Goal: Task Accomplishment & Management: Complete application form

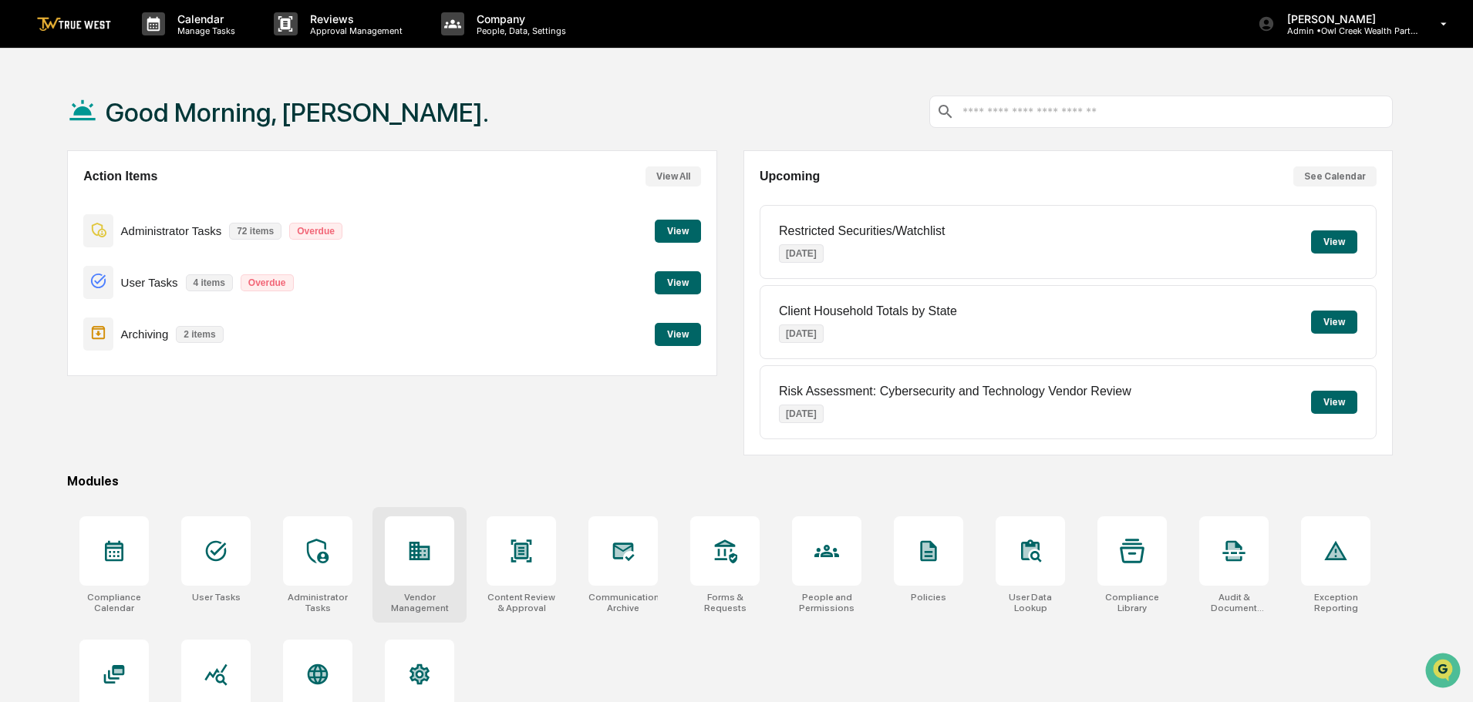
click at [420, 547] on icon at bounding box center [419, 551] width 21 height 19
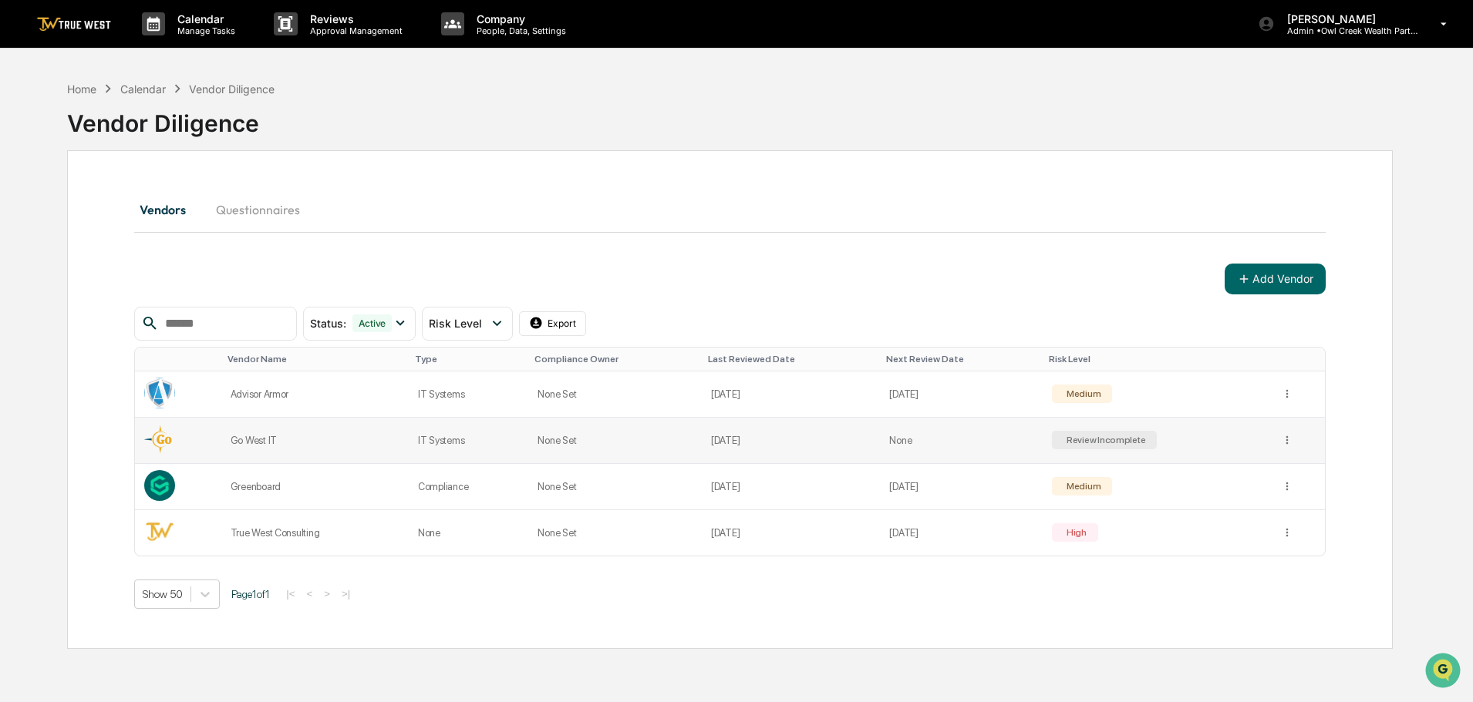
click at [1103, 443] on div "Review Incomplete" at bounding box center [1104, 440] width 82 height 11
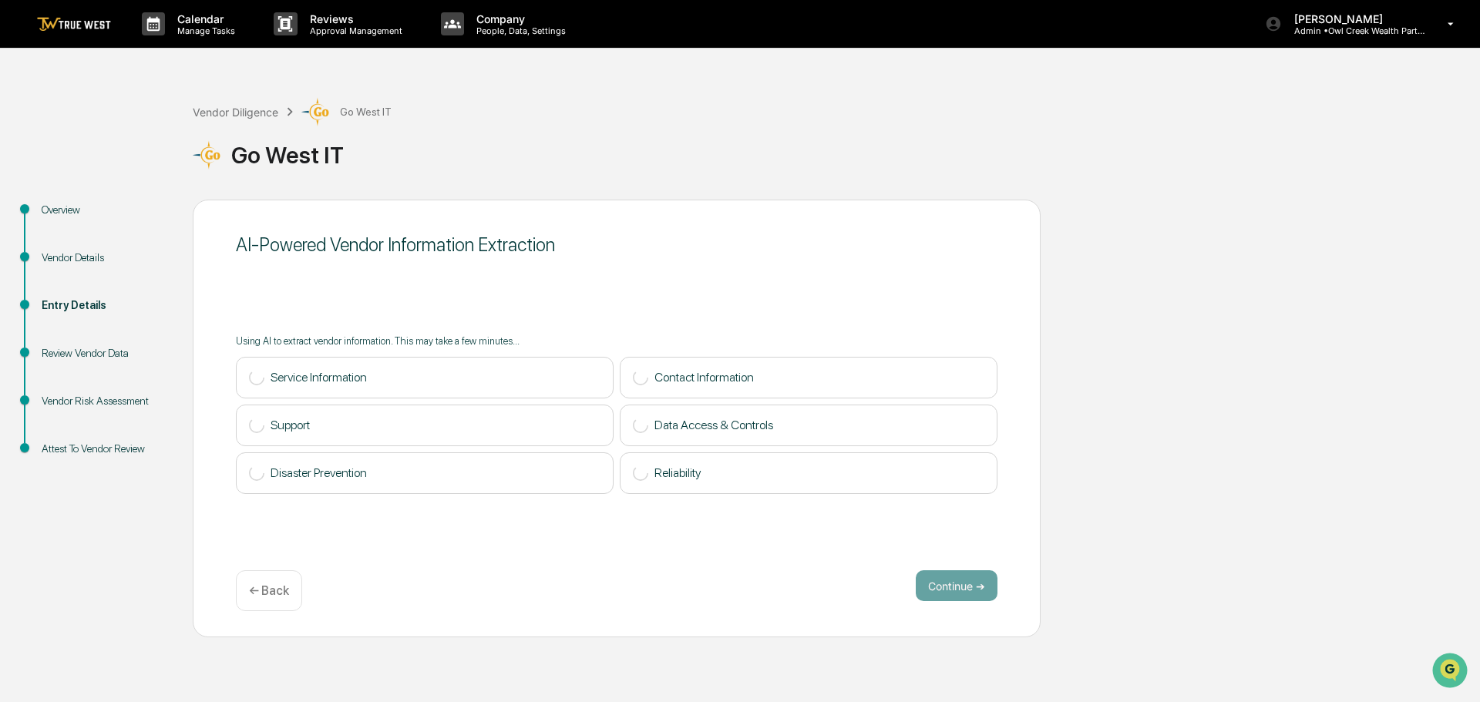
click at [255, 591] on p "← Back" at bounding box center [269, 591] width 40 height 15
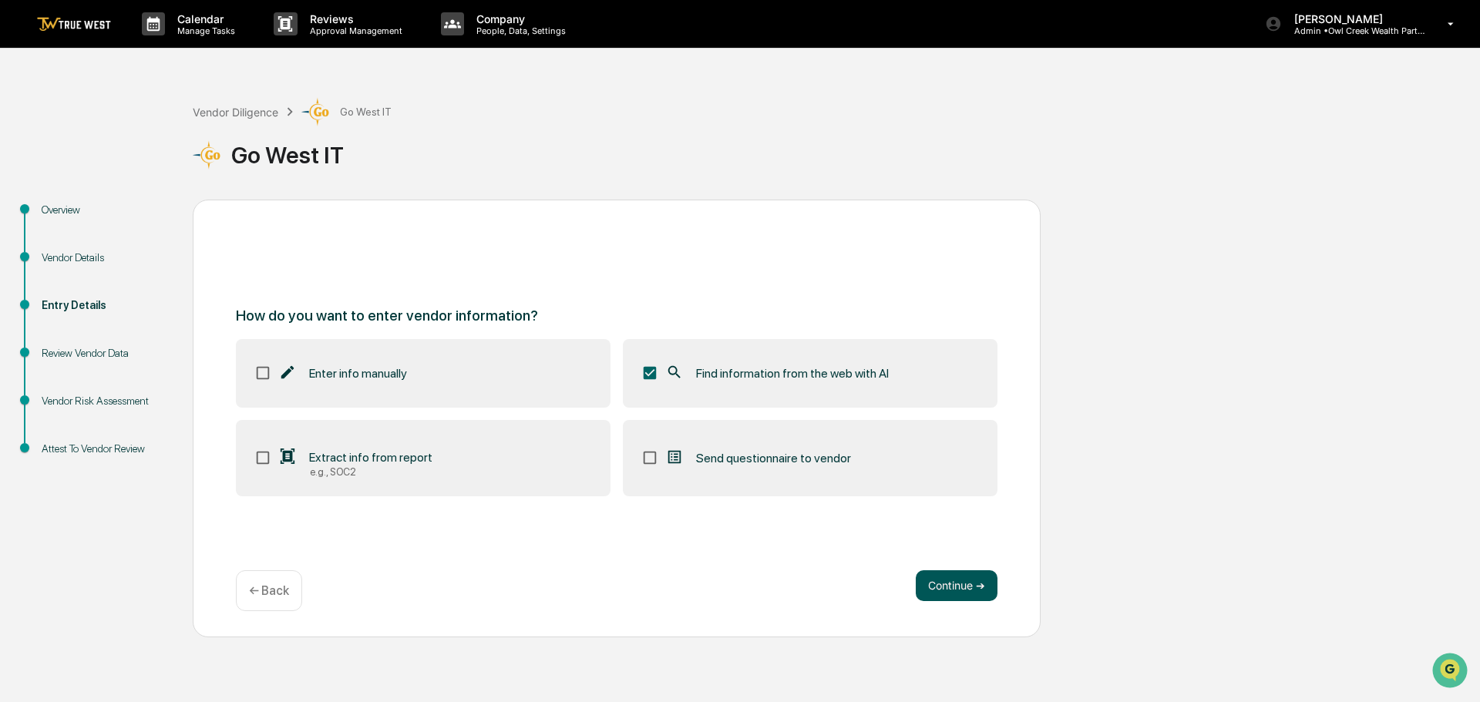
click at [955, 589] on button "Continue ➔" at bounding box center [957, 586] width 82 height 31
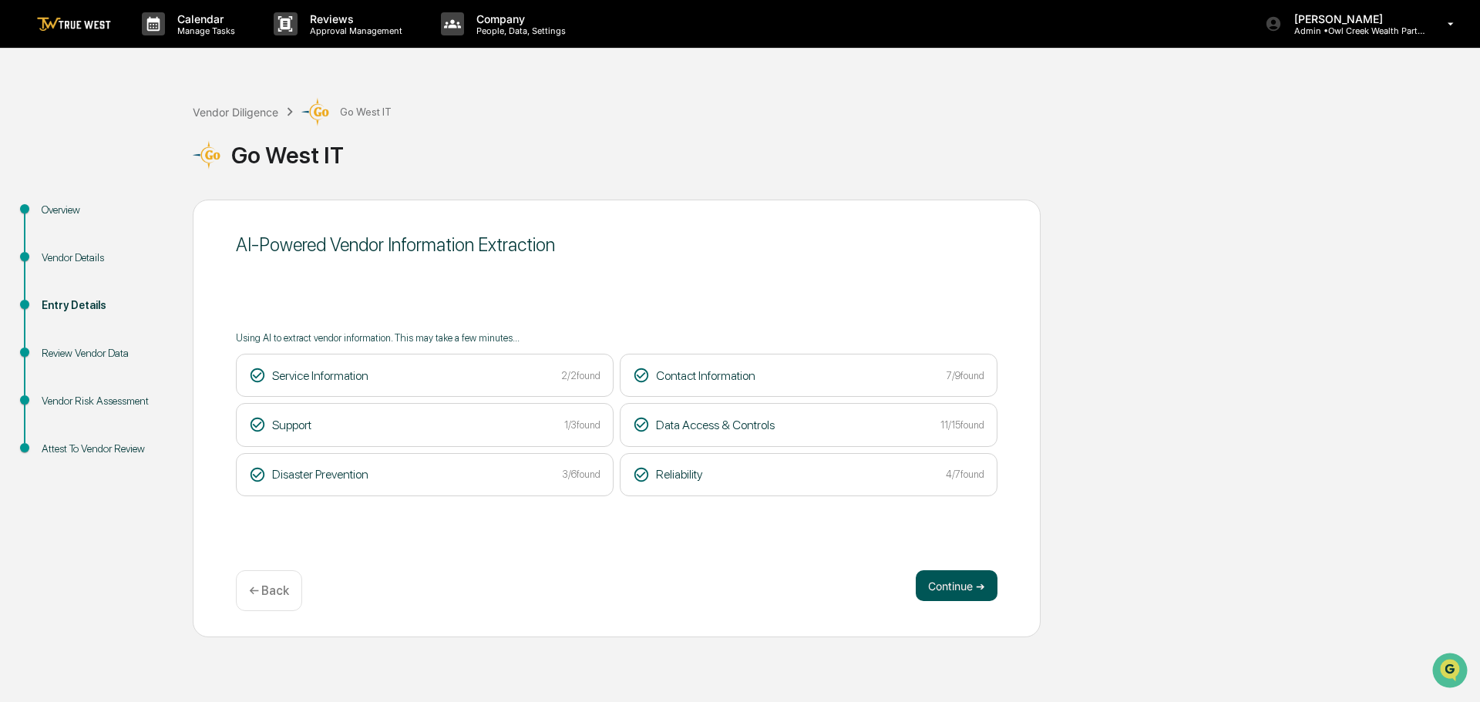
click at [968, 585] on button "Continue ➔" at bounding box center [957, 586] width 82 height 31
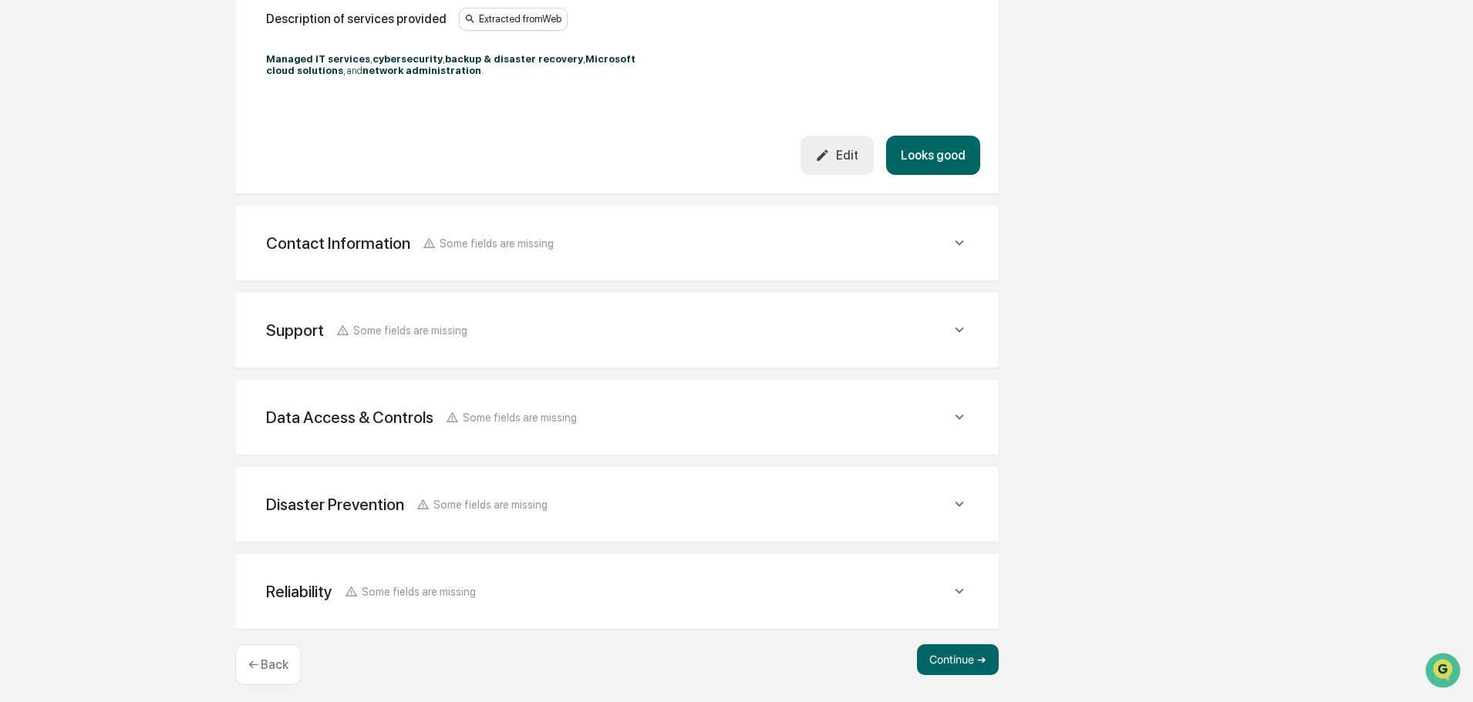
scroll to position [520, 0]
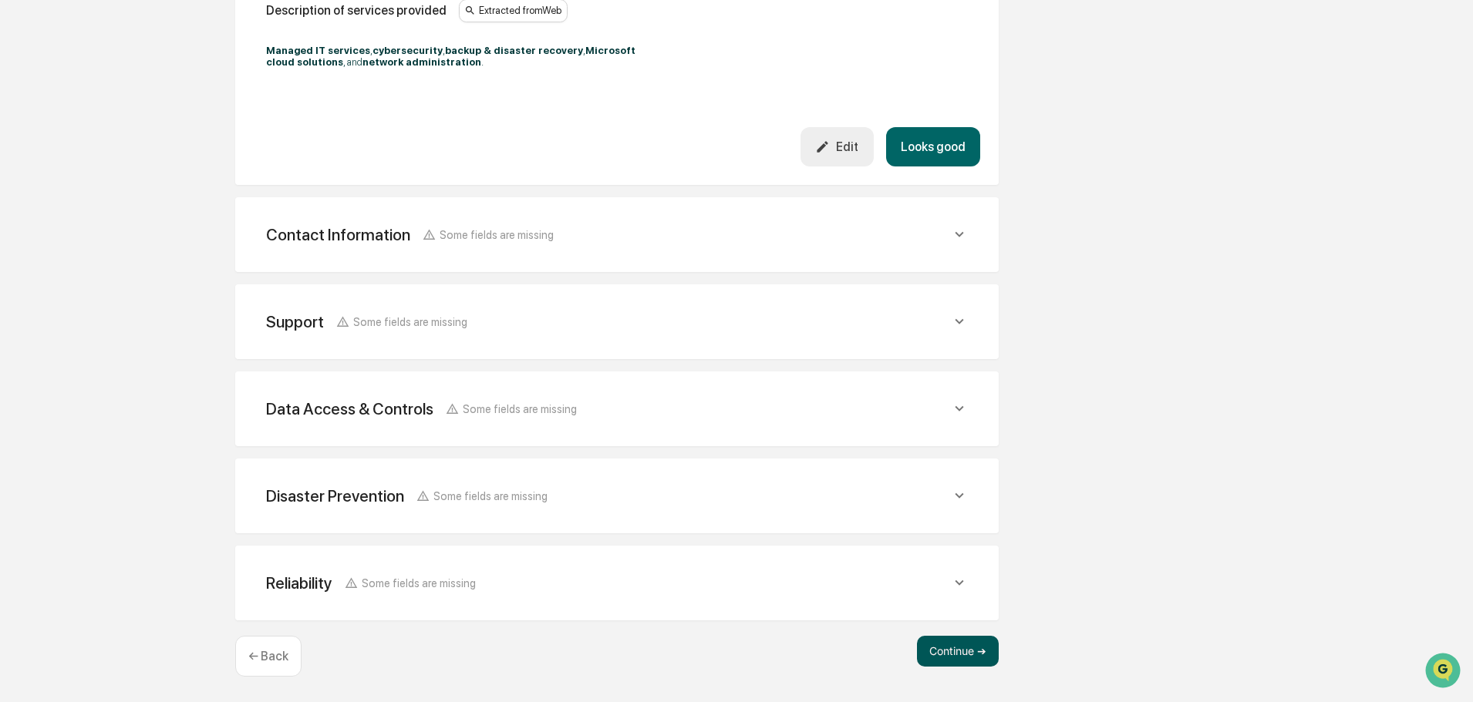
click at [947, 650] on button "Continue ➔" at bounding box center [958, 651] width 82 height 31
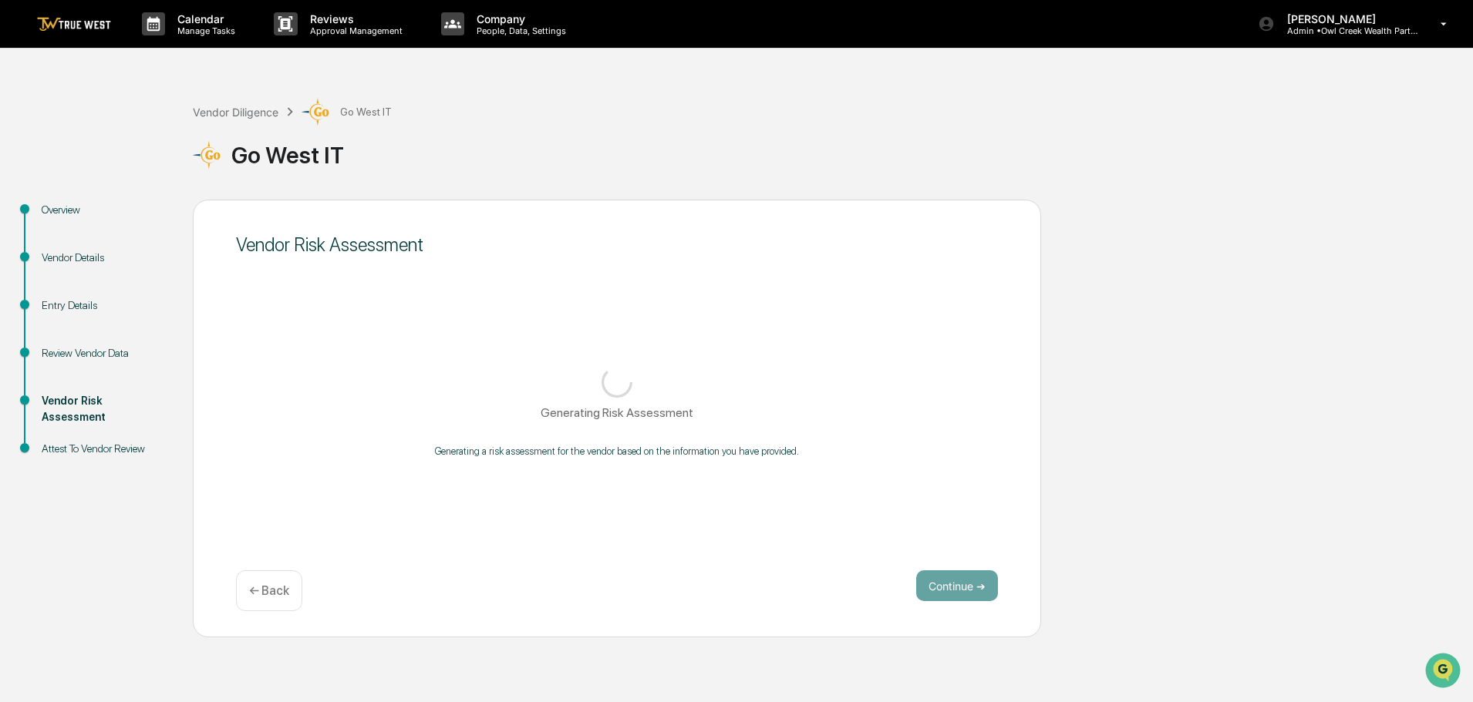
scroll to position [0, 0]
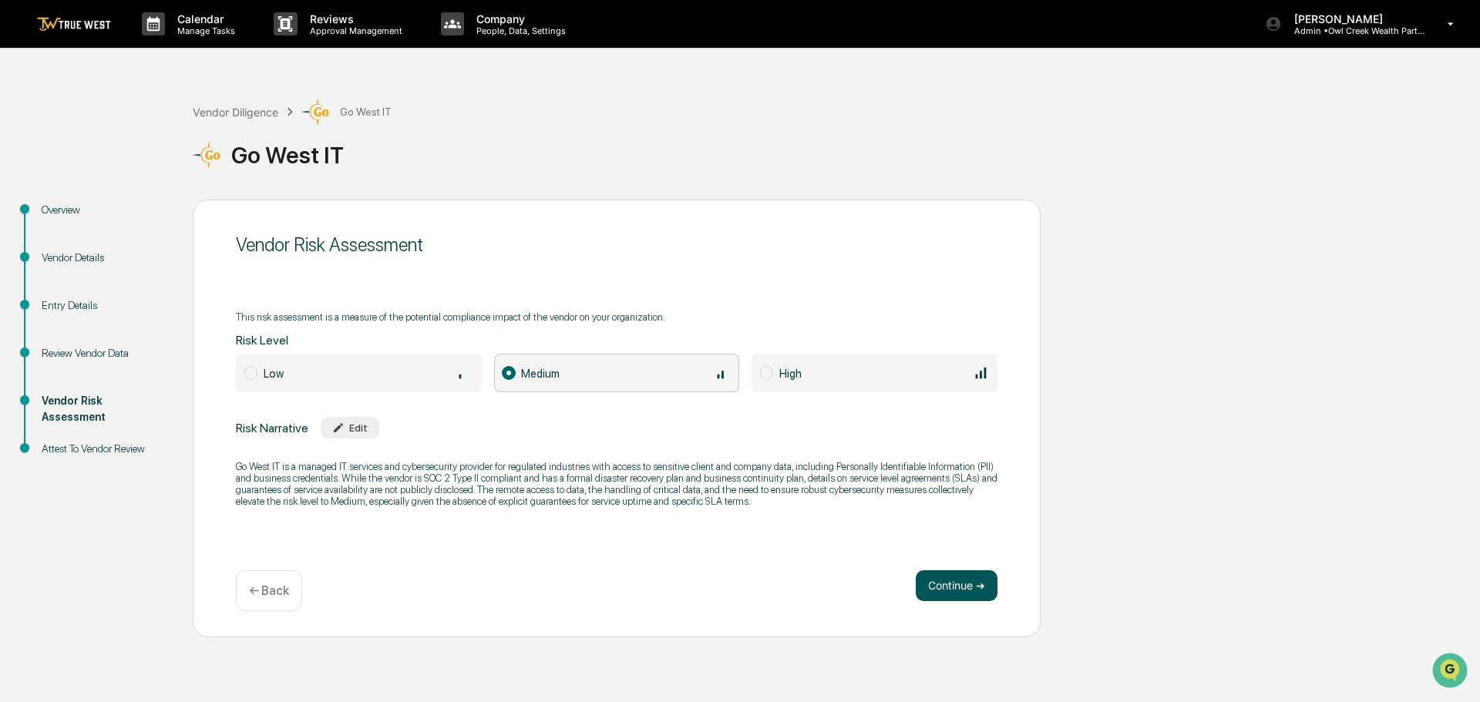
click at [960, 585] on button "Continue ➔" at bounding box center [957, 586] width 82 height 31
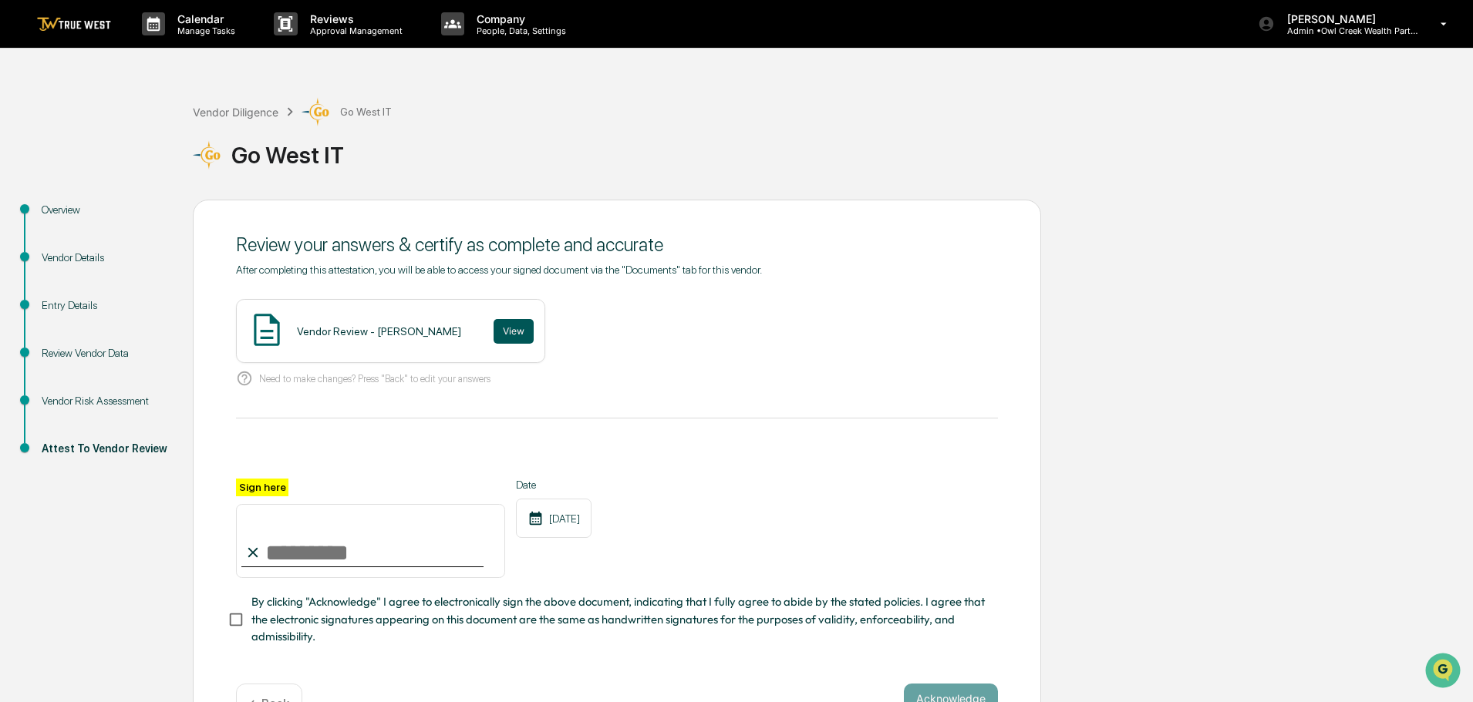
click at [496, 327] on button "View" at bounding box center [513, 331] width 40 height 25
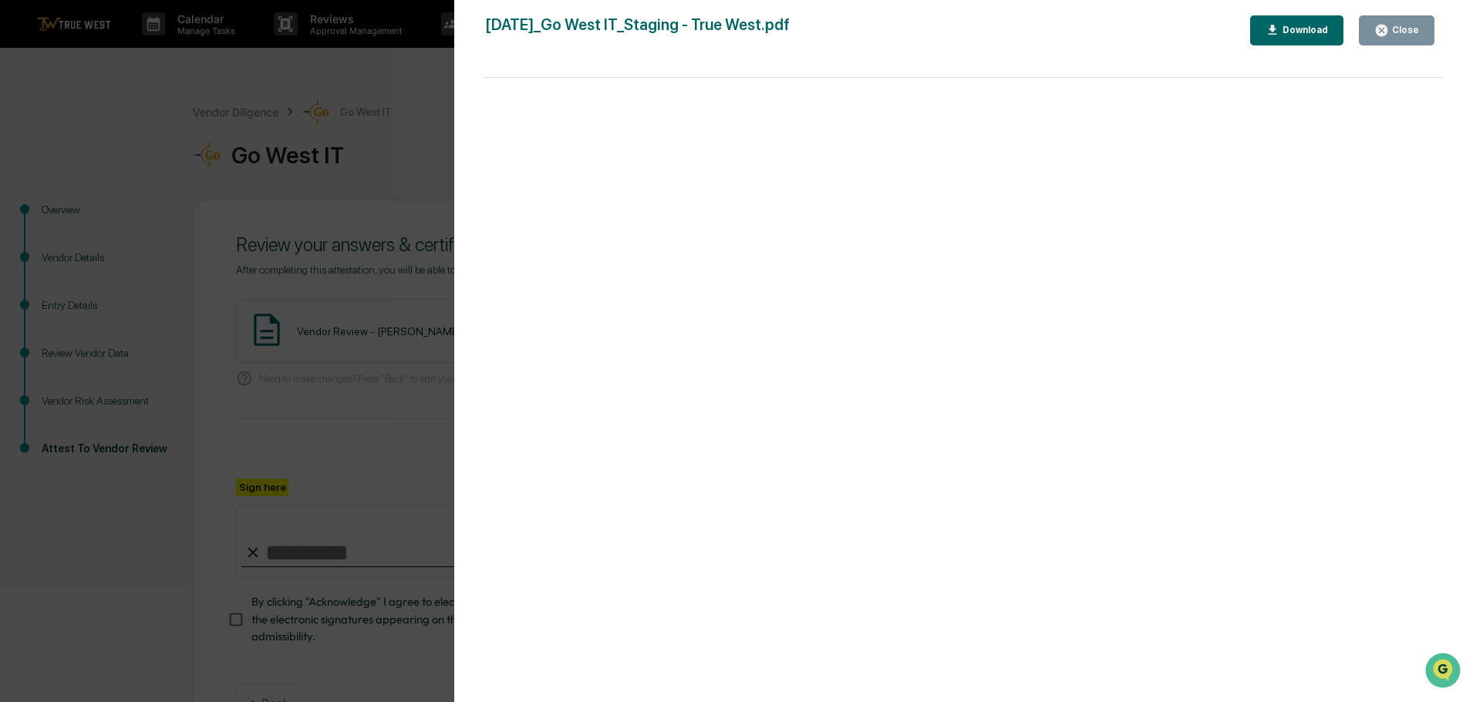
click at [409, 82] on div "Version History 10/14/2025, 02:47 PM Tammy Steffen 2025-10-14_Go West IT_Stagin…" at bounding box center [736, 351] width 1473 height 702
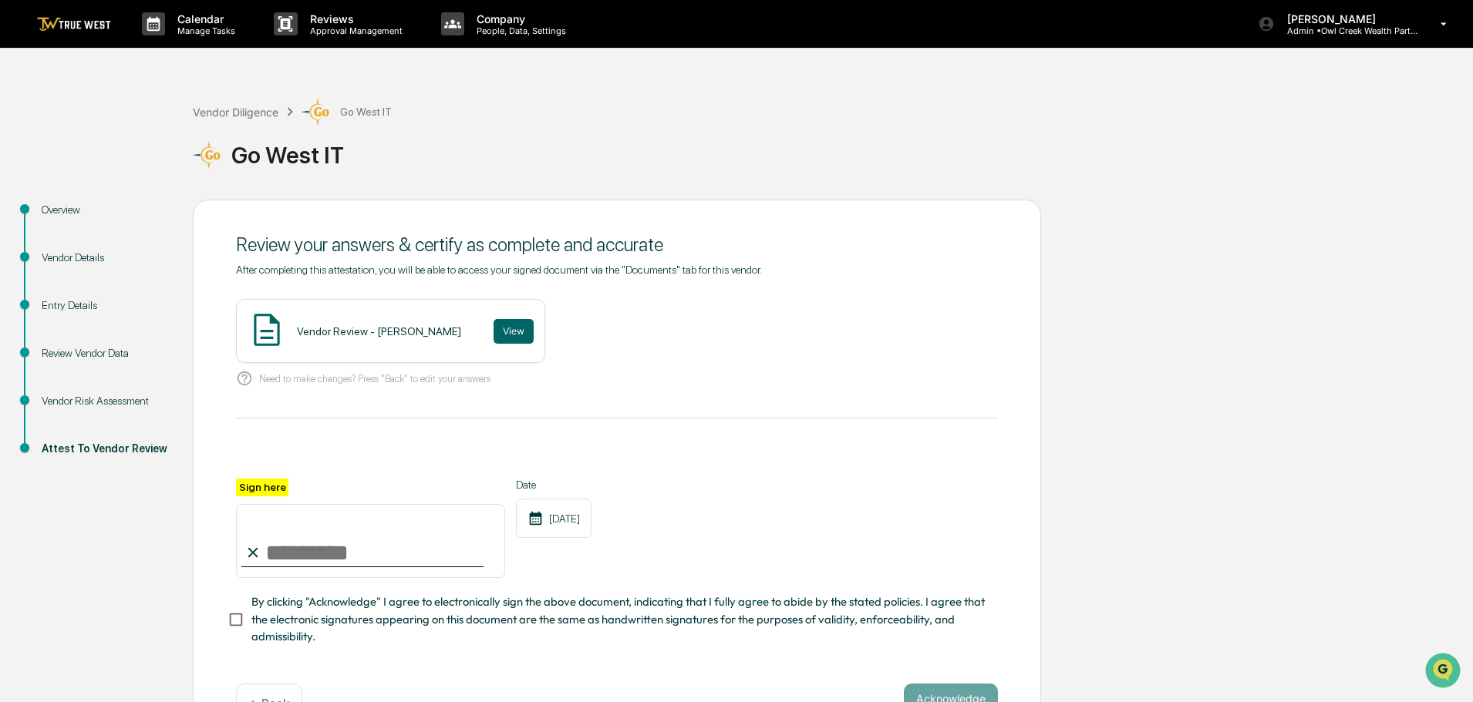
click at [338, 554] on input "Sign here" at bounding box center [370, 541] width 269 height 74
type input "**********"
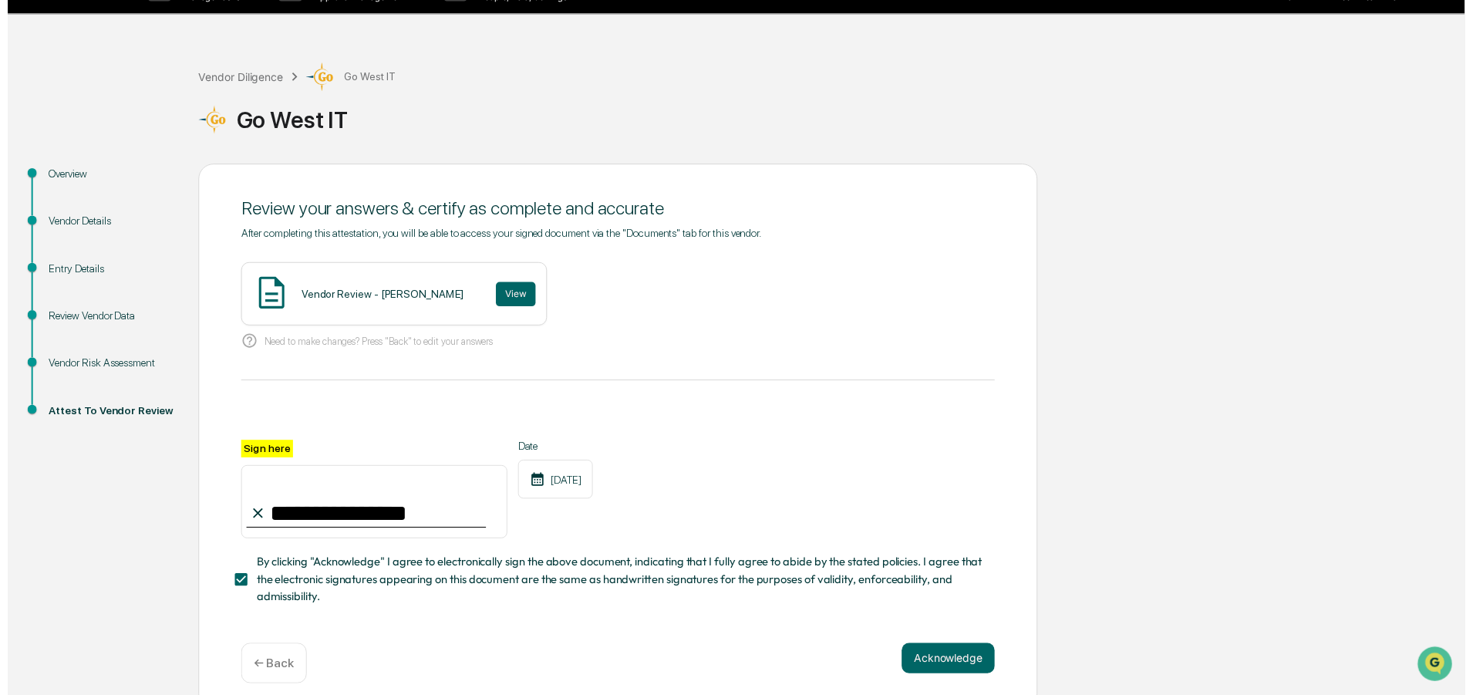
scroll to position [53, 0]
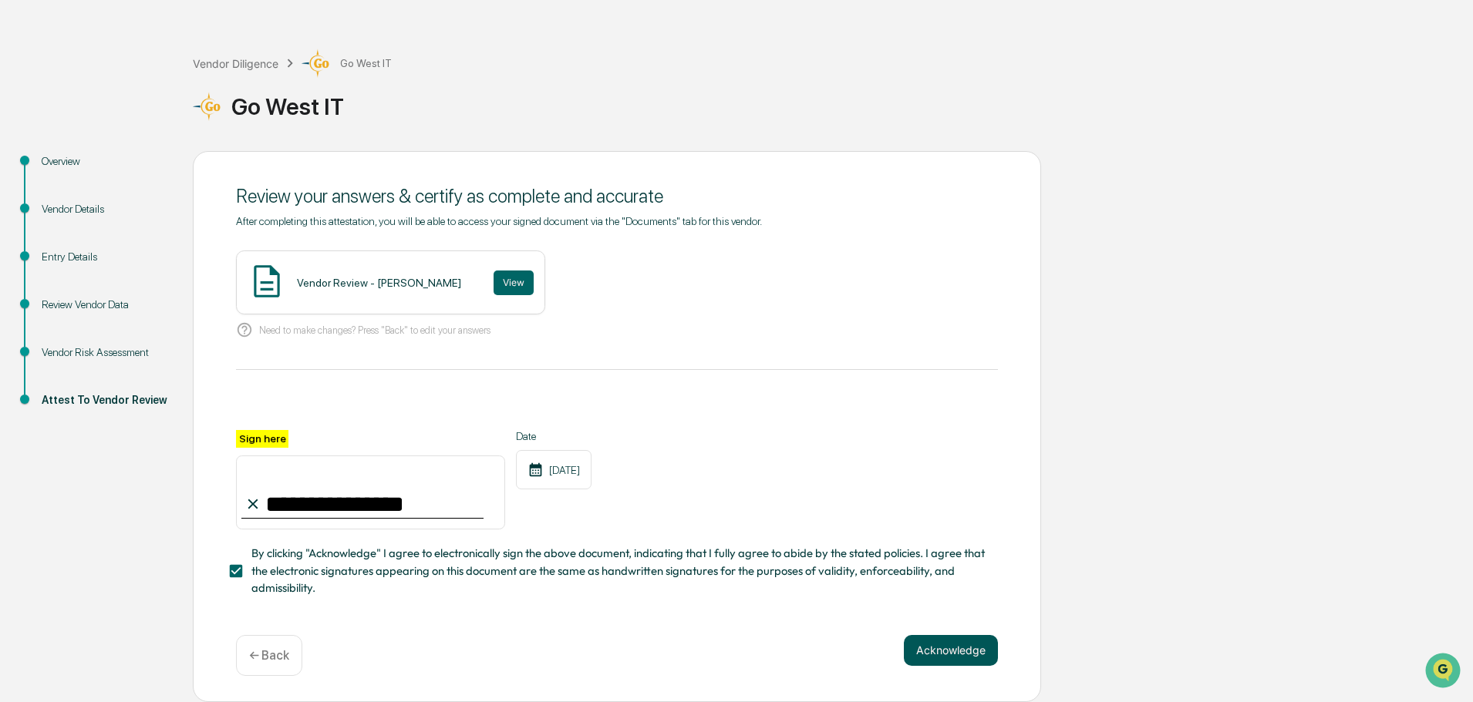
click at [945, 648] on button "Acknowledge" at bounding box center [951, 650] width 94 height 31
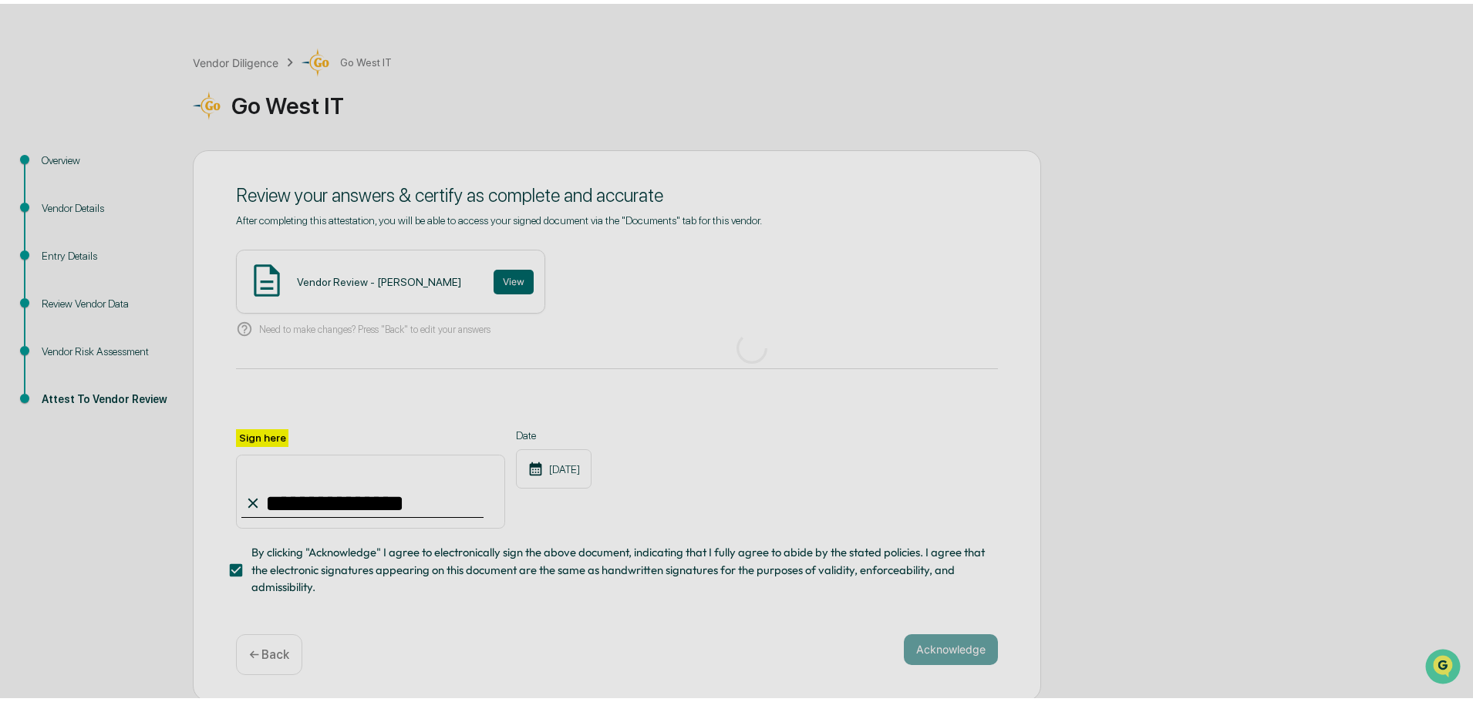
scroll to position [0, 0]
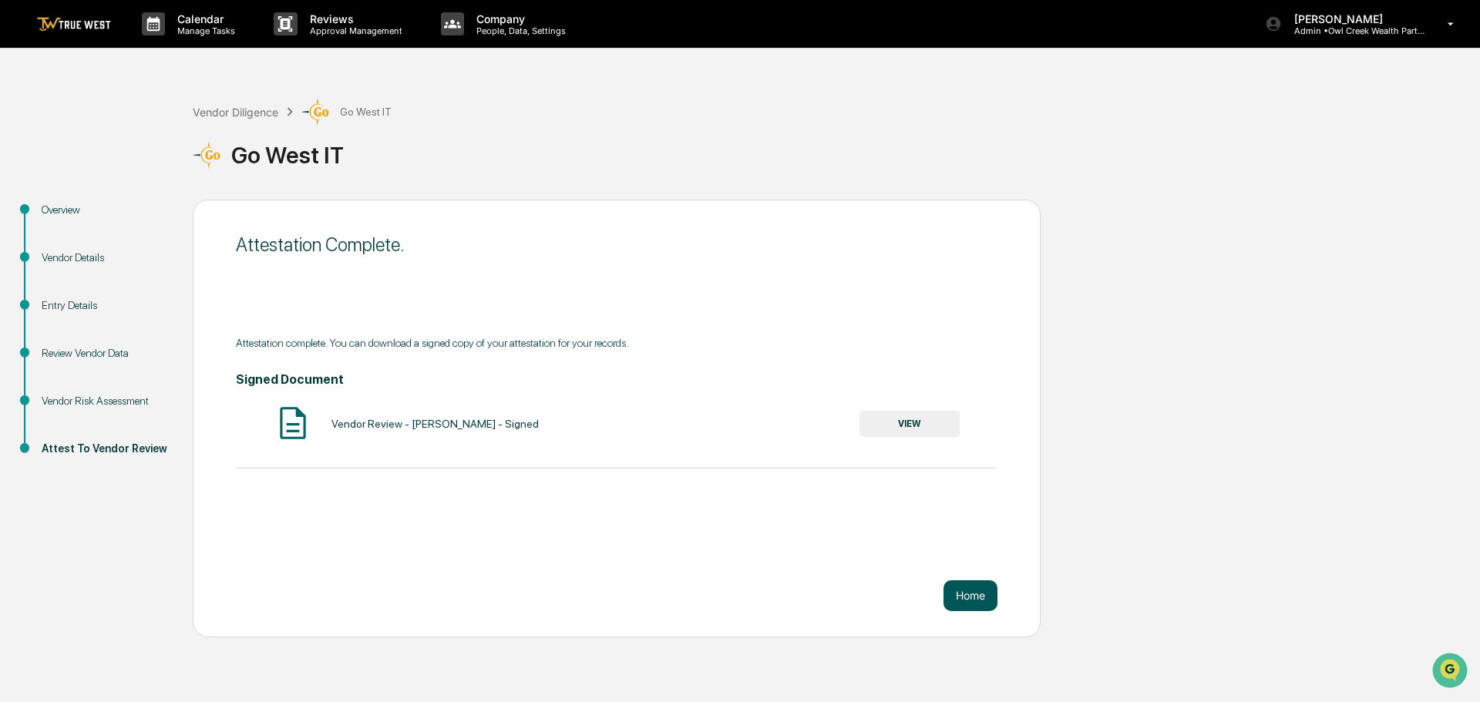
click at [972, 593] on button "Home" at bounding box center [971, 596] width 54 height 31
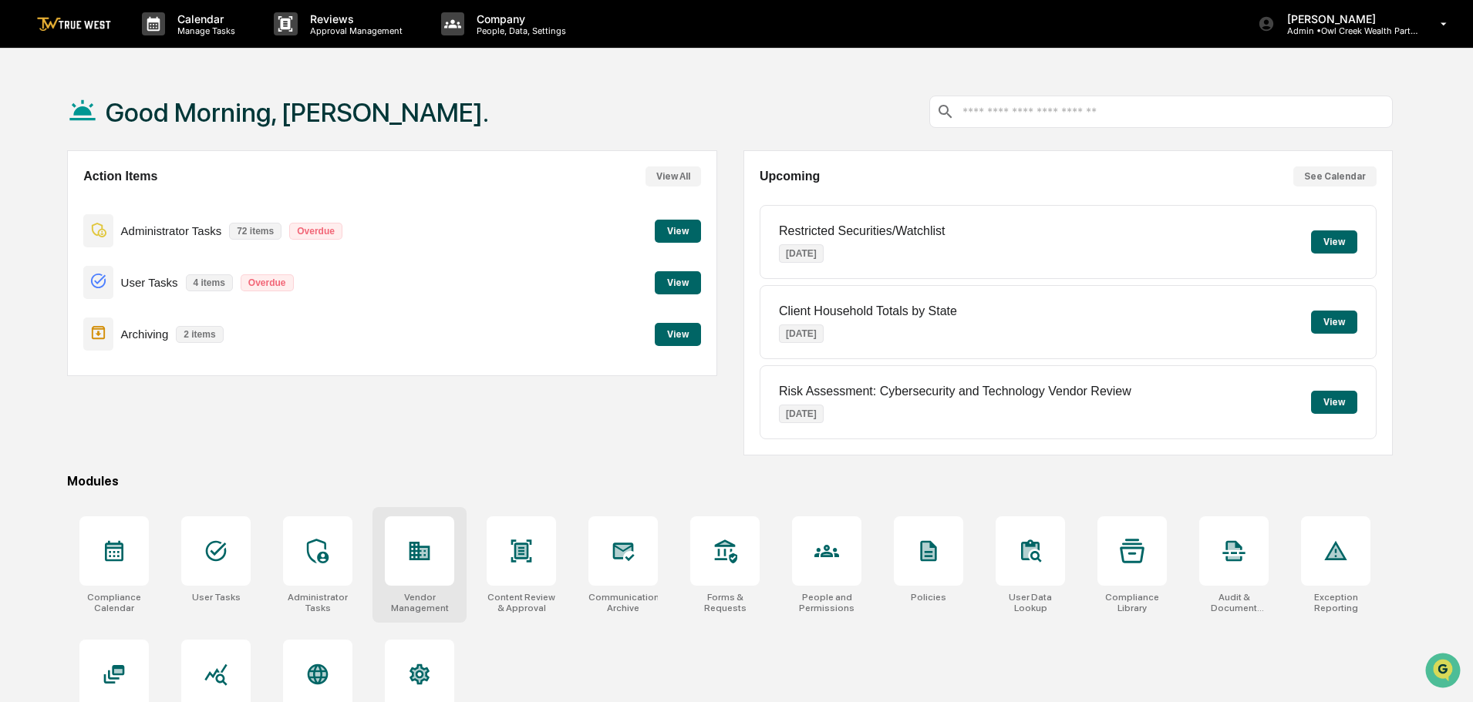
click at [419, 544] on icon at bounding box center [419, 551] width 21 height 19
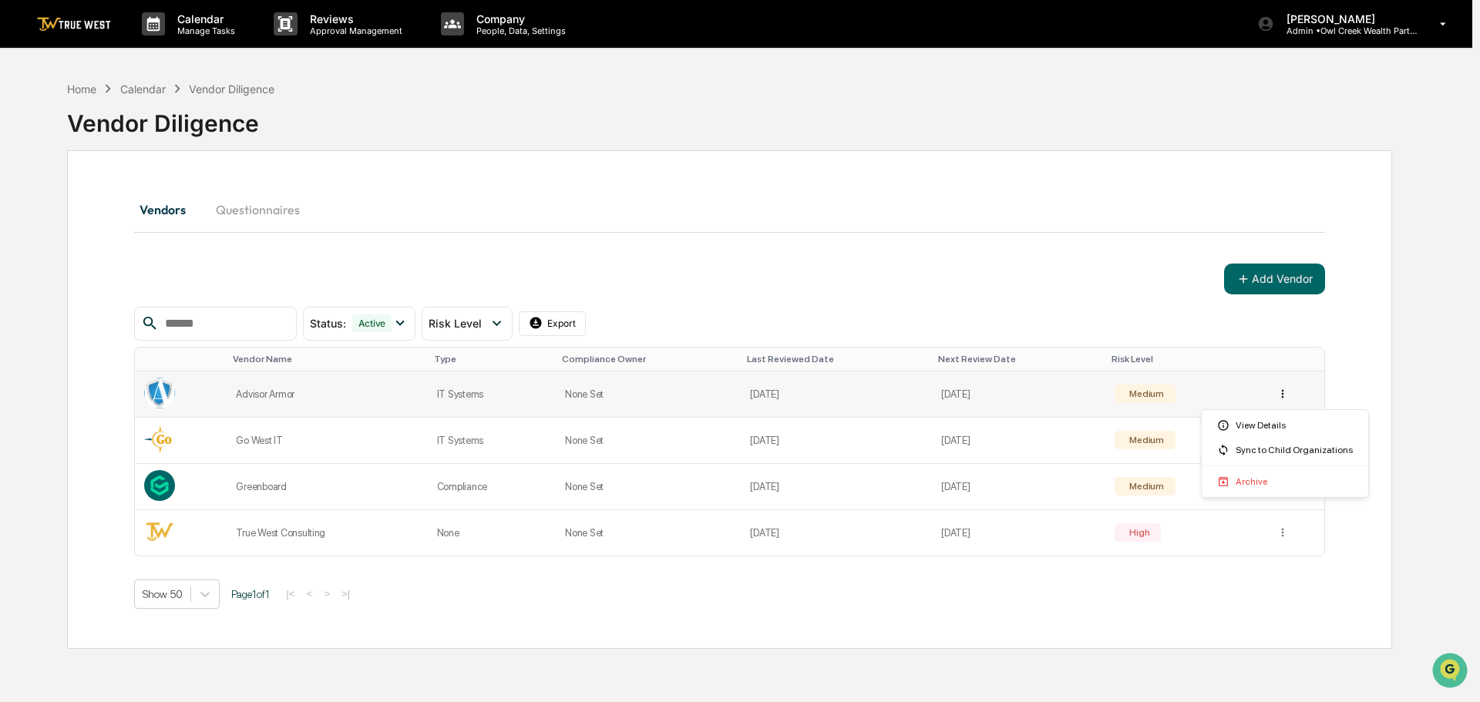
click at [1280, 395] on html "Calendar Manage Tasks Reviews Approval Management Company People, Data, Setting…" at bounding box center [740, 351] width 1480 height 702
click at [1278, 427] on div "View Details" at bounding box center [1285, 425] width 160 height 25
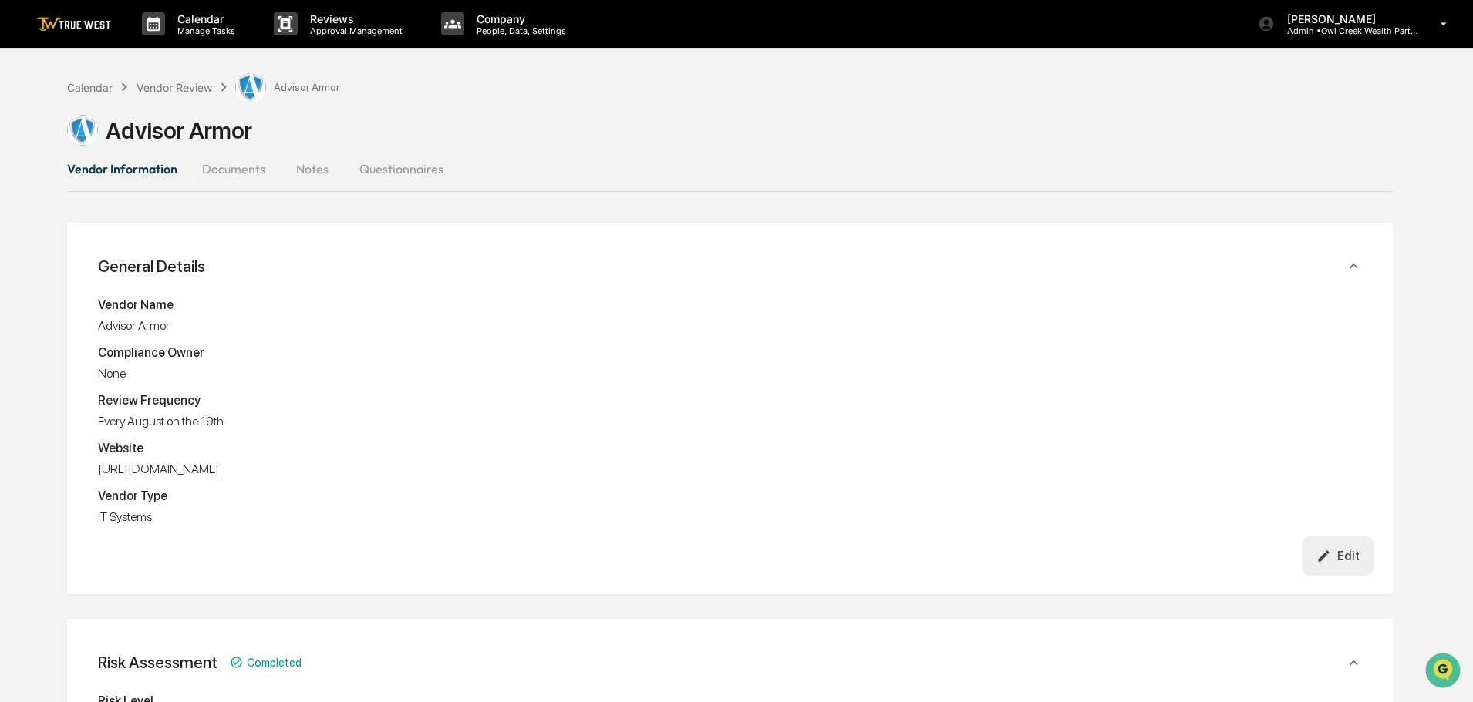
click at [1345, 556] on div "Edit" at bounding box center [1337, 556] width 43 height 15
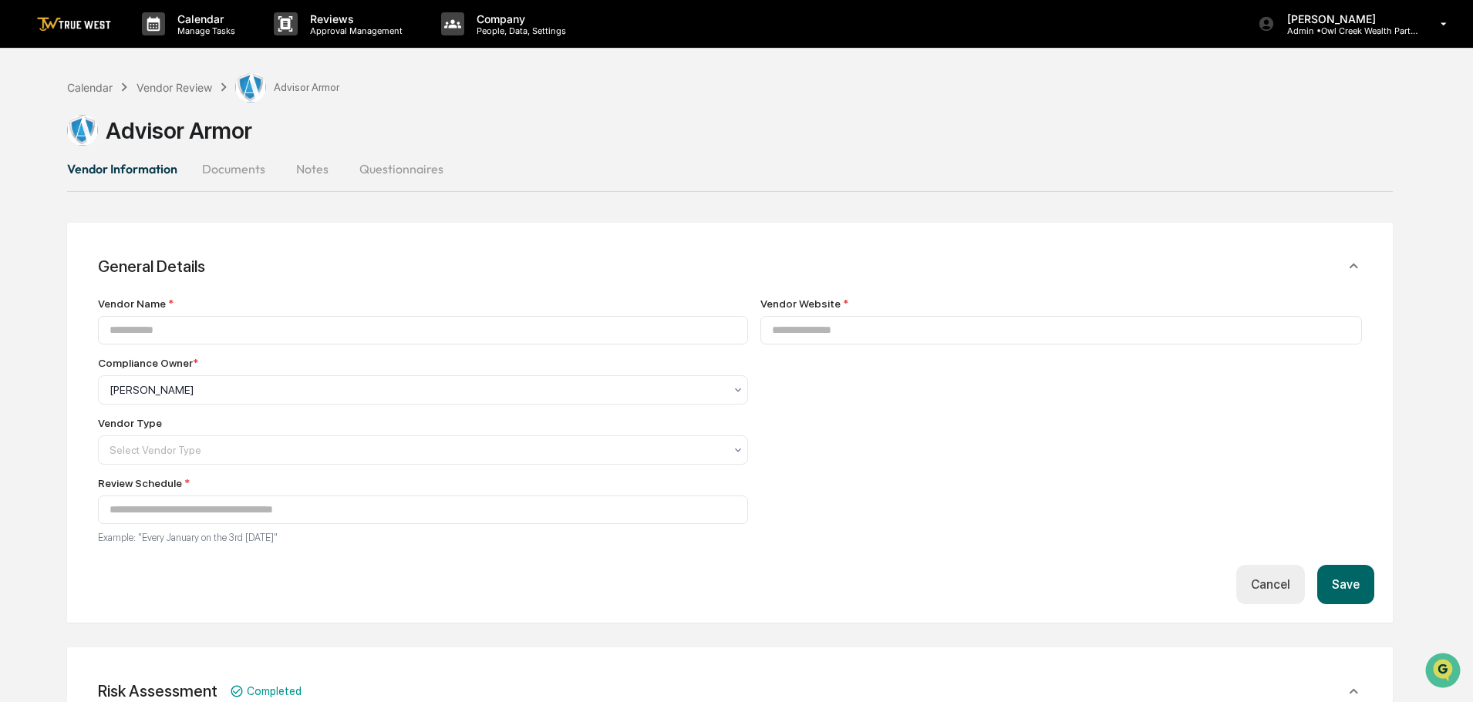
type input "**********"
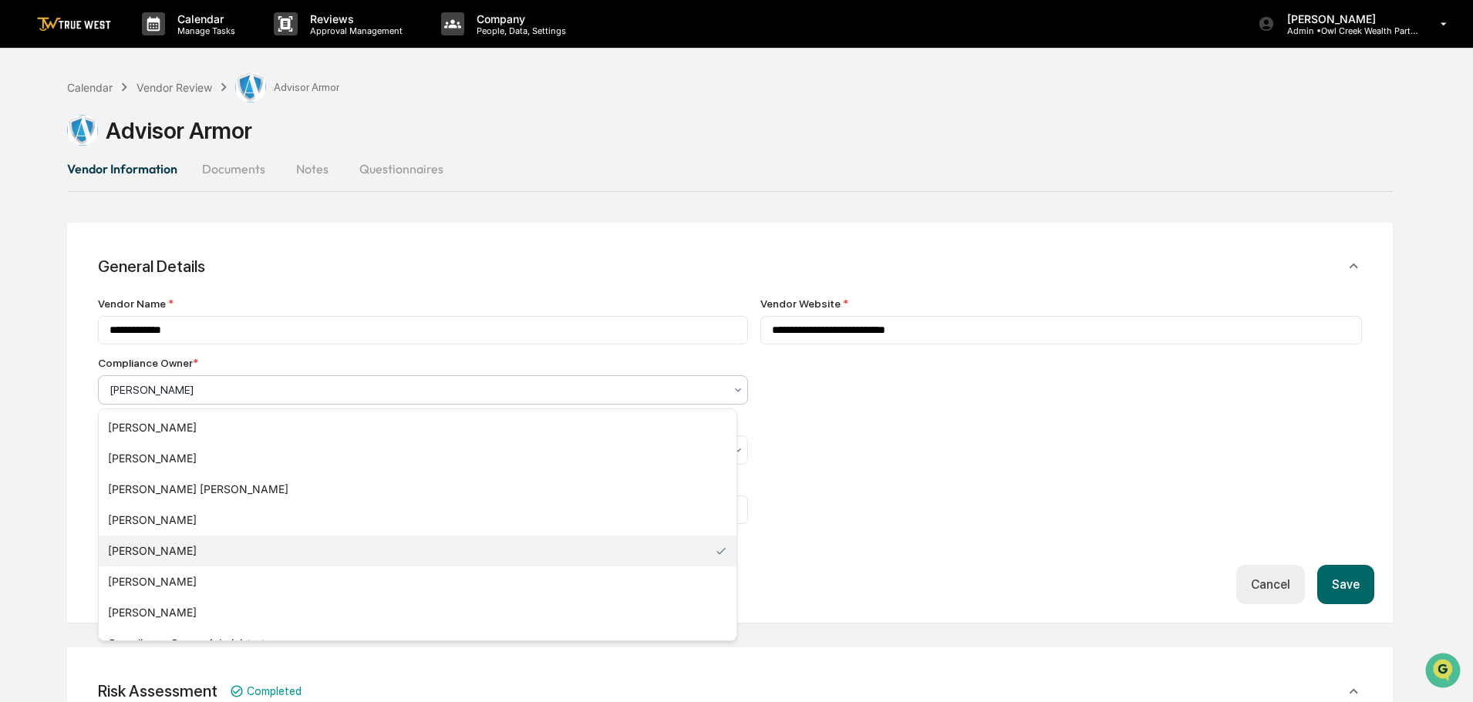
click at [684, 393] on div at bounding box center [416, 389] width 614 height 15
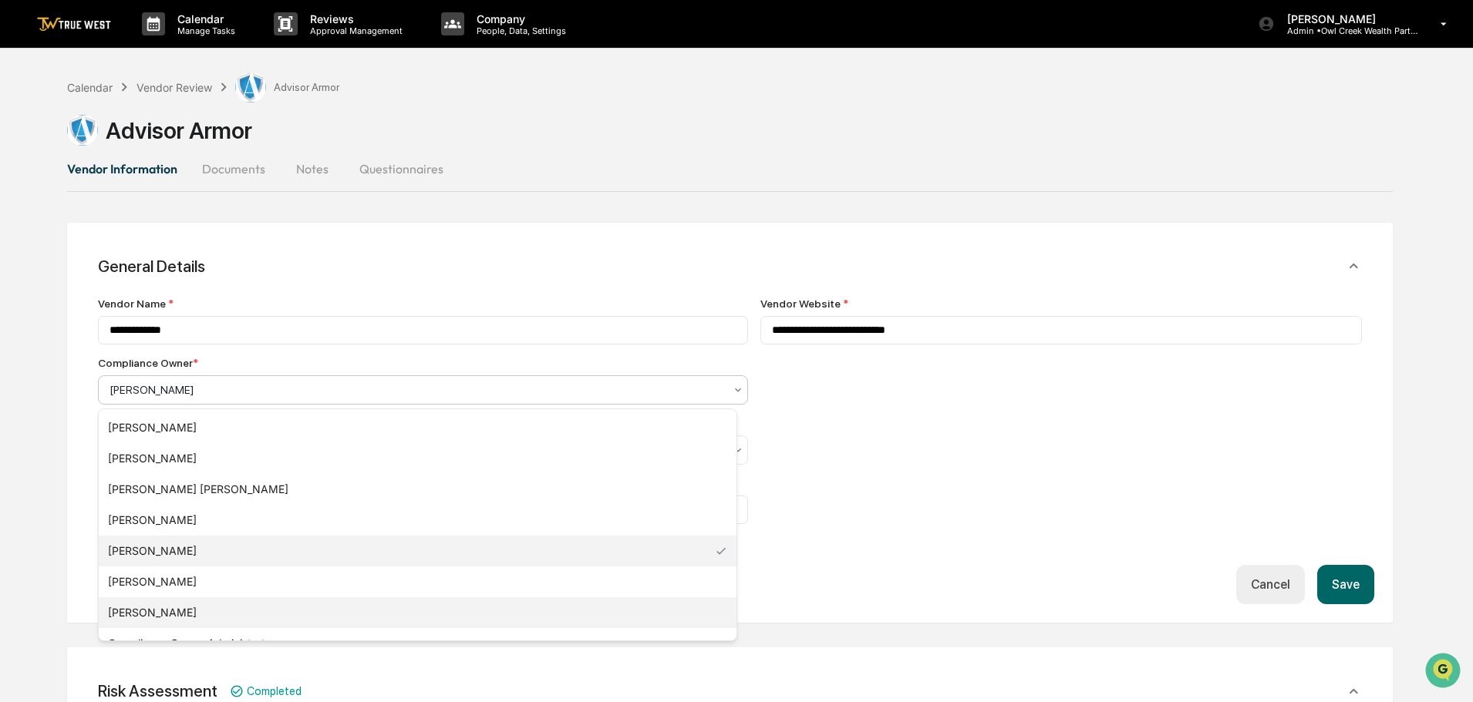
click at [142, 617] on div "[PERSON_NAME]" at bounding box center [418, 613] width 638 height 31
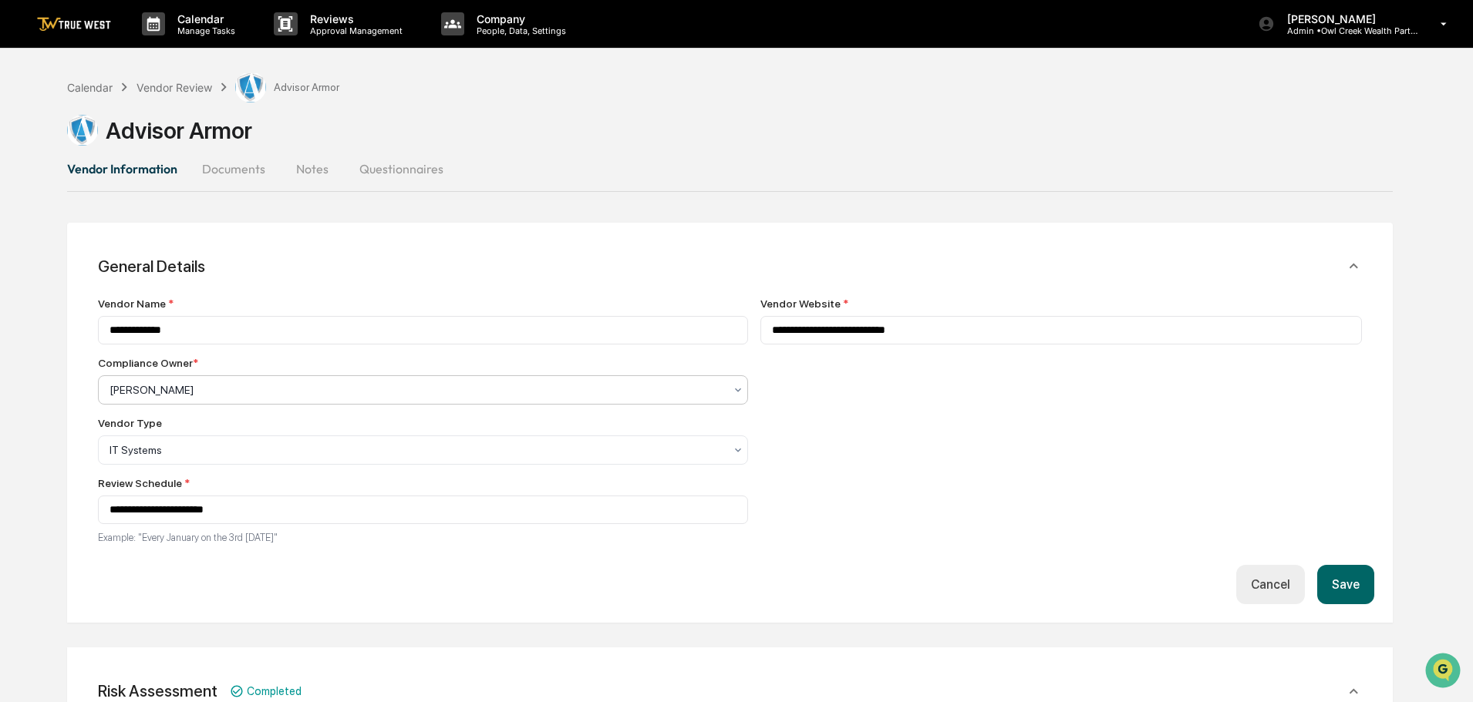
click at [1349, 585] on button "Save" at bounding box center [1345, 584] width 57 height 39
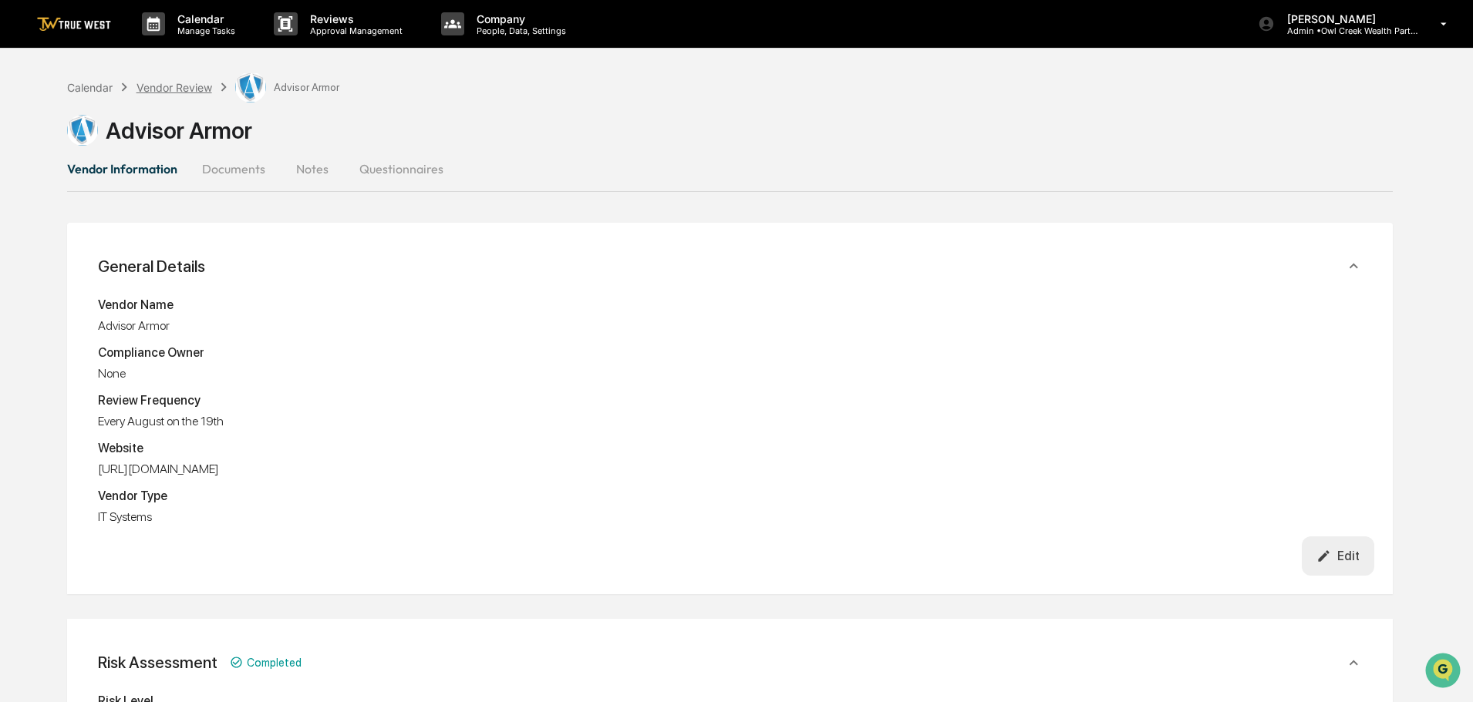
click at [157, 82] on div "Vendor Review" at bounding box center [174, 87] width 76 height 13
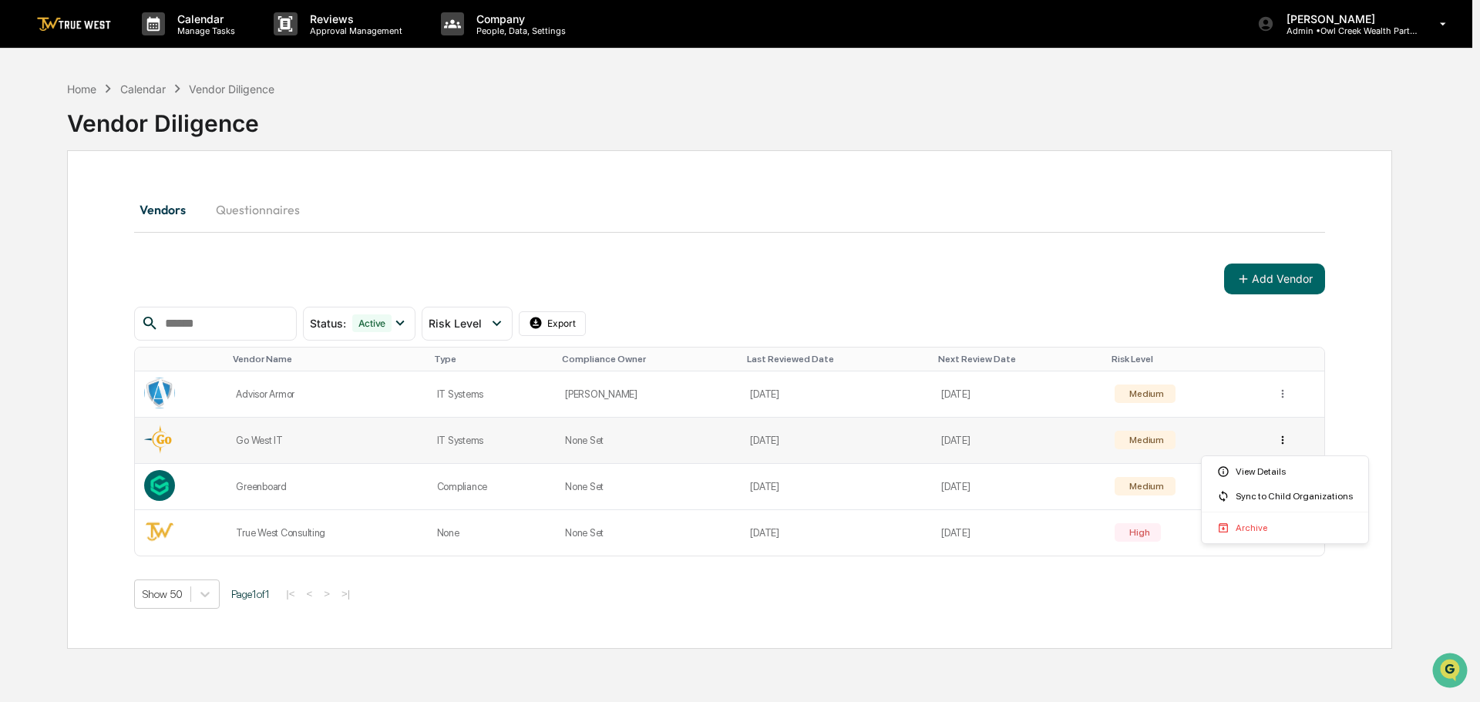
click at [1279, 441] on html "Calendar Manage Tasks Reviews Approval Management Company People, Data, Setting…" at bounding box center [740, 351] width 1480 height 702
click at [1274, 471] on div "View Details" at bounding box center [1285, 472] width 160 height 25
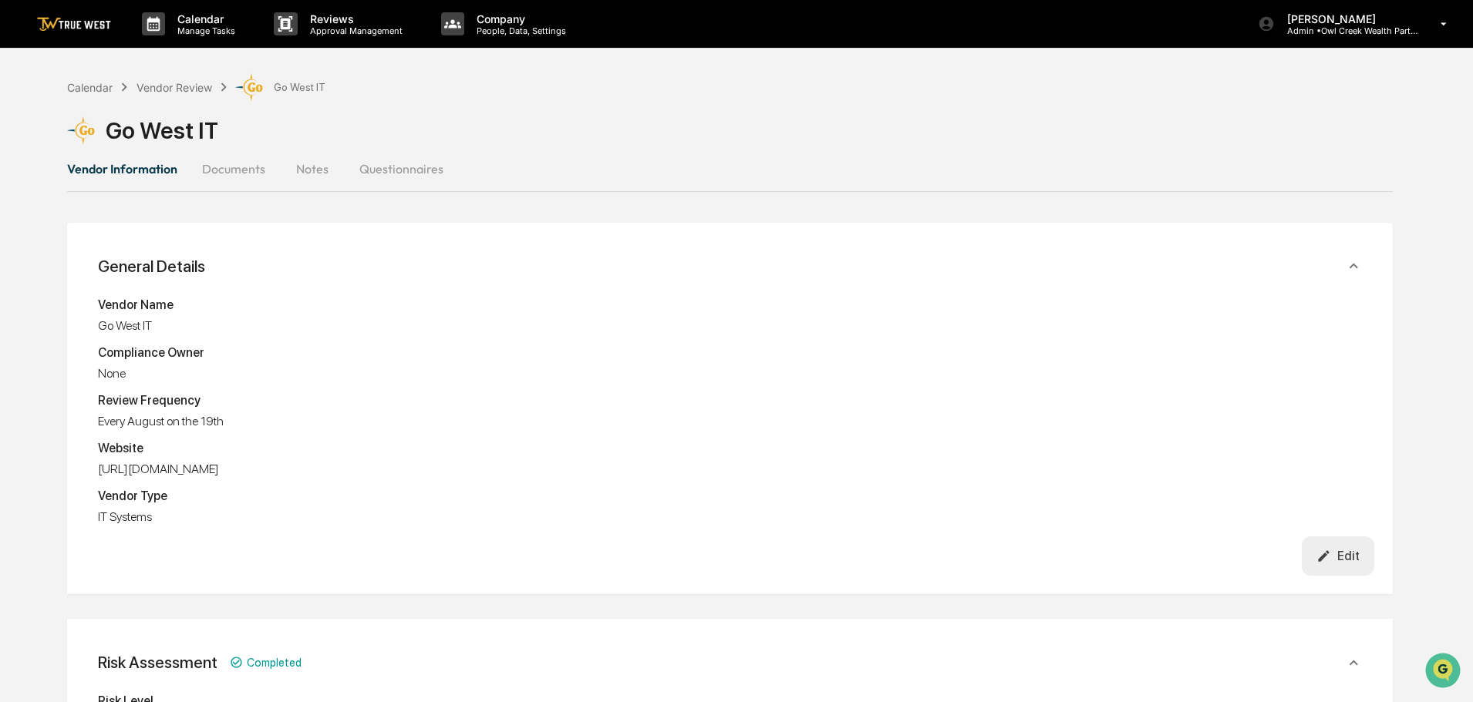
click at [1341, 552] on div "Edit" at bounding box center [1337, 556] width 43 height 15
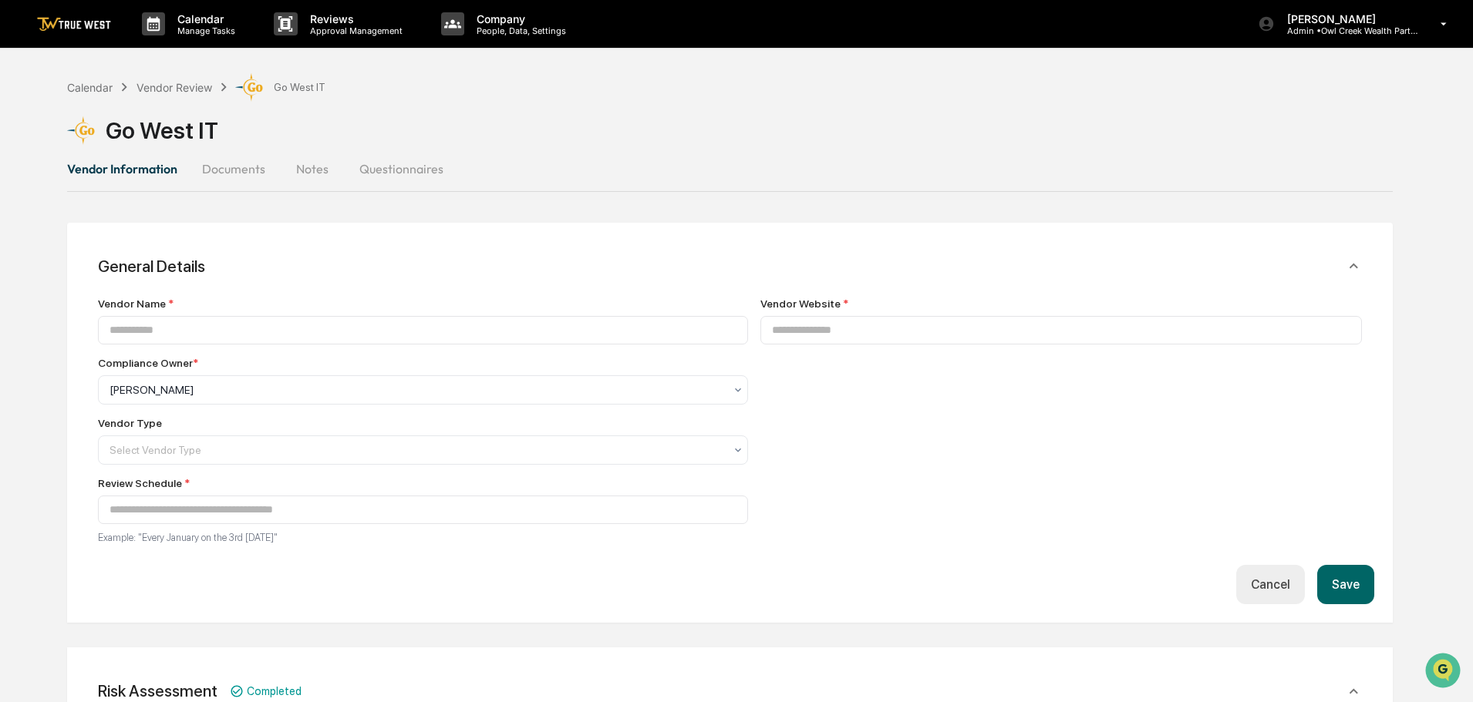
type input "**********"
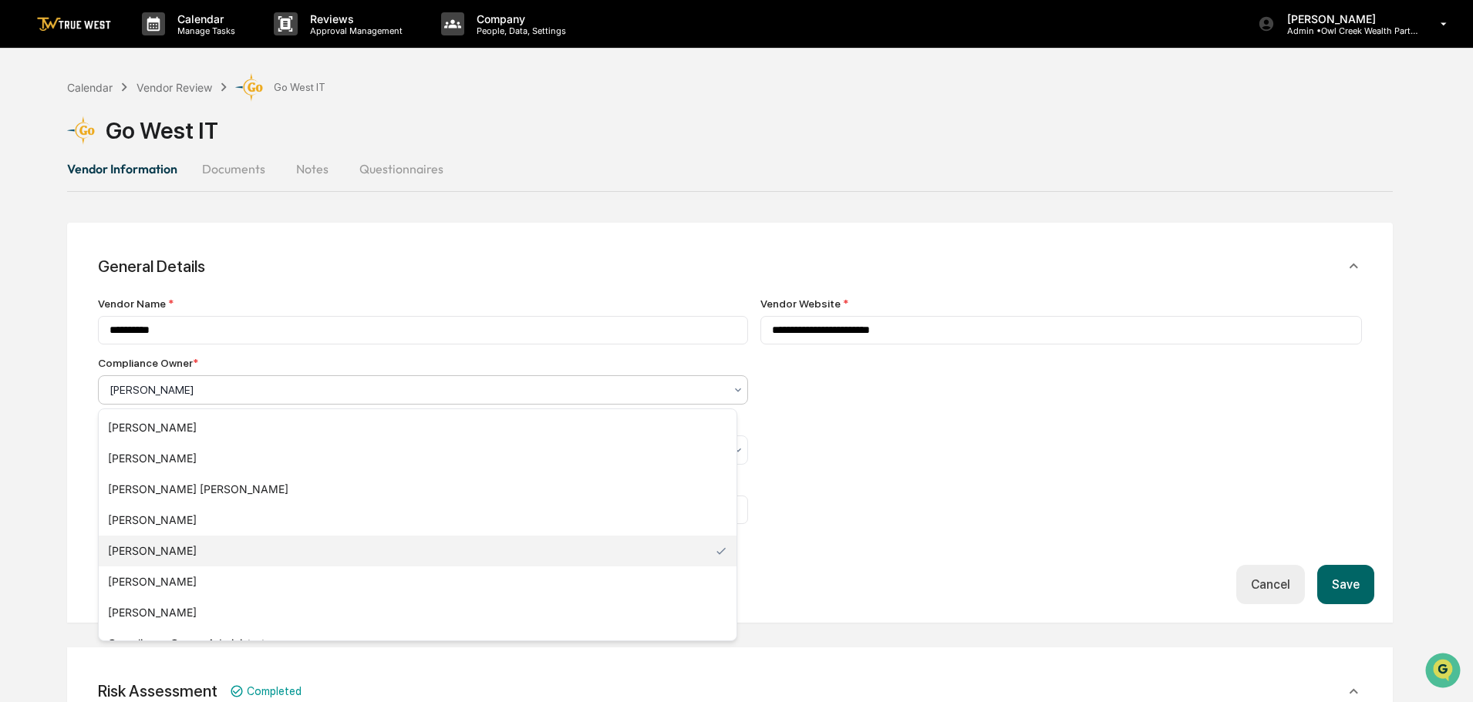
click at [312, 386] on div at bounding box center [416, 389] width 614 height 15
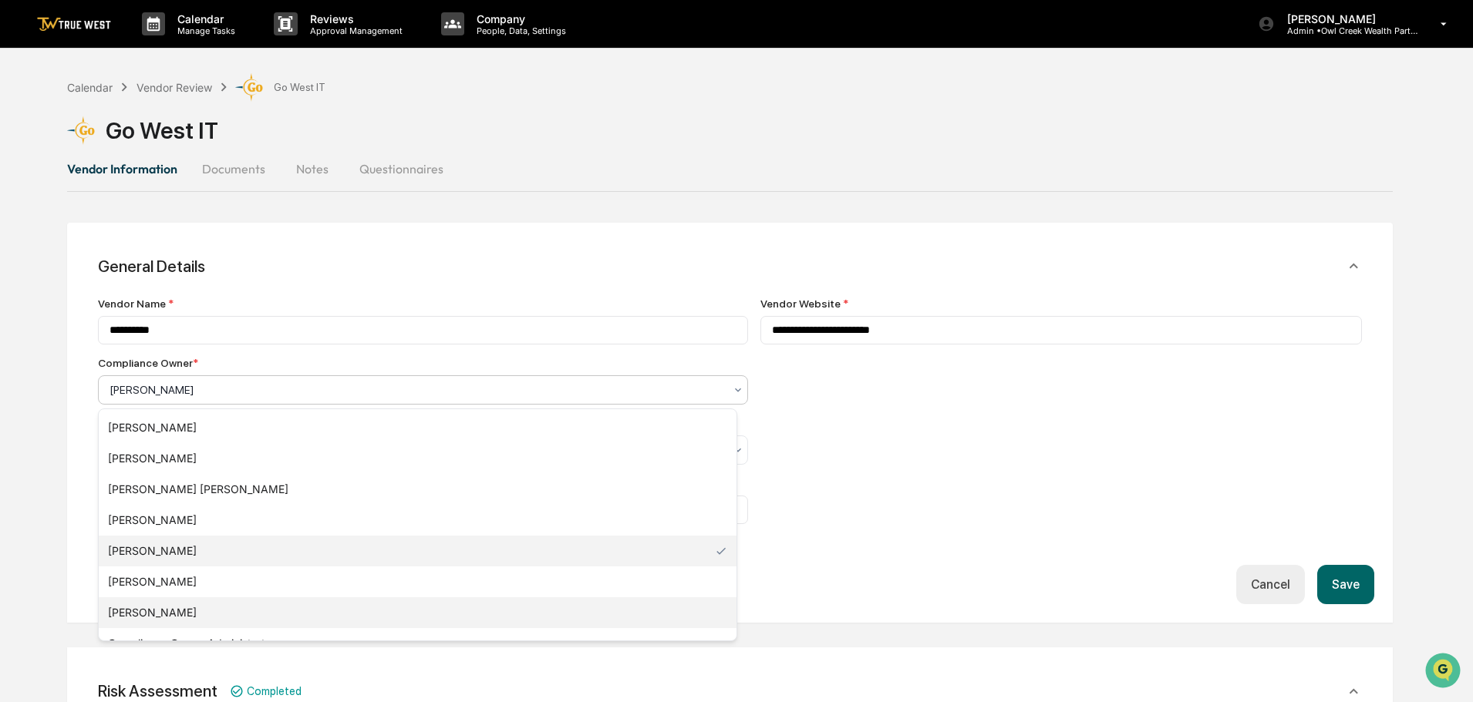
click at [151, 613] on div "[PERSON_NAME]" at bounding box center [418, 613] width 638 height 31
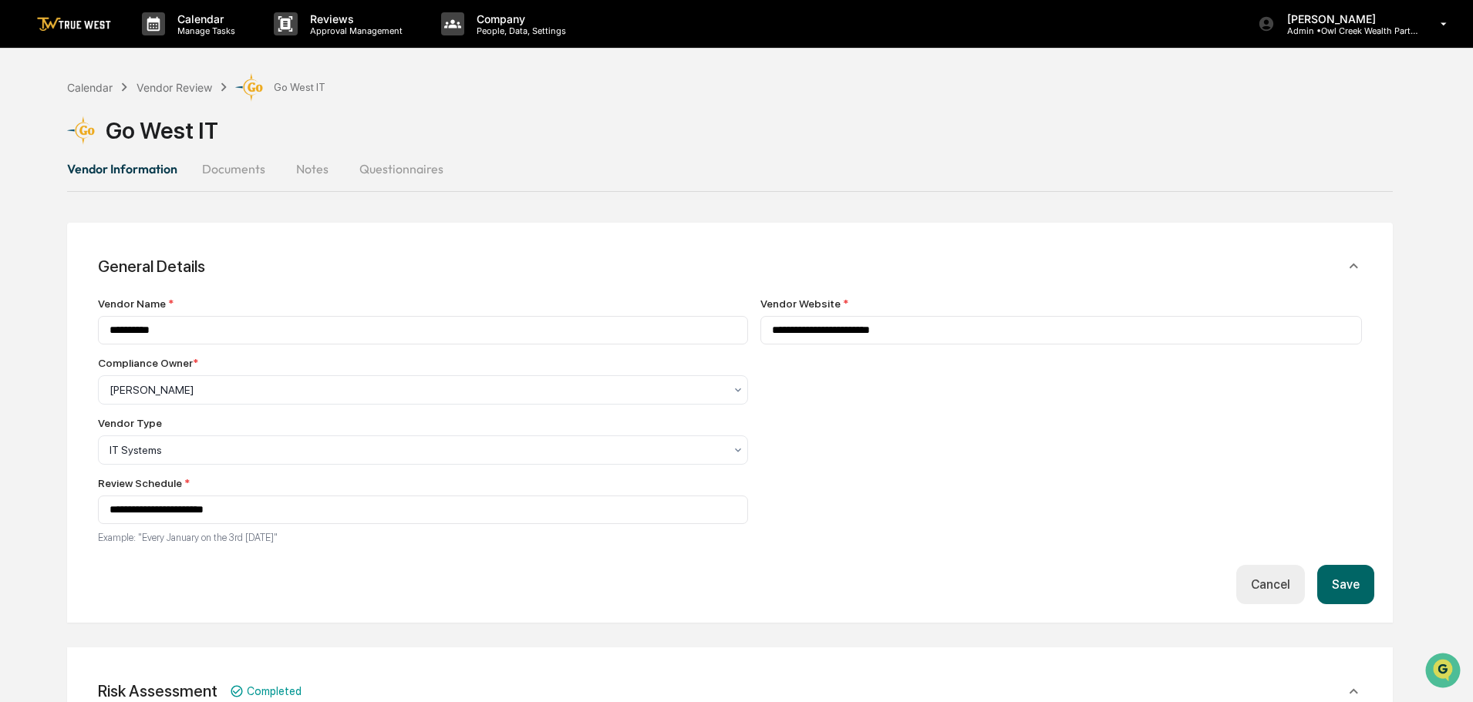
click at [1340, 588] on button "Save" at bounding box center [1345, 584] width 57 height 39
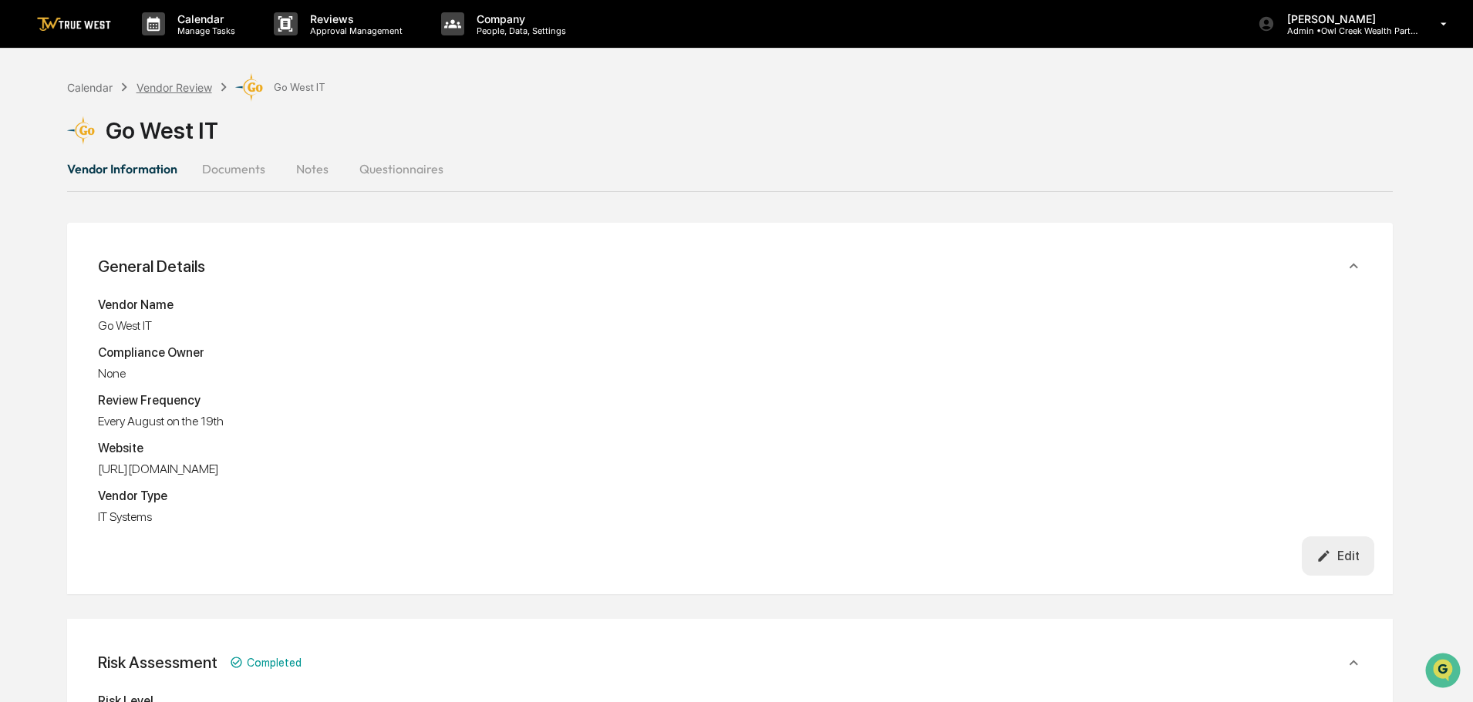
click at [162, 86] on div "Vendor Review" at bounding box center [174, 87] width 76 height 13
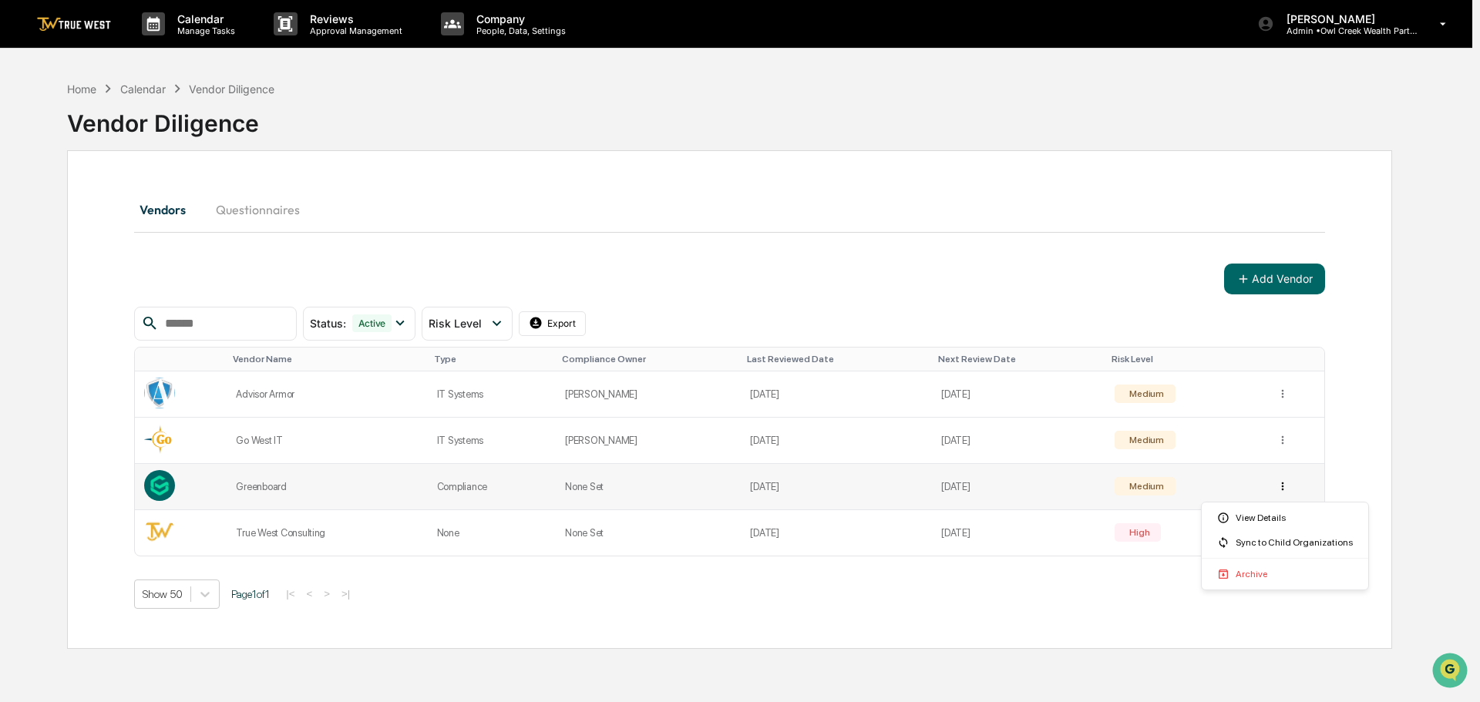
click at [1279, 488] on html "Calendar Manage Tasks Reviews Approval Management Company People, Data, Setting…" at bounding box center [740, 351] width 1480 height 702
click at [1263, 519] on div "View Details" at bounding box center [1285, 518] width 160 height 25
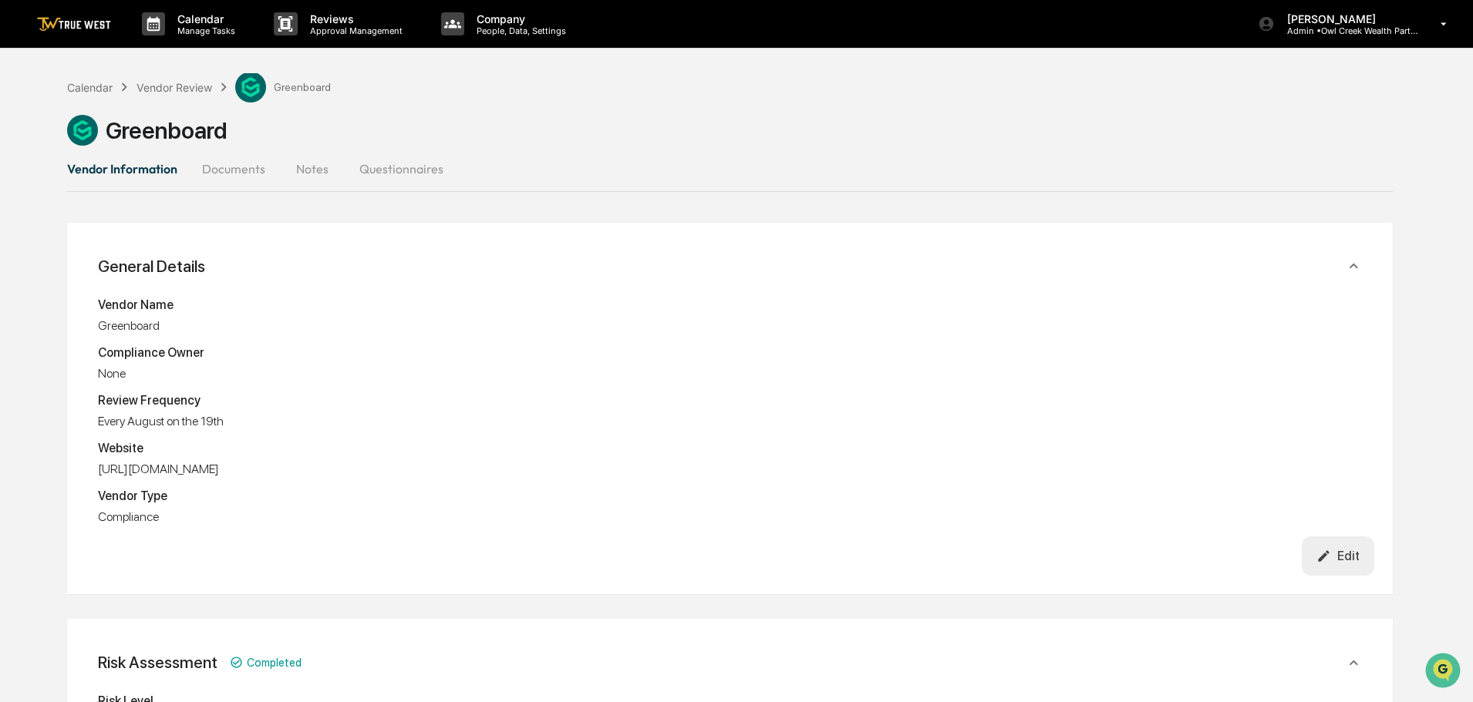
click at [1339, 553] on div "Edit" at bounding box center [1337, 556] width 43 height 15
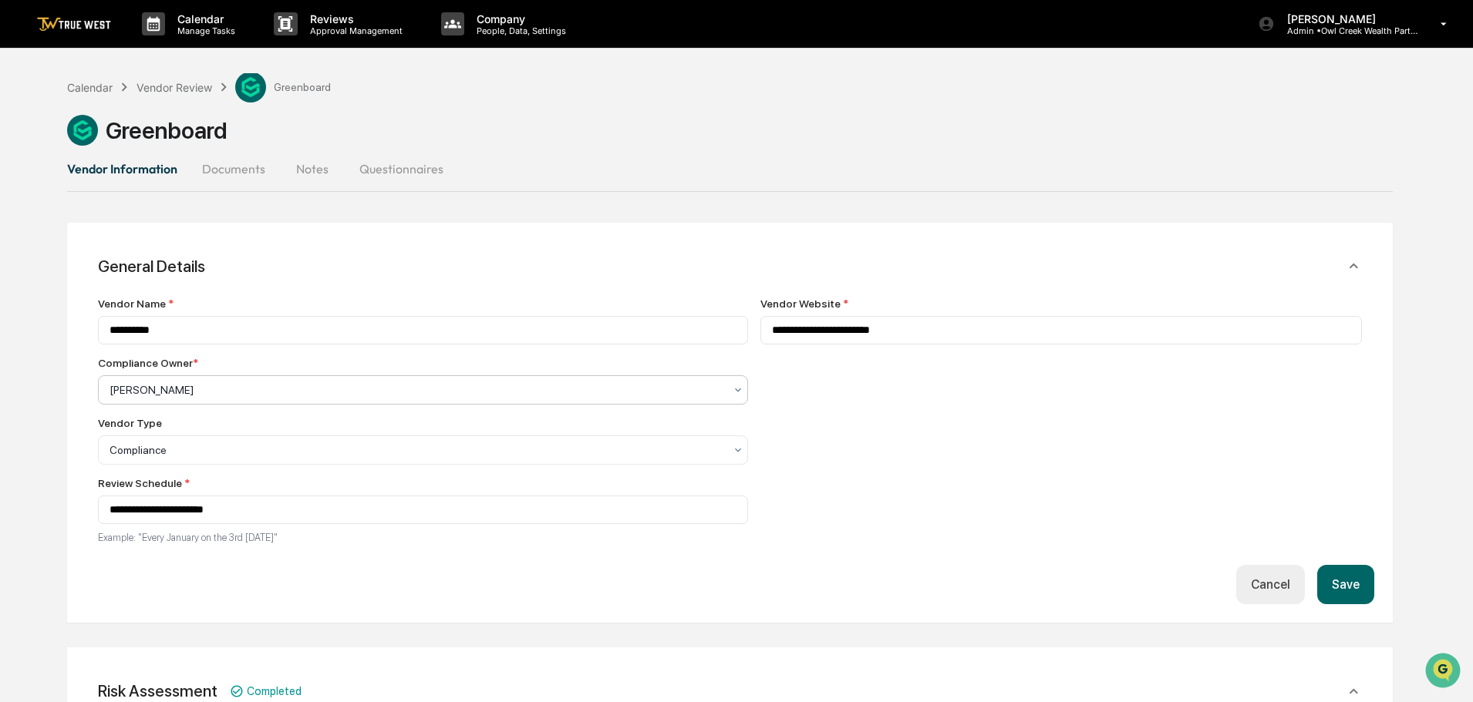
click at [272, 389] on div at bounding box center [416, 389] width 614 height 15
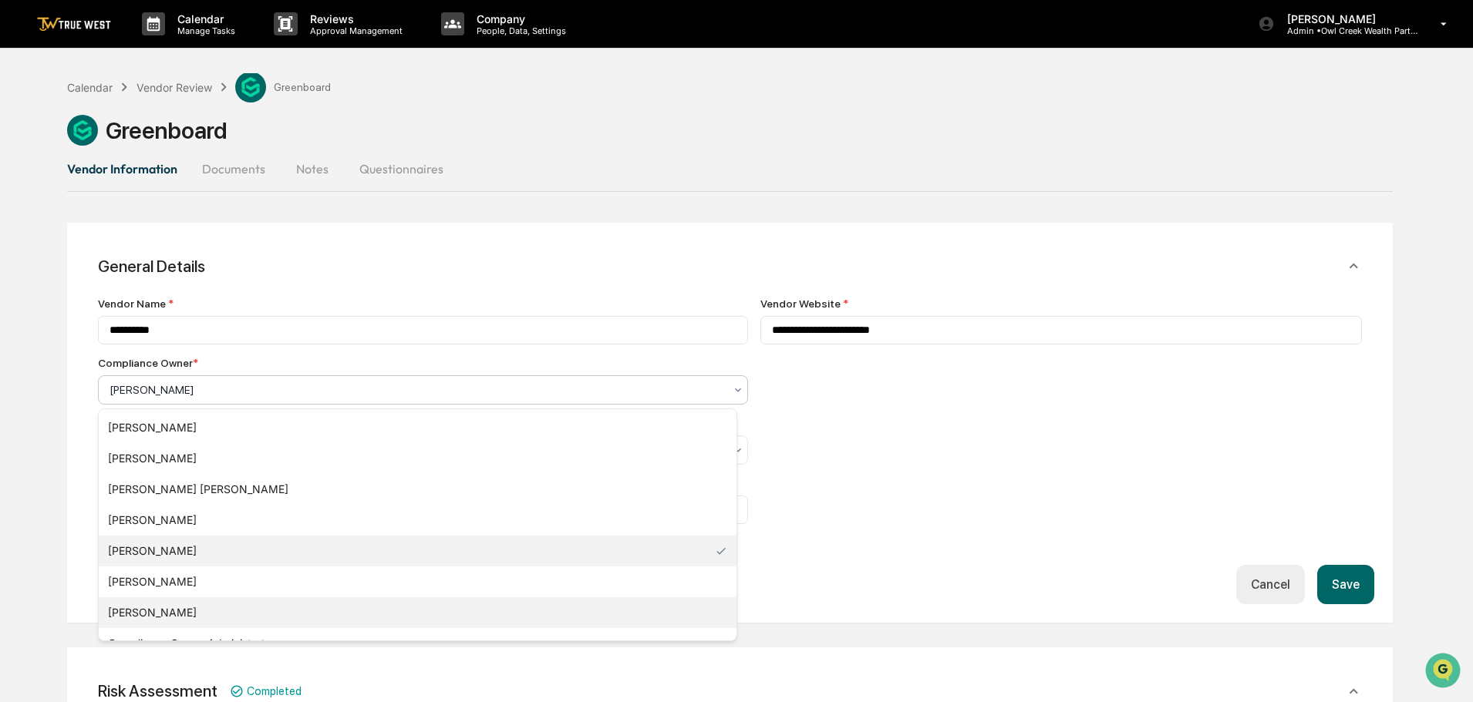
click at [150, 610] on div "[PERSON_NAME]" at bounding box center [418, 613] width 638 height 31
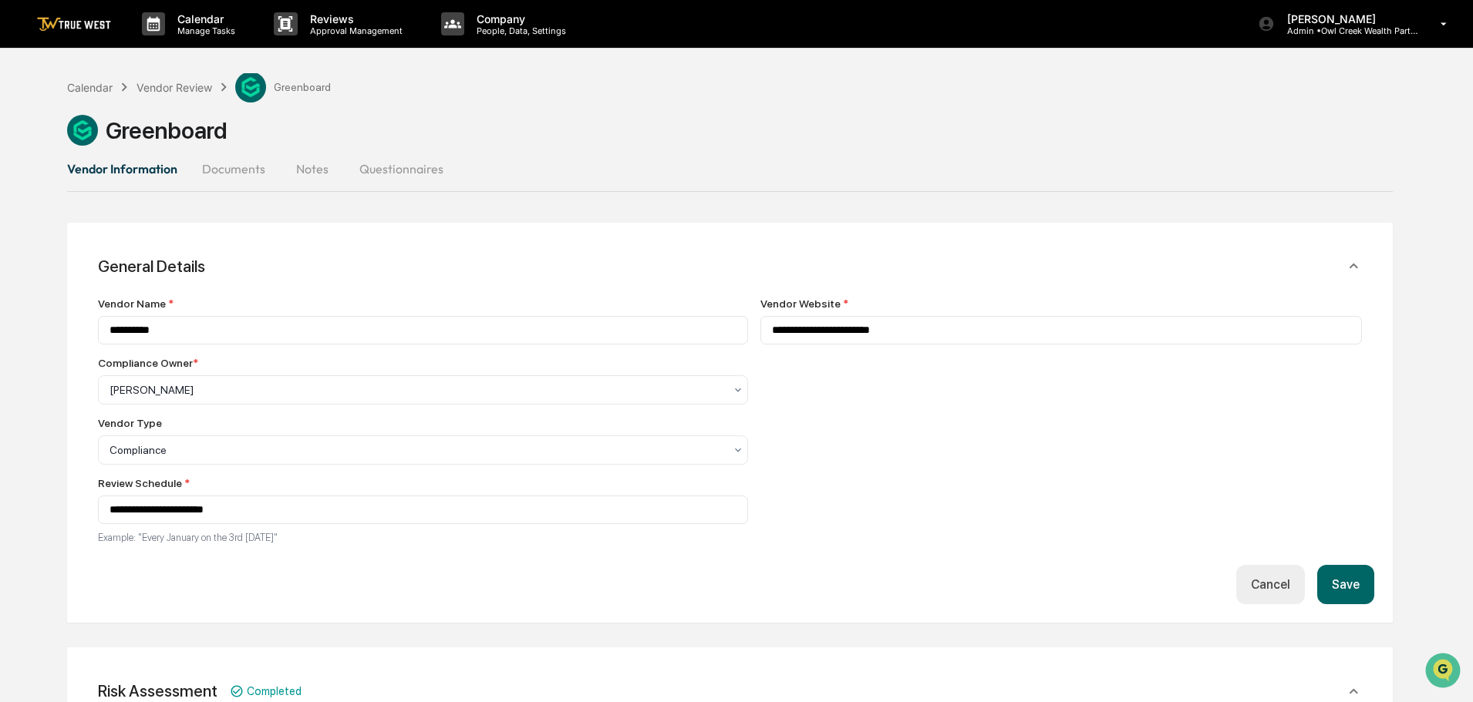
click at [1353, 591] on button "Save" at bounding box center [1345, 584] width 57 height 39
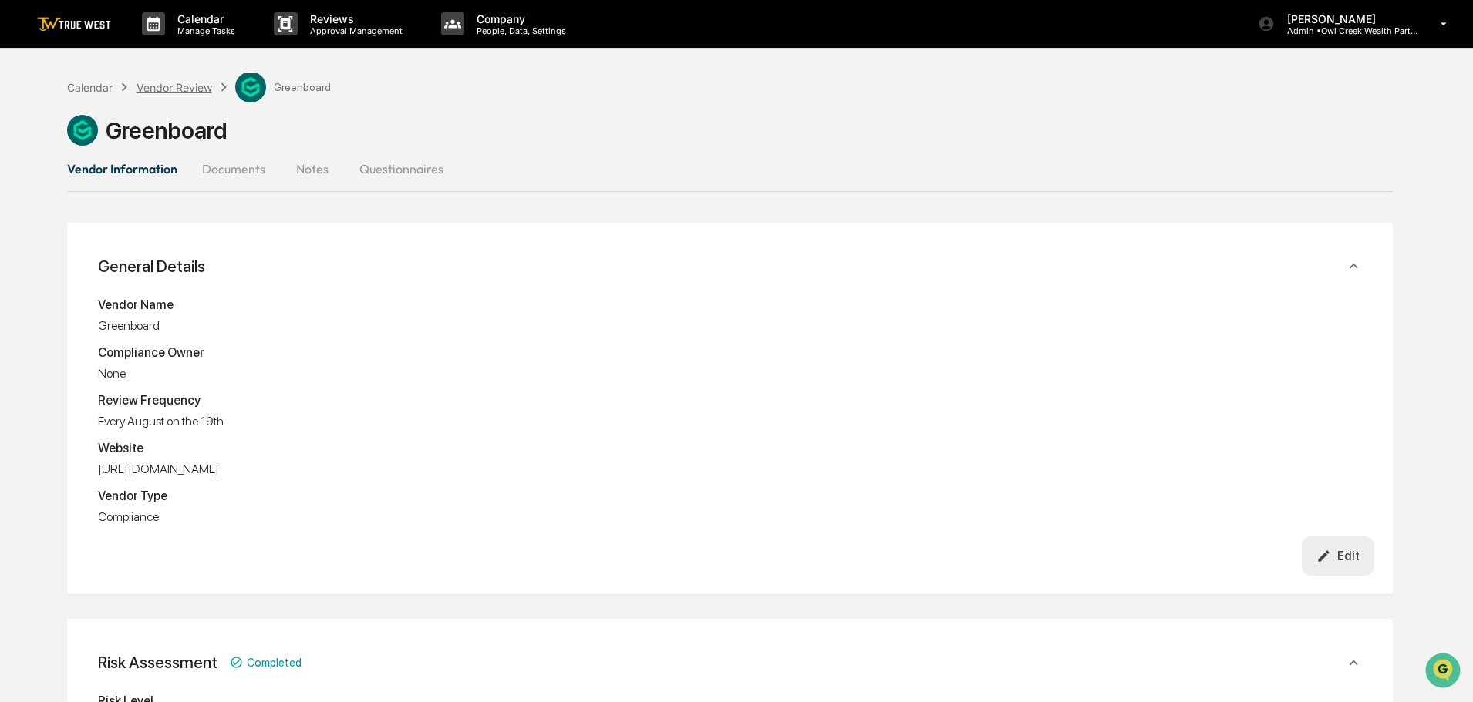
click at [162, 86] on div "Vendor Review" at bounding box center [174, 87] width 76 height 13
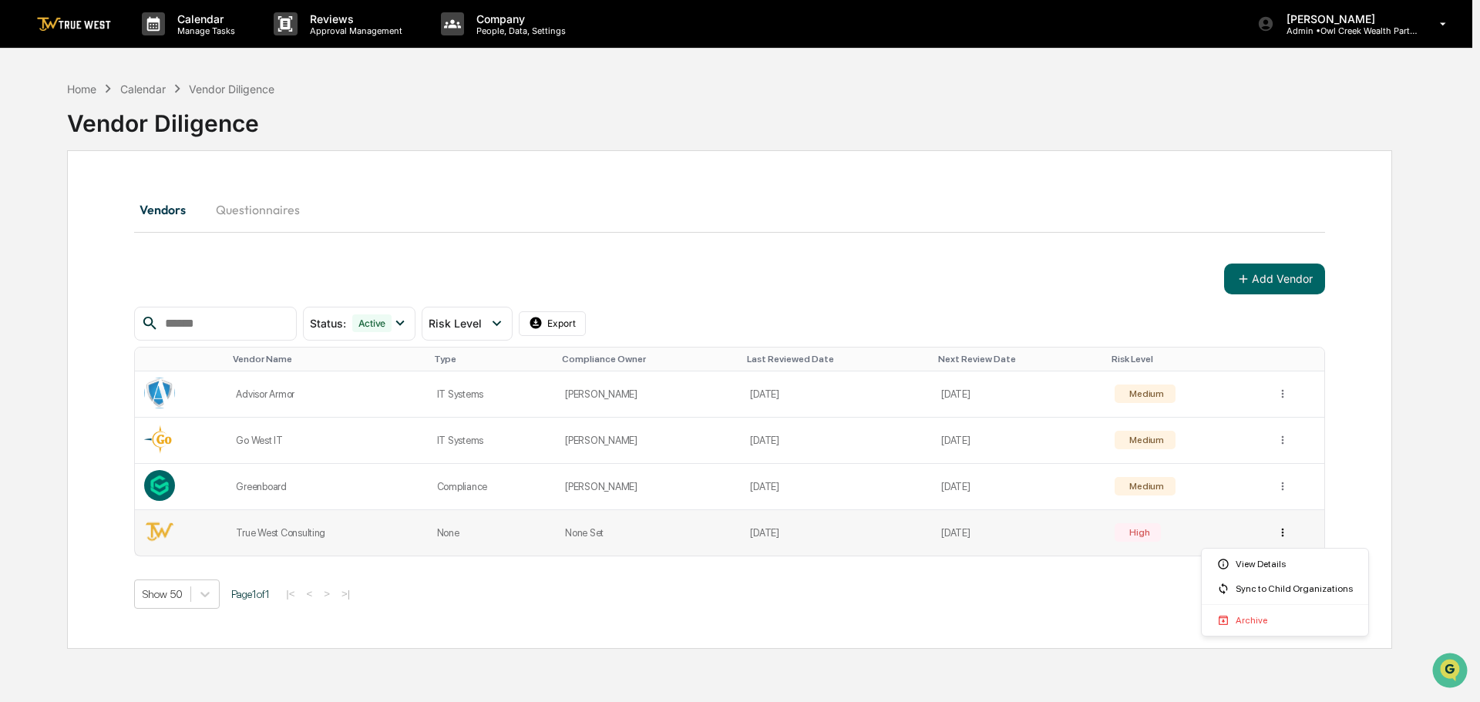
click at [1280, 534] on html "Calendar Manage Tasks Reviews Approval Management Company People, Data, Setting…" at bounding box center [740, 351] width 1480 height 702
click at [1280, 561] on div "View Details" at bounding box center [1285, 564] width 160 height 25
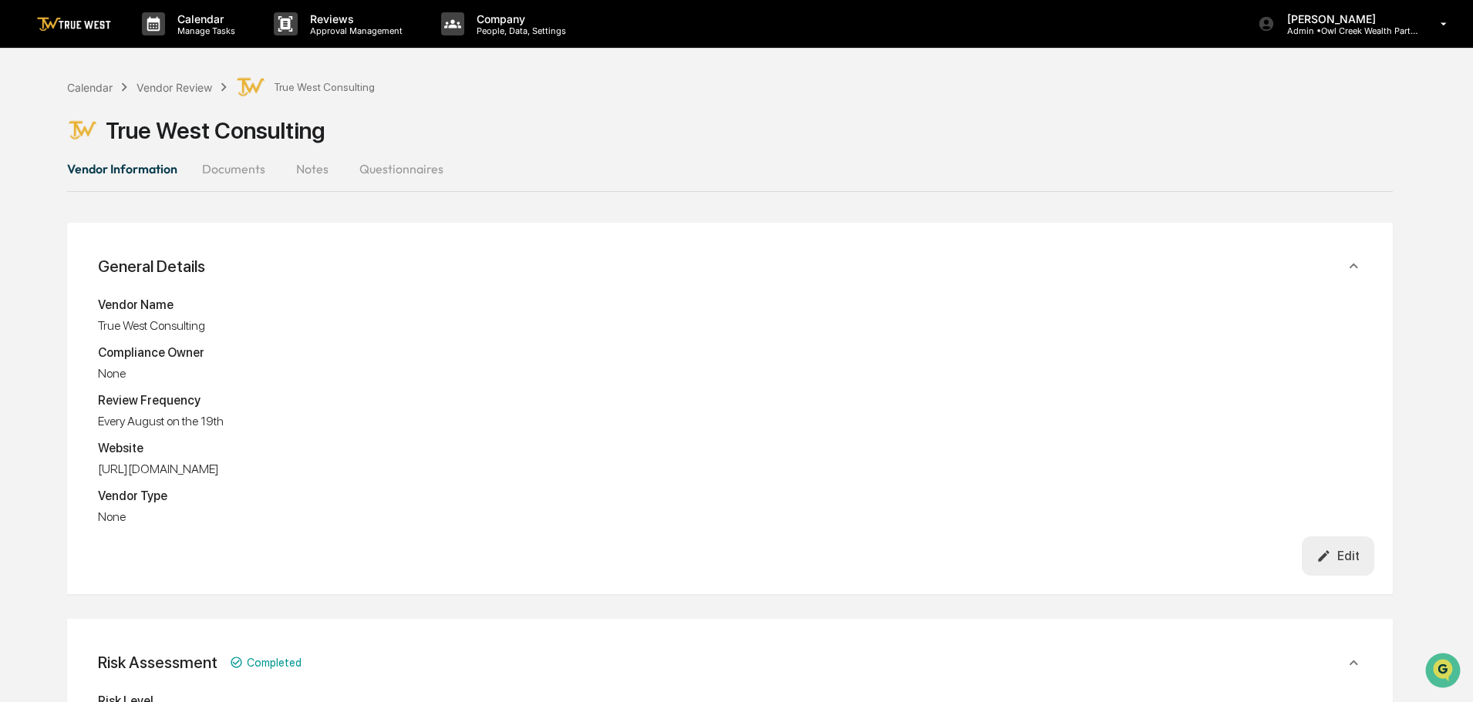
click at [1346, 554] on div "Edit" at bounding box center [1337, 556] width 43 height 15
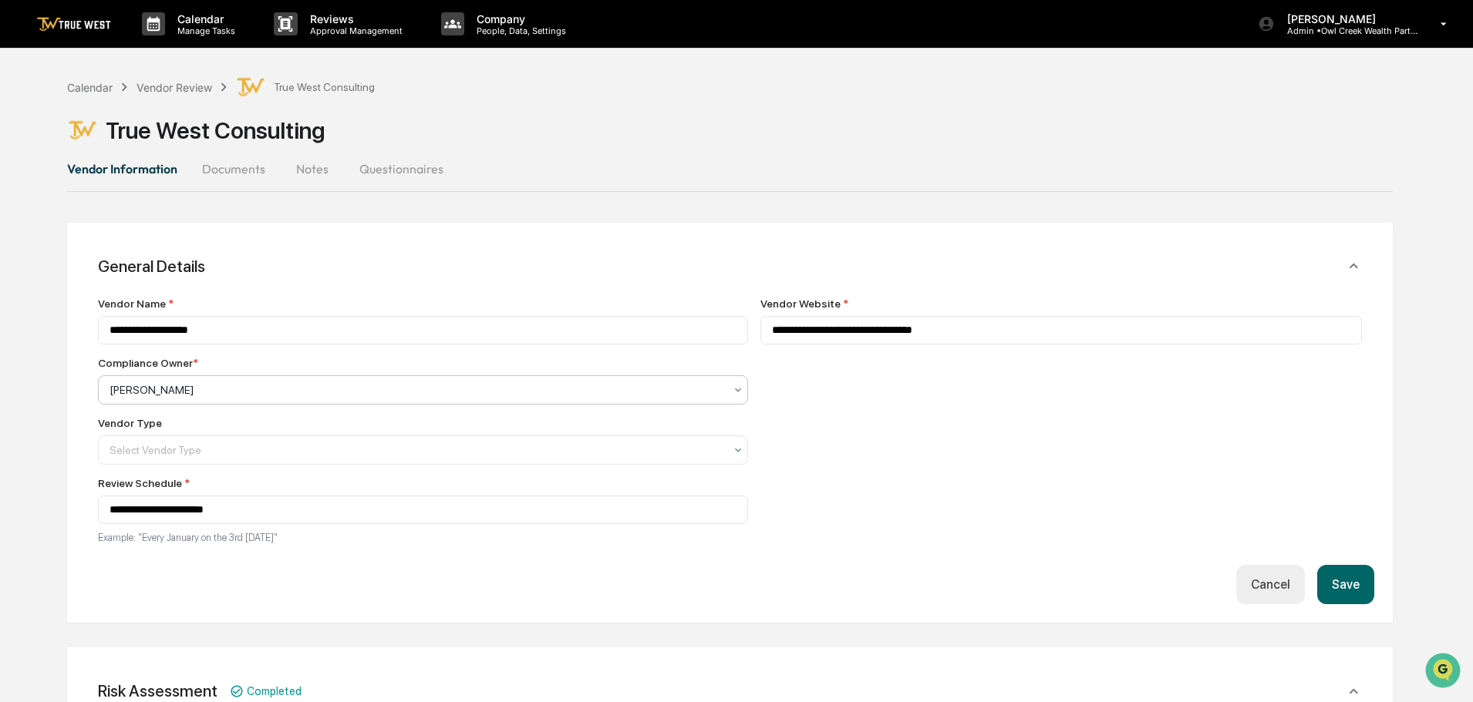
click at [373, 387] on div at bounding box center [416, 389] width 614 height 15
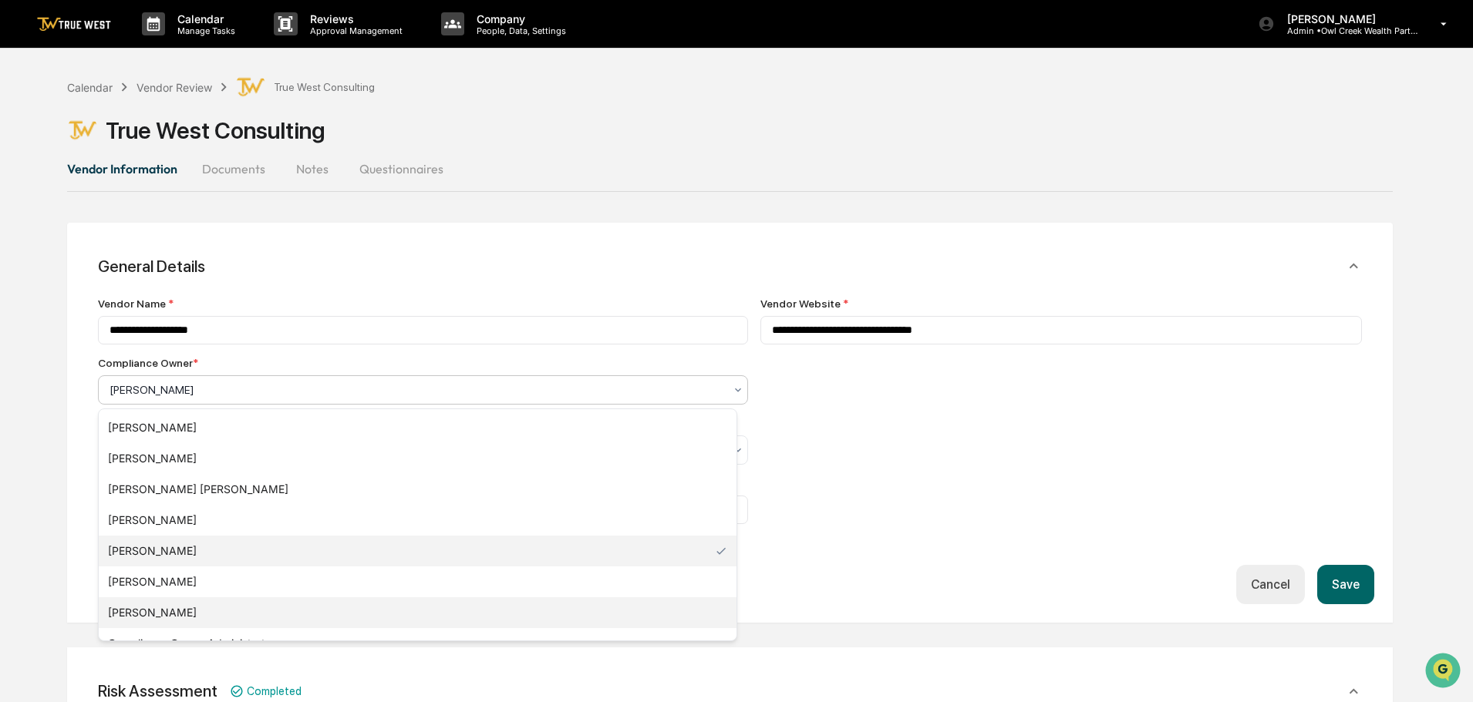
click at [137, 613] on div "[PERSON_NAME]" at bounding box center [418, 613] width 638 height 31
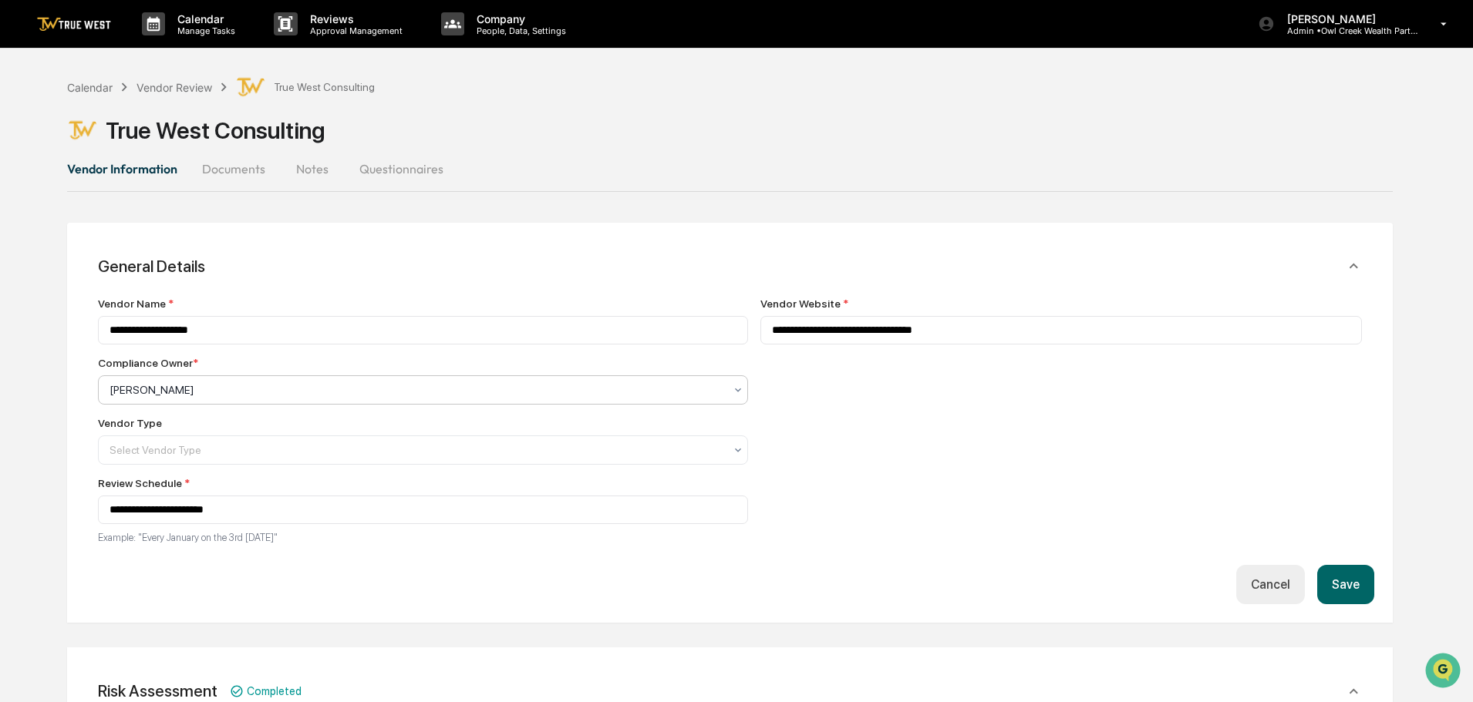
click at [1351, 588] on button "Save" at bounding box center [1345, 584] width 57 height 39
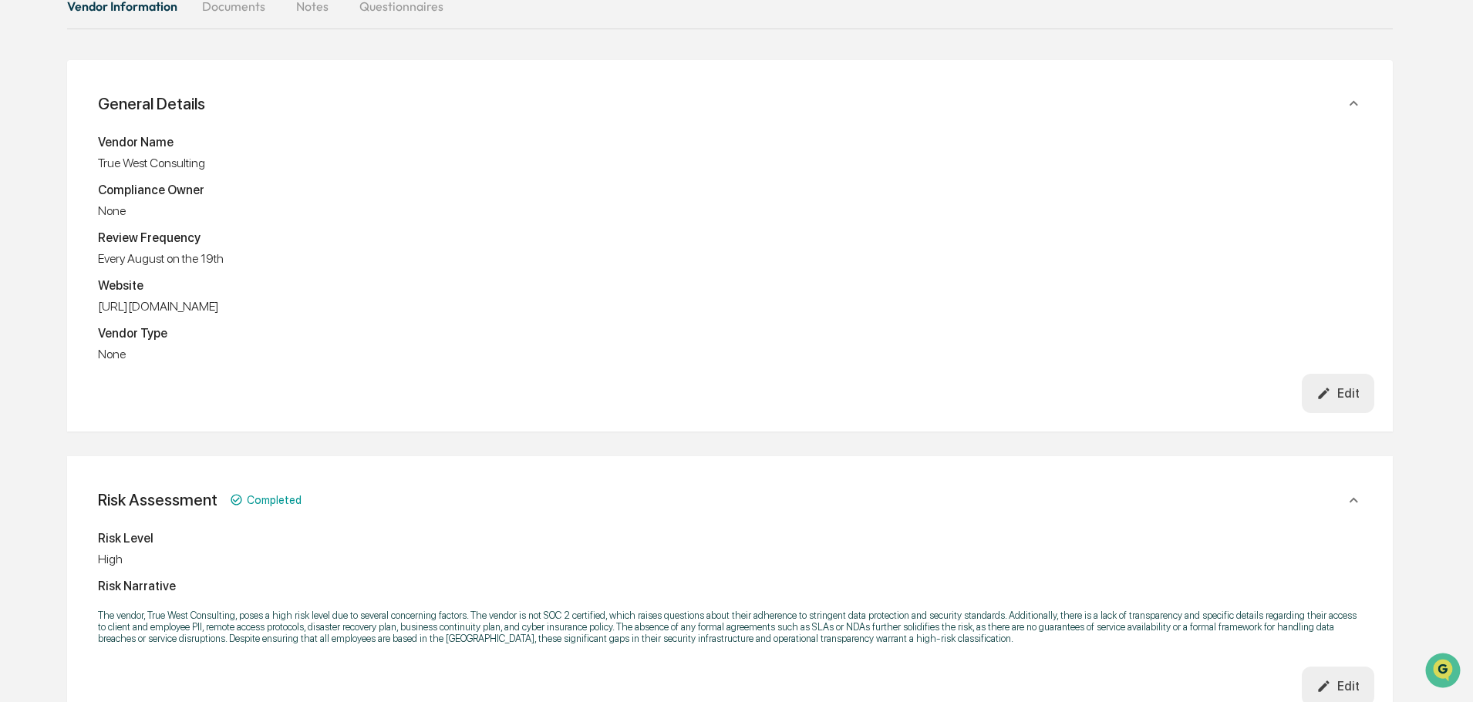
scroll to position [231, 0]
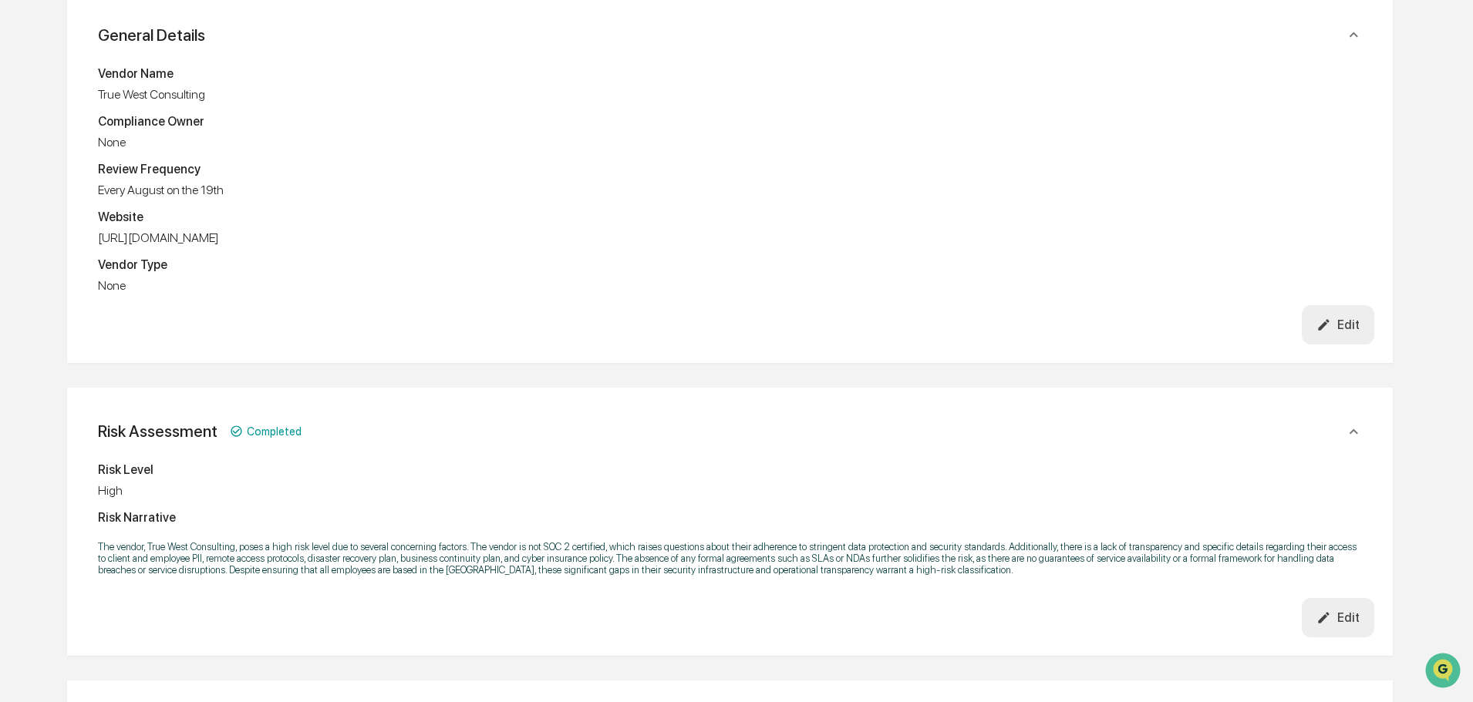
click at [1337, 619] on div "Edit" at bounding box center [1337, 618] width 43 height 15
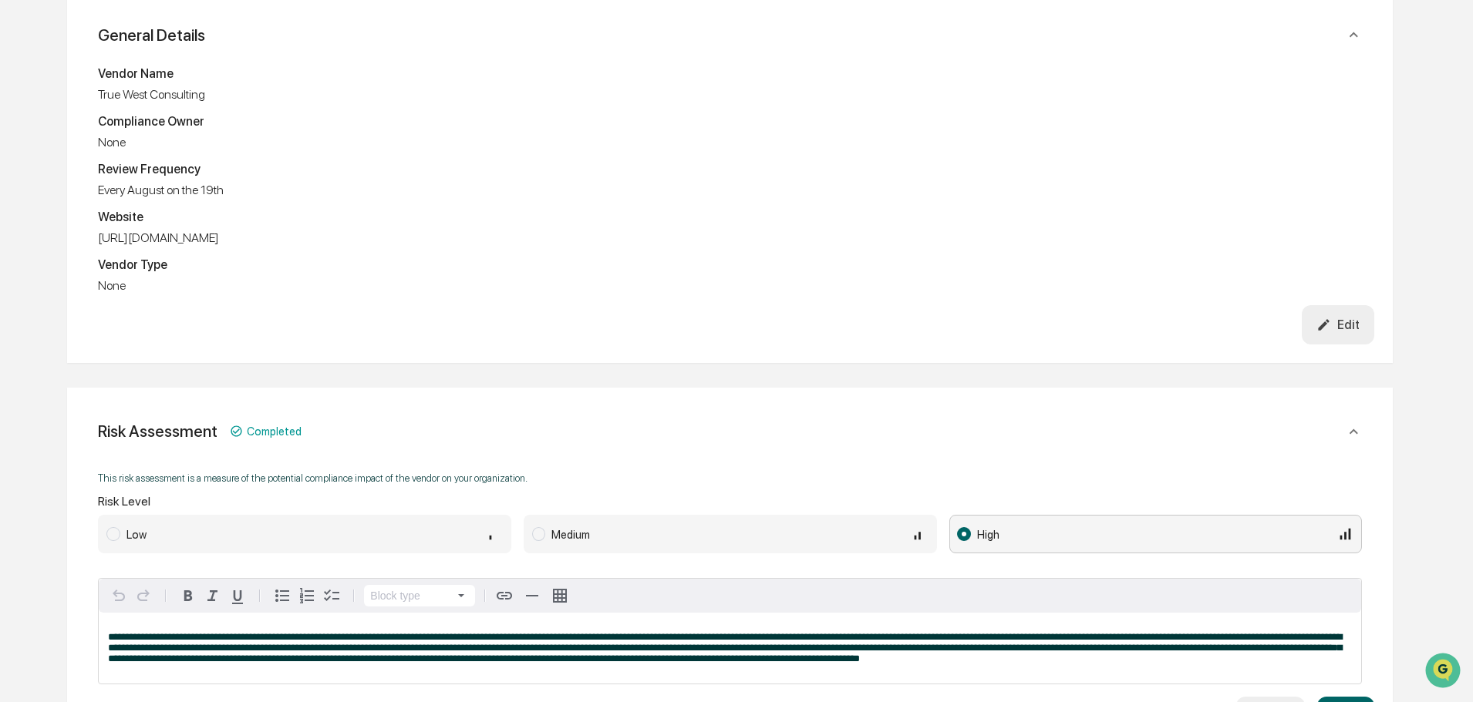
click at [536, 532] on span at bounding box center [538, 534] width 13 height 14
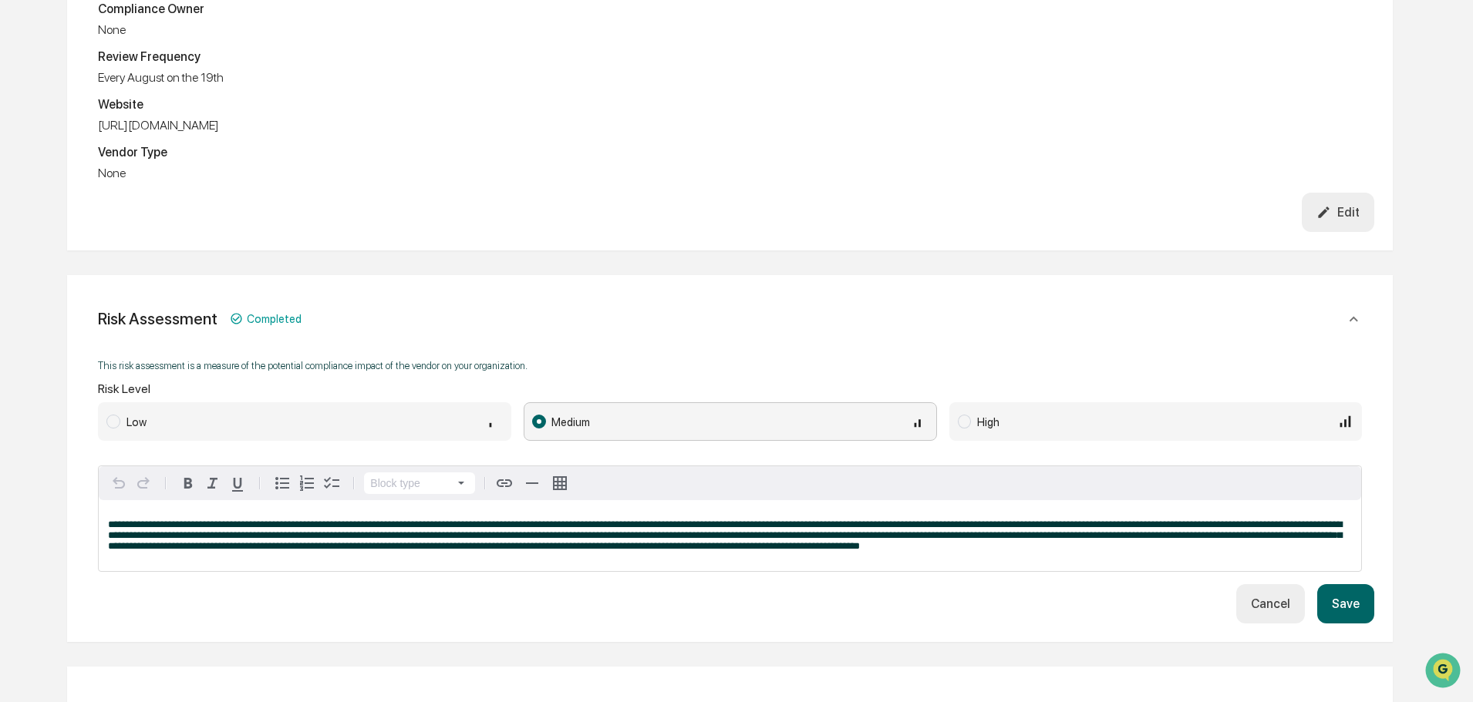
scroll to position [463, 0]
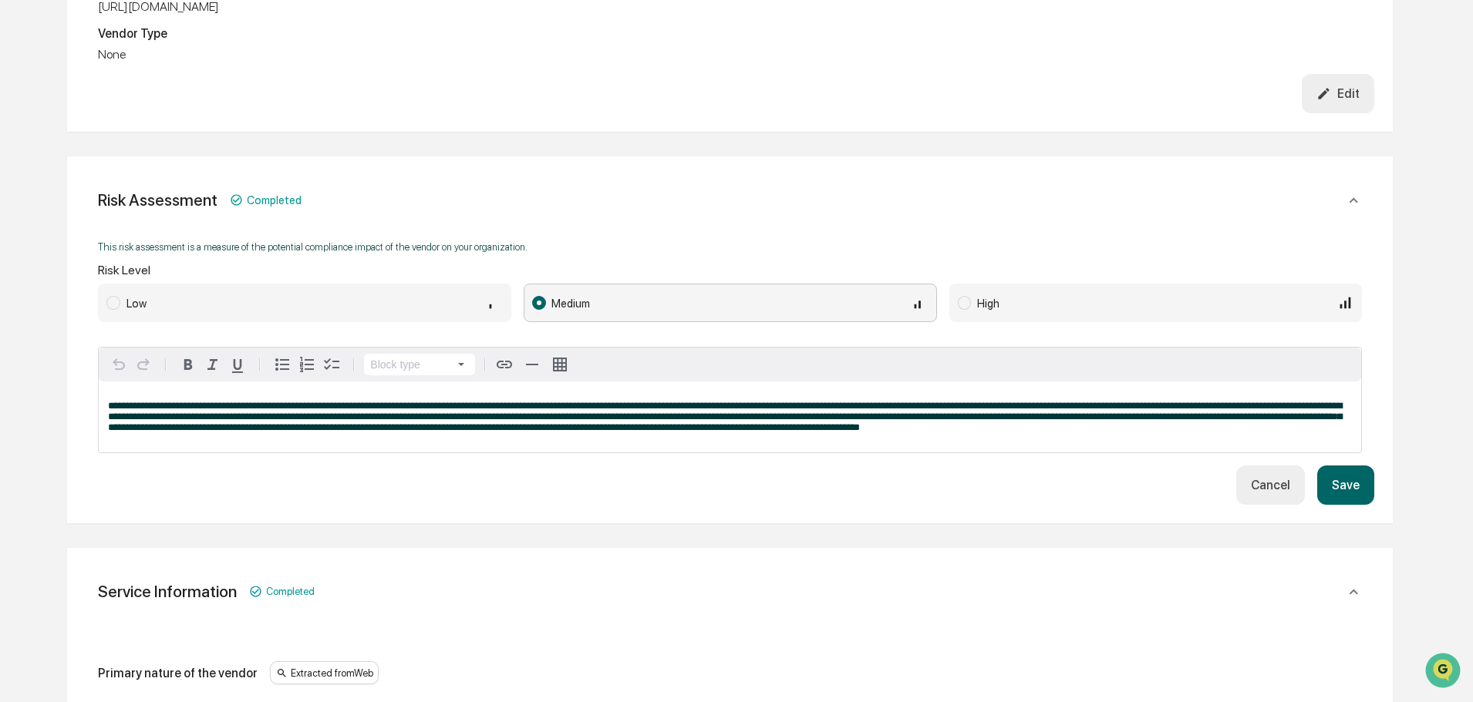
click at [1345, 483] on button "Save" at bounding box center [1345, 485] width 57 height 39
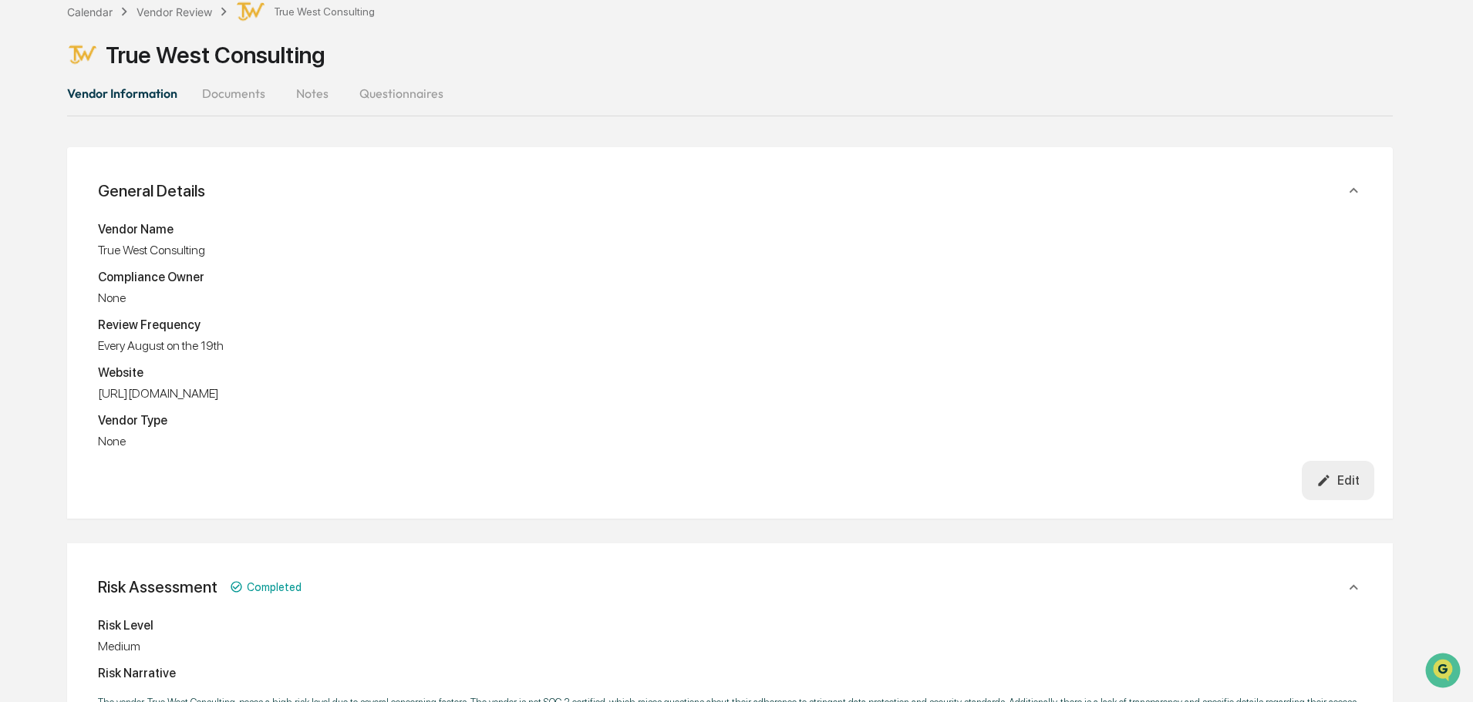
scroll to position [0, 0]
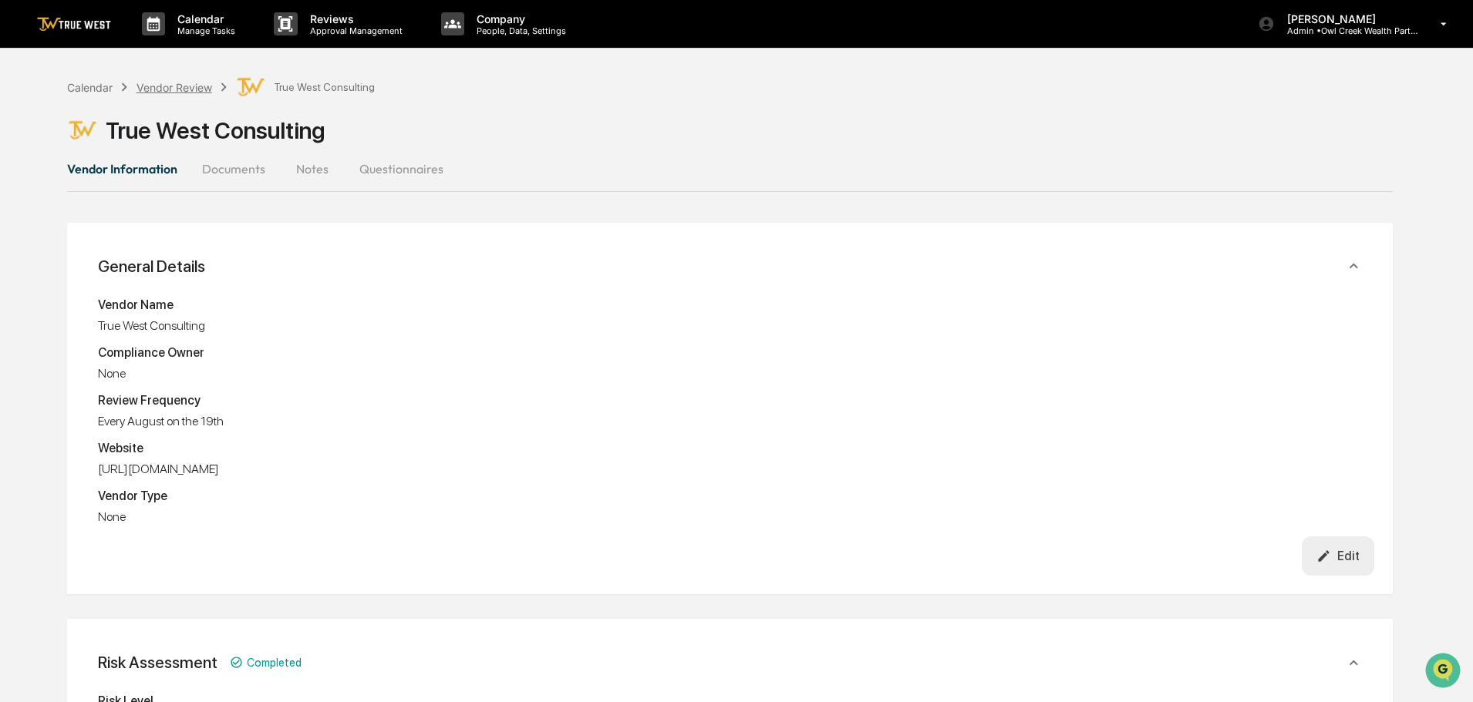
click at [174, 86] on div "Vendor Review" at bounding box center [174, 87] width 76 height 13
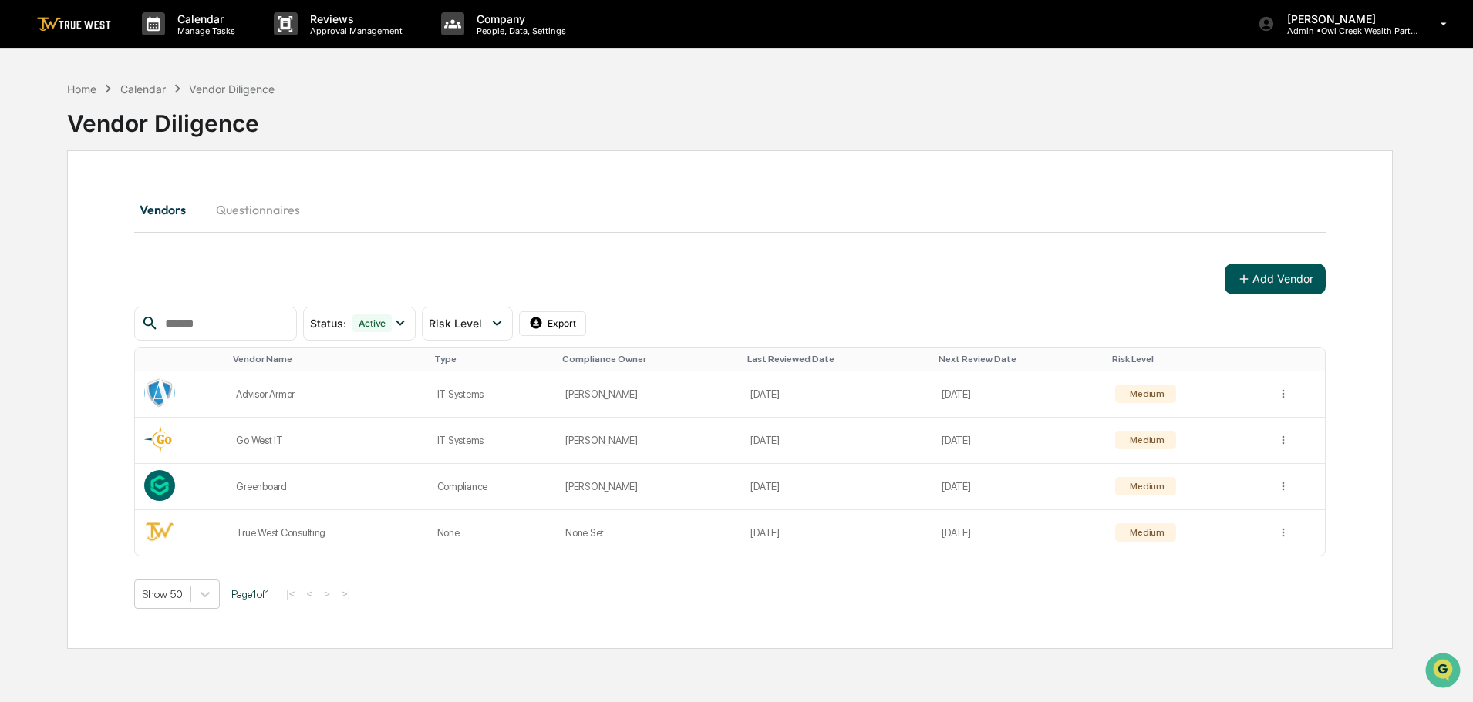
click at [1272, 282] on button "Add Vendor" at bounding box center [1274, 279] width 101 height 31
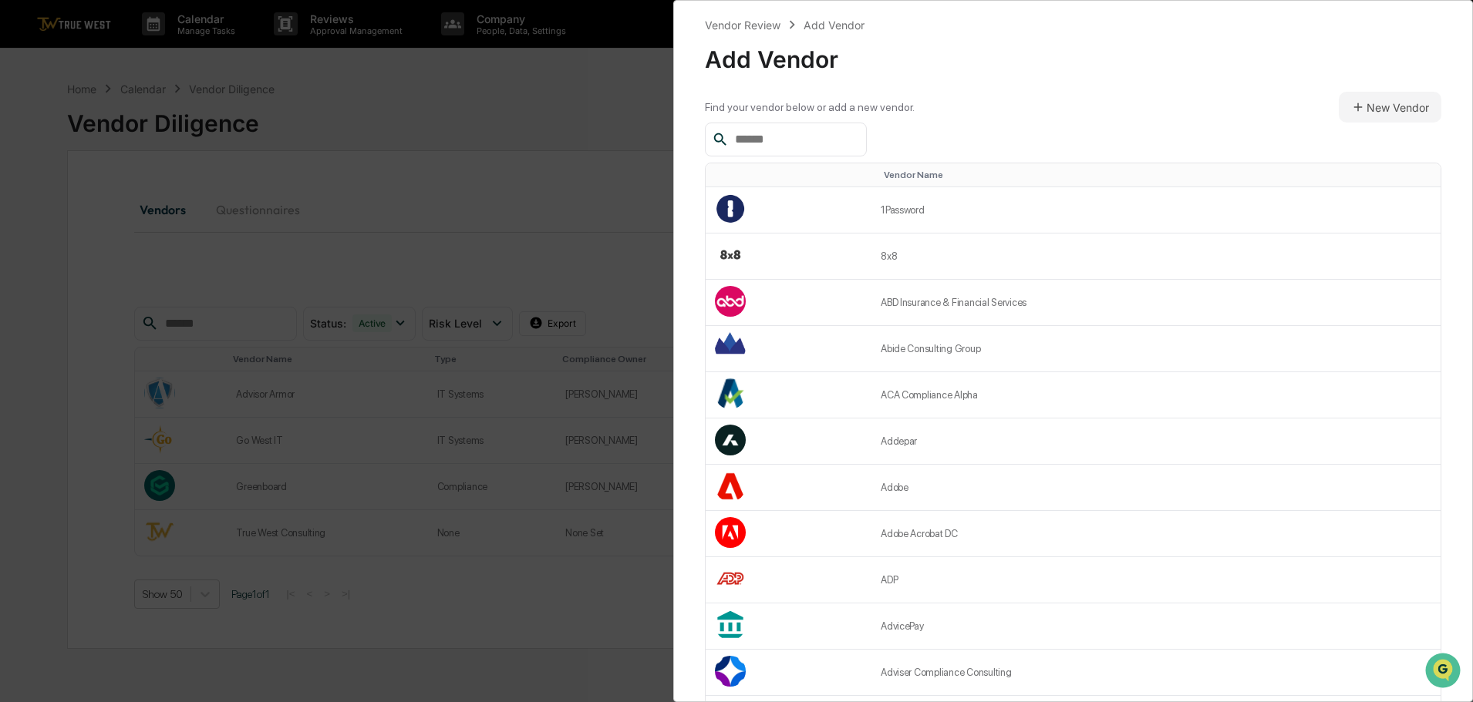
click at [792, 142] on input "text" at bounding box center [794, 140] width 131 height 20
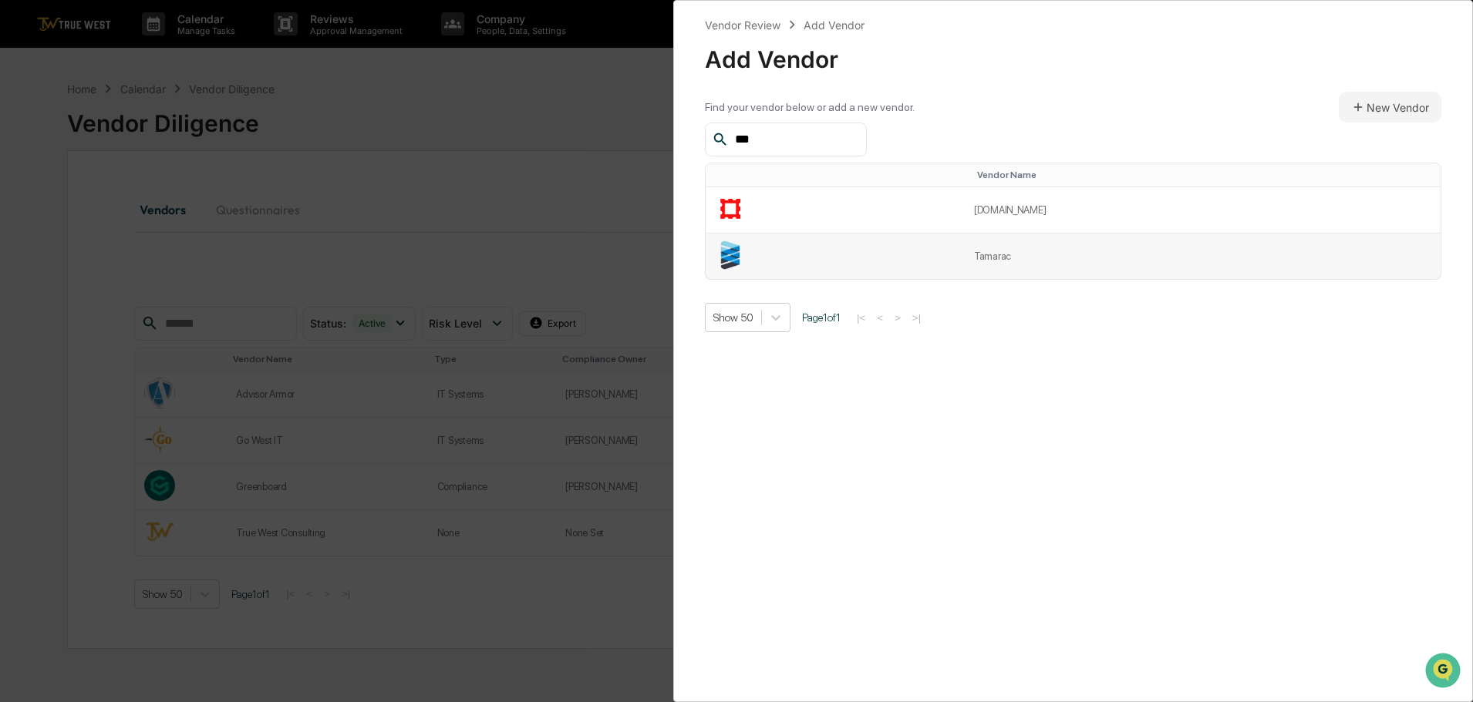
type input "***"
click at [1013, 258] on td "Tamarac" at bounding box center [1203, 256] width 476 height 45
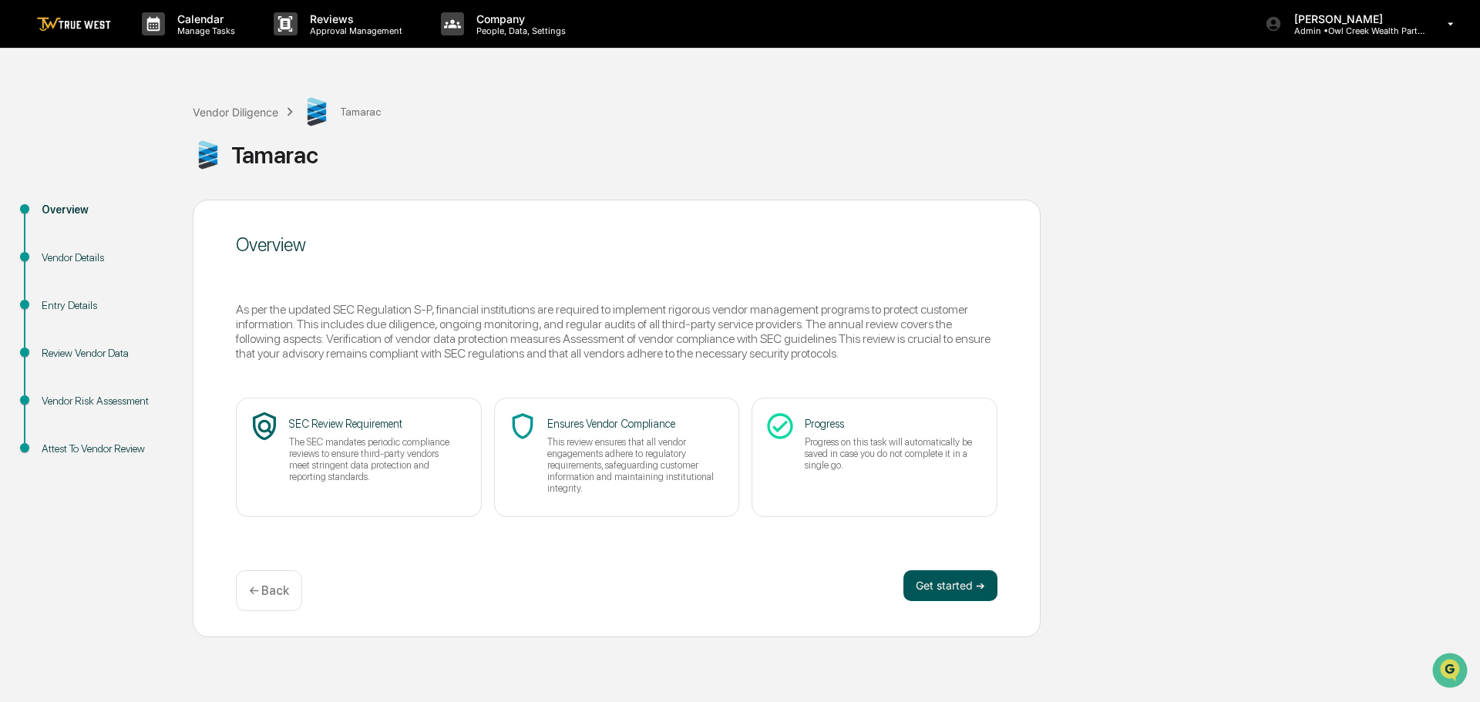
click at [937, 587] on button "Get started ➔" at bounding box center [951, 586] width 94 height 31
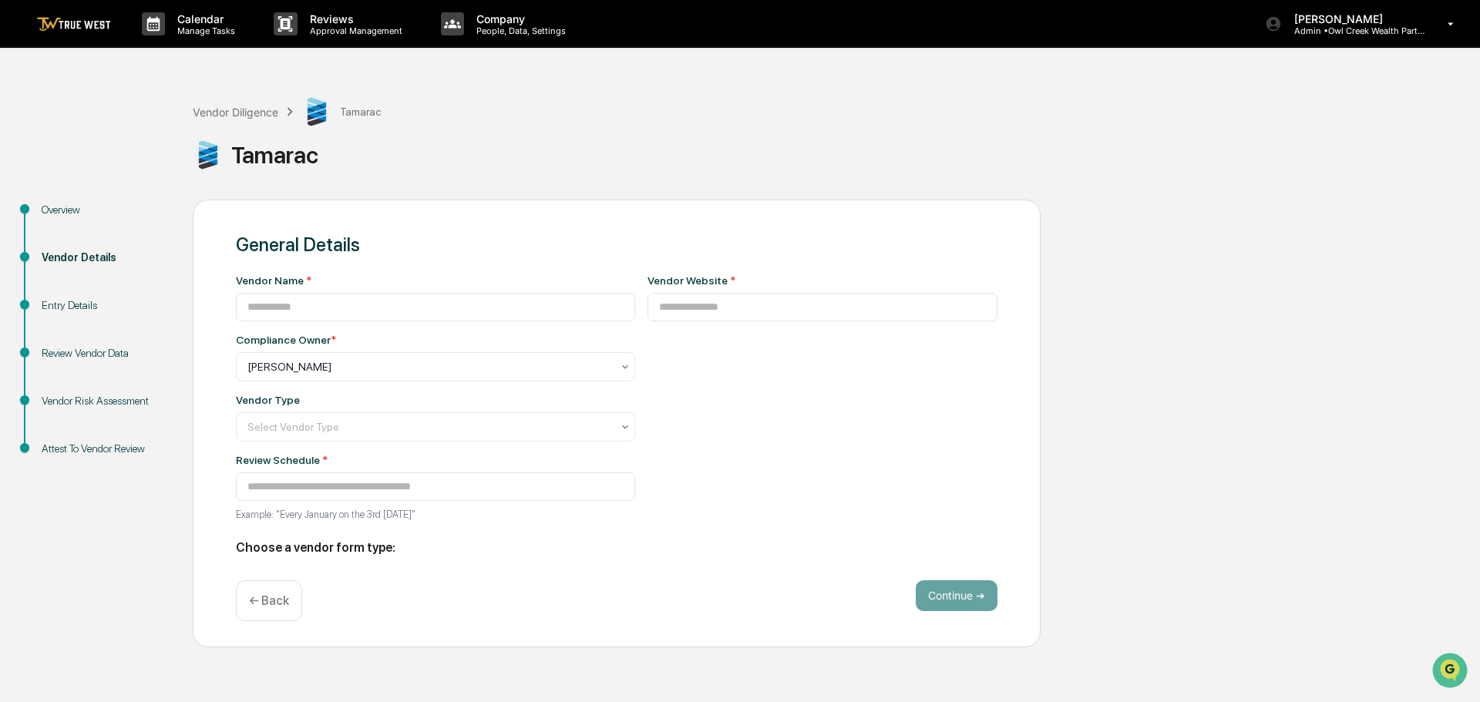
type input "*******"
type input "**********"
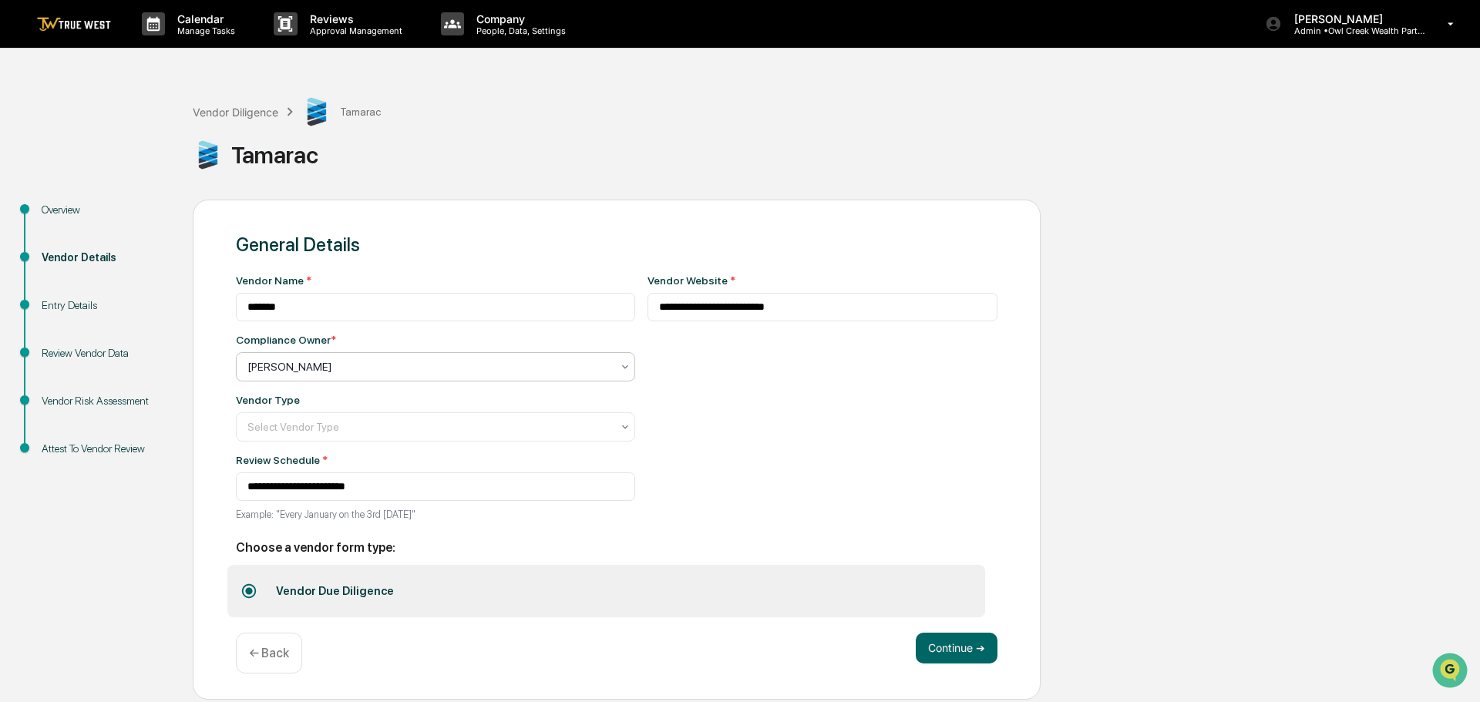
click at [331, 368] on div at bounding box center [429, 366] width 364 height 15
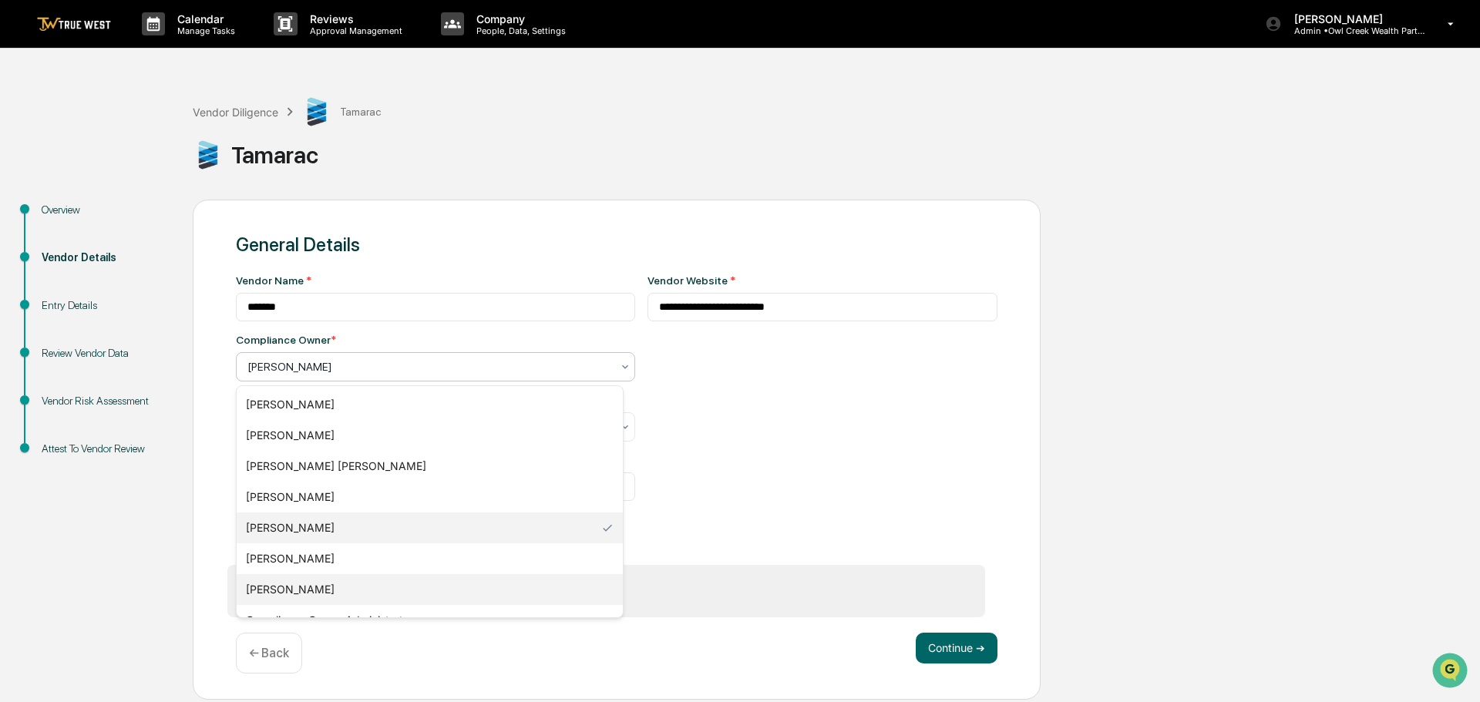
click at [278, 588] on div "[PERSON_NAME]" at bounding box center [430, 589] width 386 height 31
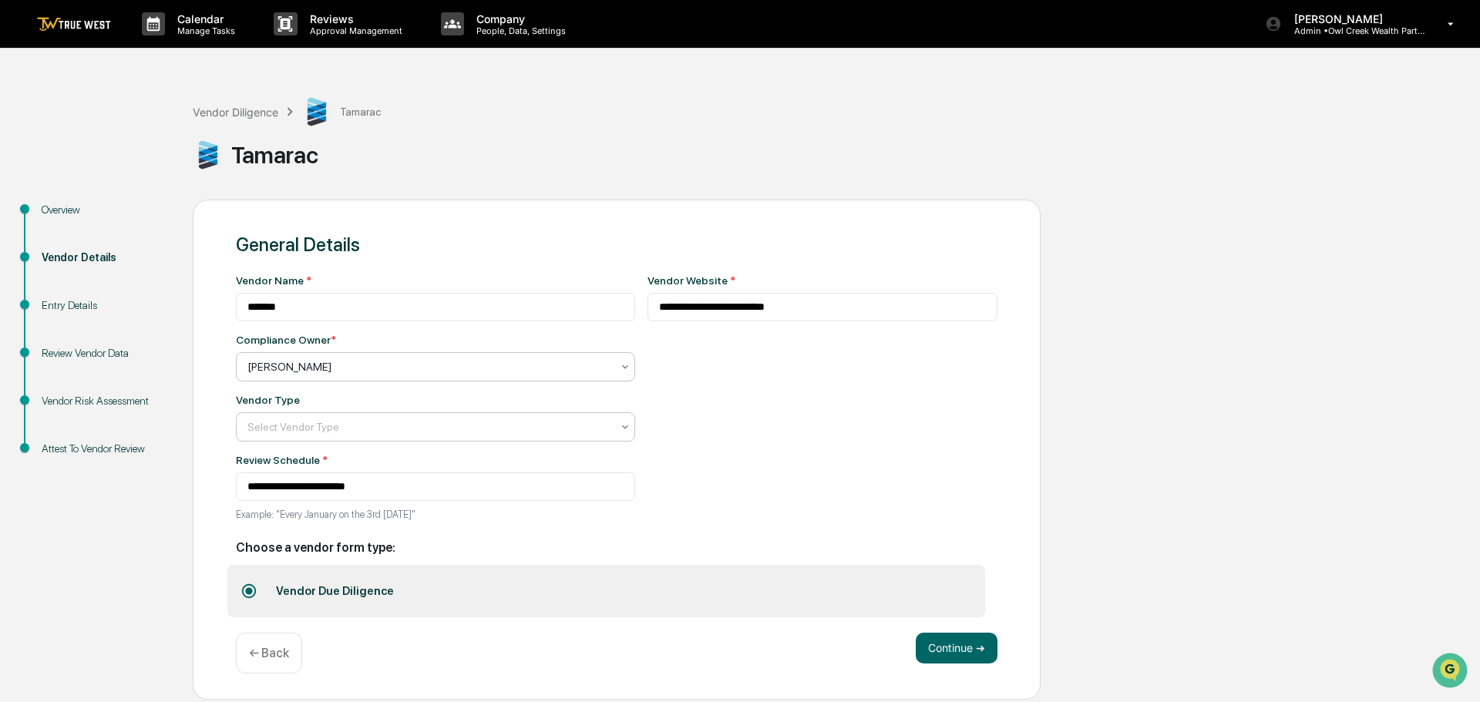
click at [365, 423] on div at bounding box center [429, 426] width 364 height 15
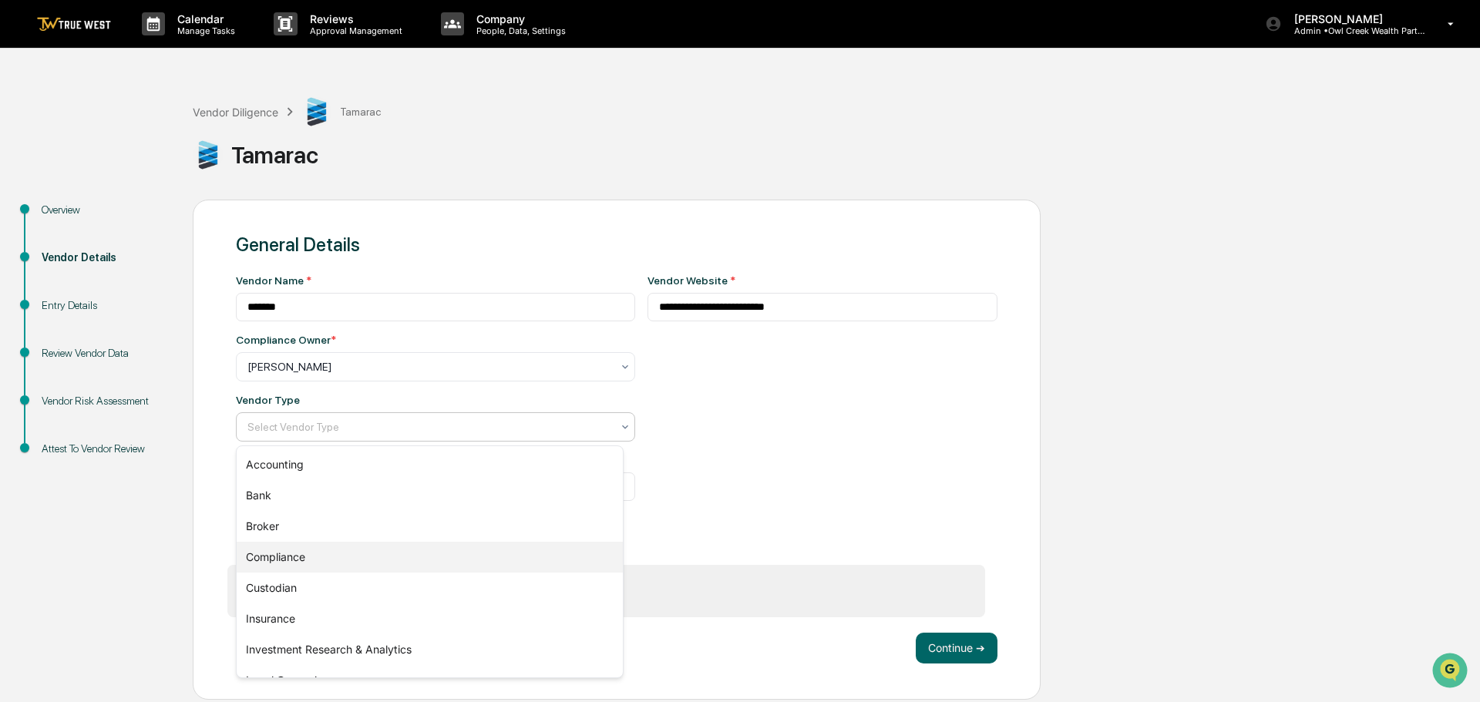
click at [305, 555] on div "Compliance" at bounding box center [430, 557] width 386 height 31
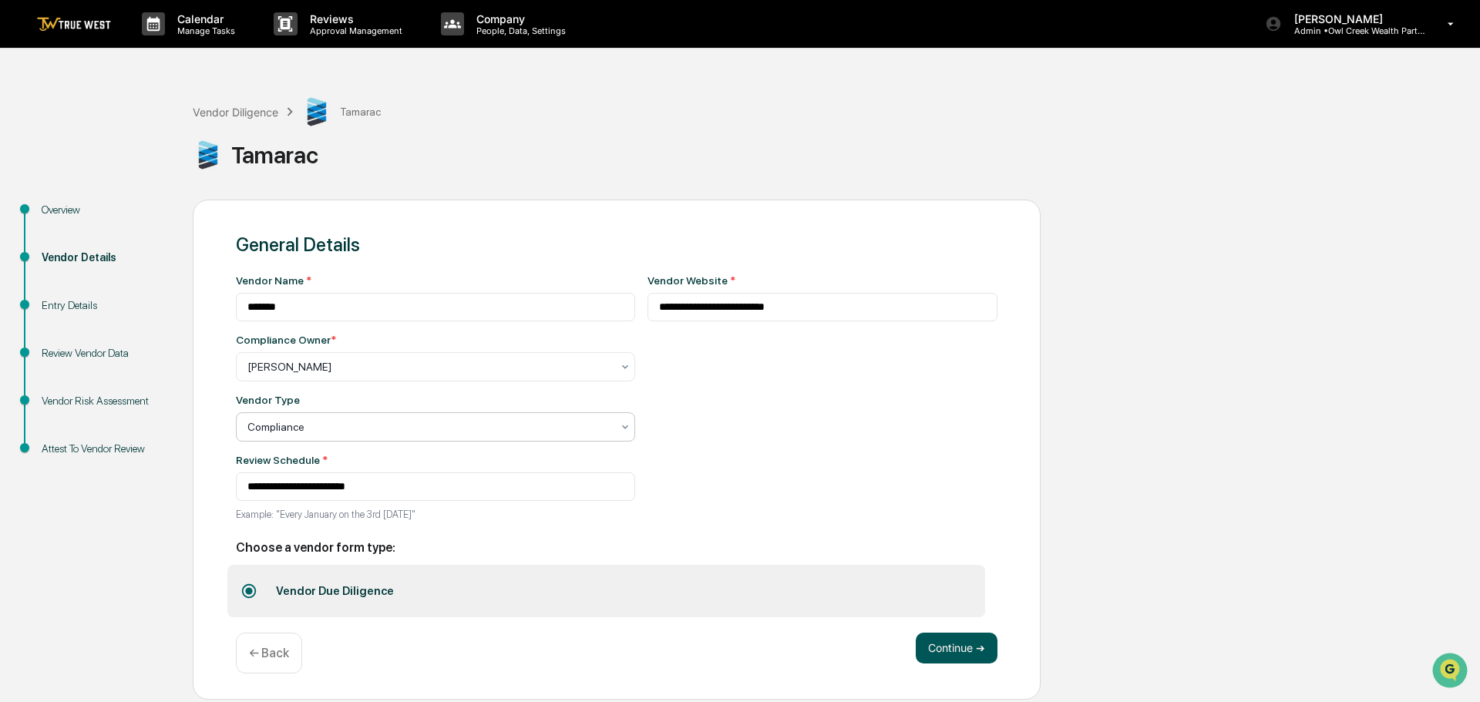
click at [961, 646] on button "Continue ➔" at bounding box center [957, 648] width 82 height 31
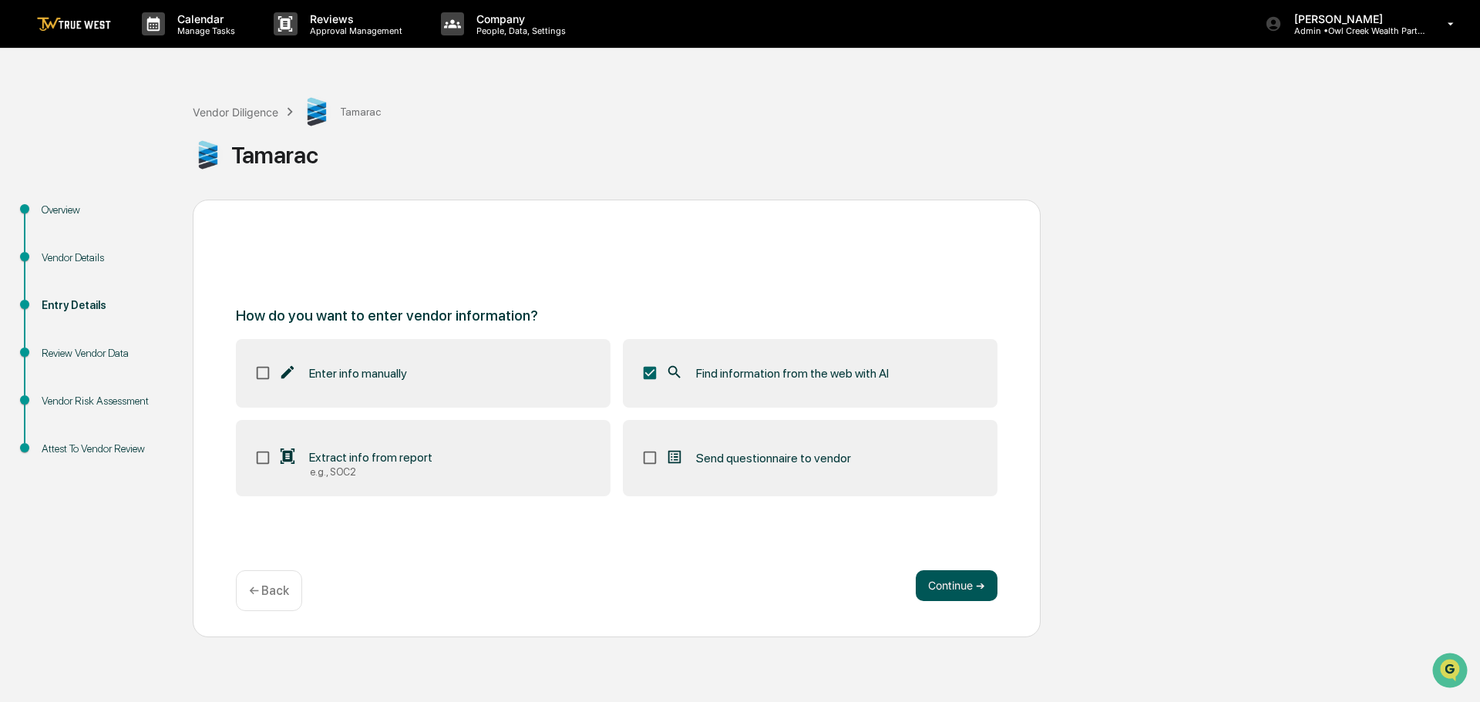
click at [976, 588] on button "Continue ➔" at bounding box center [957, 586] width 82 height 31
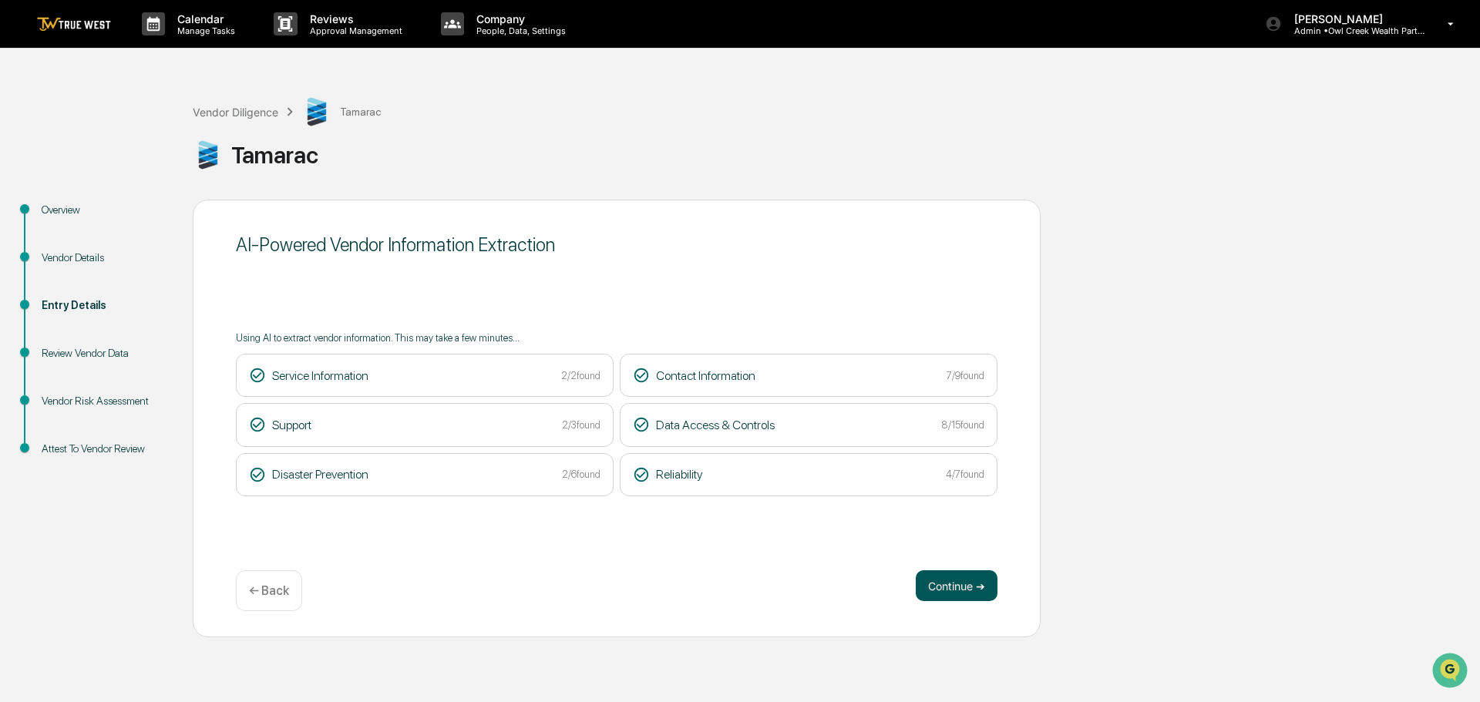
click at [958, 586] on button "Continue ➔" at bounding box center [957, 586] width 82 height 31
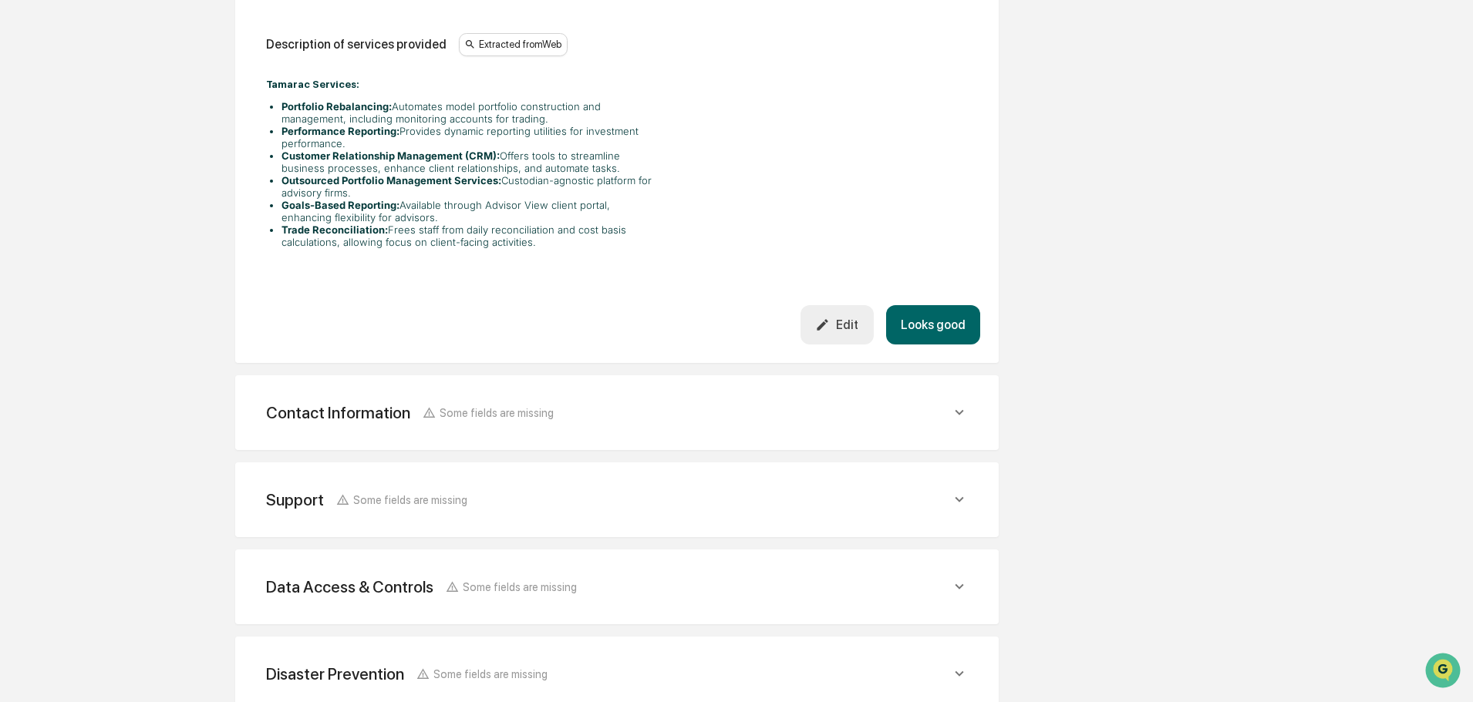
scroll to position [675, 0]
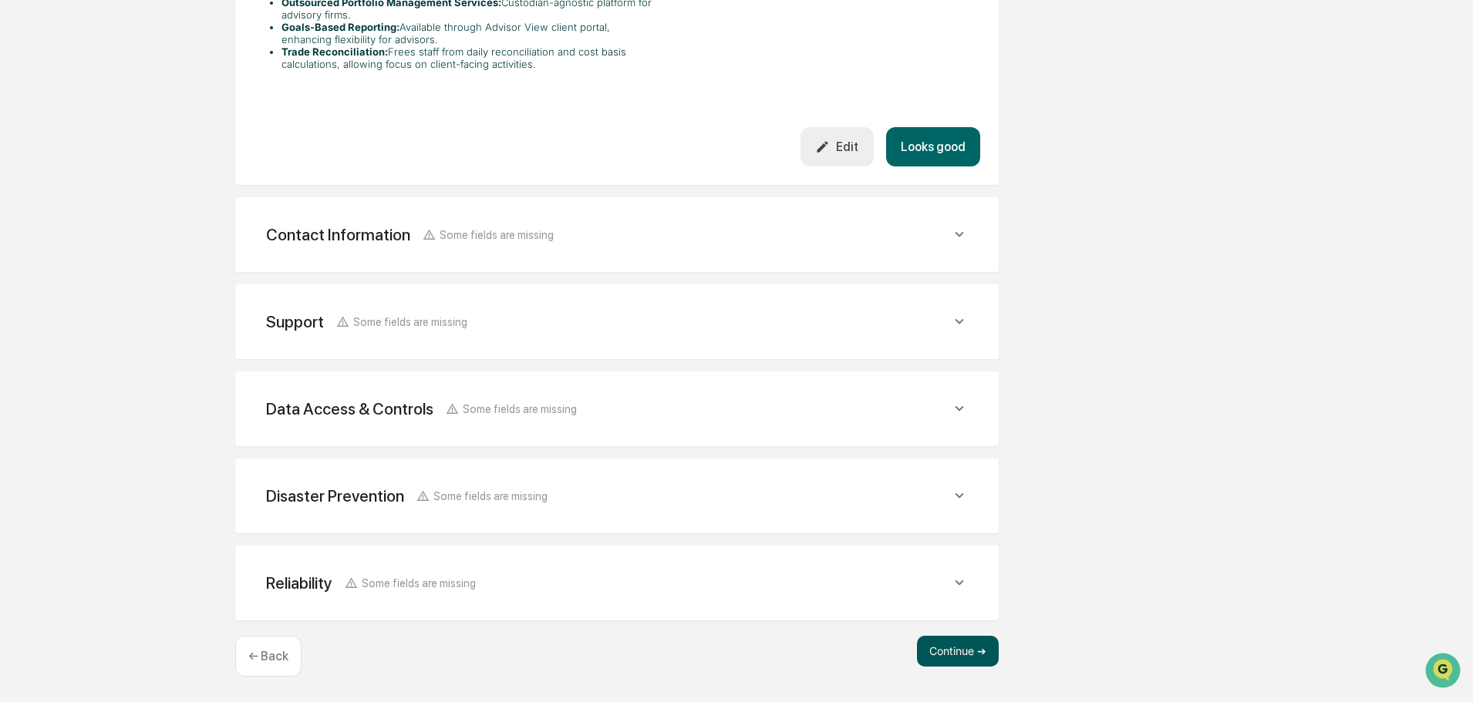
click at [962, 647] on button "Continue ➔" at bounding box center [958, 651] width 82 height 31
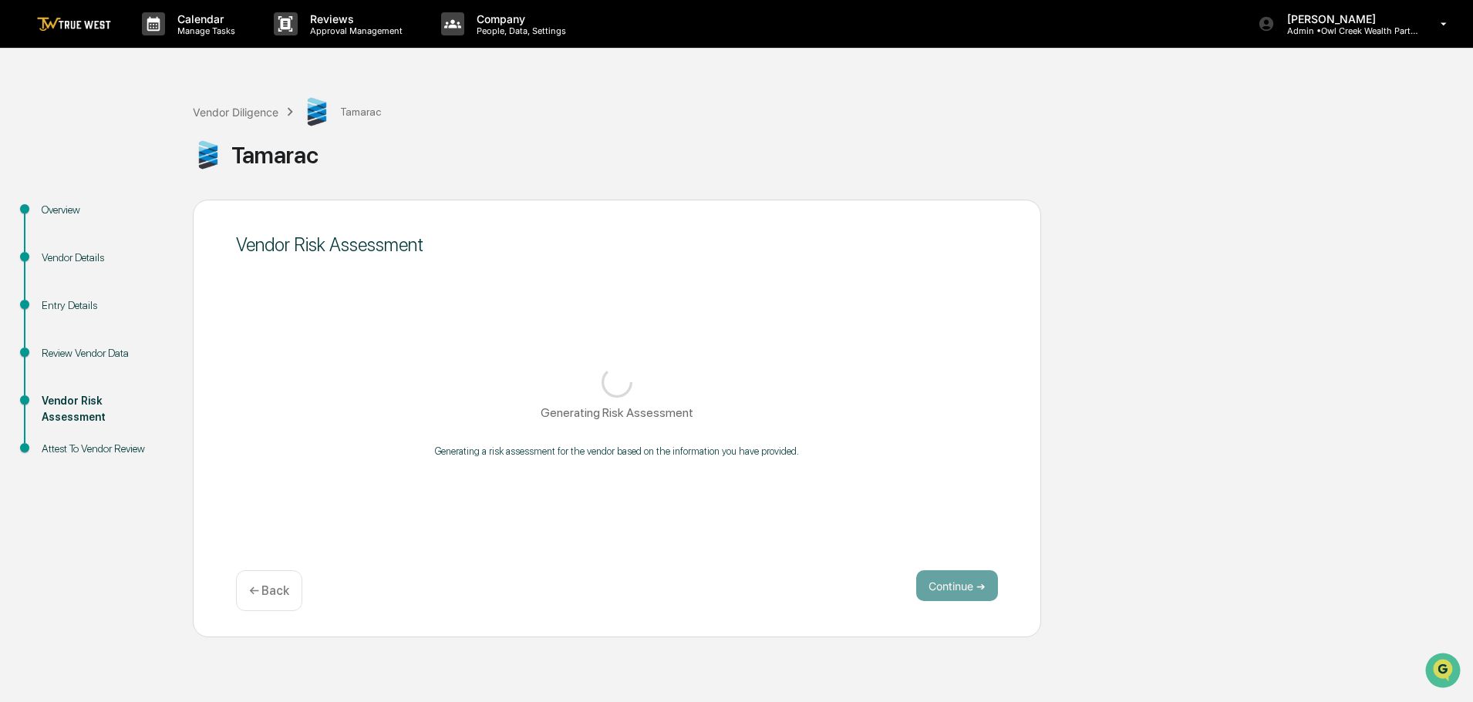
scroll to position [0, 0]
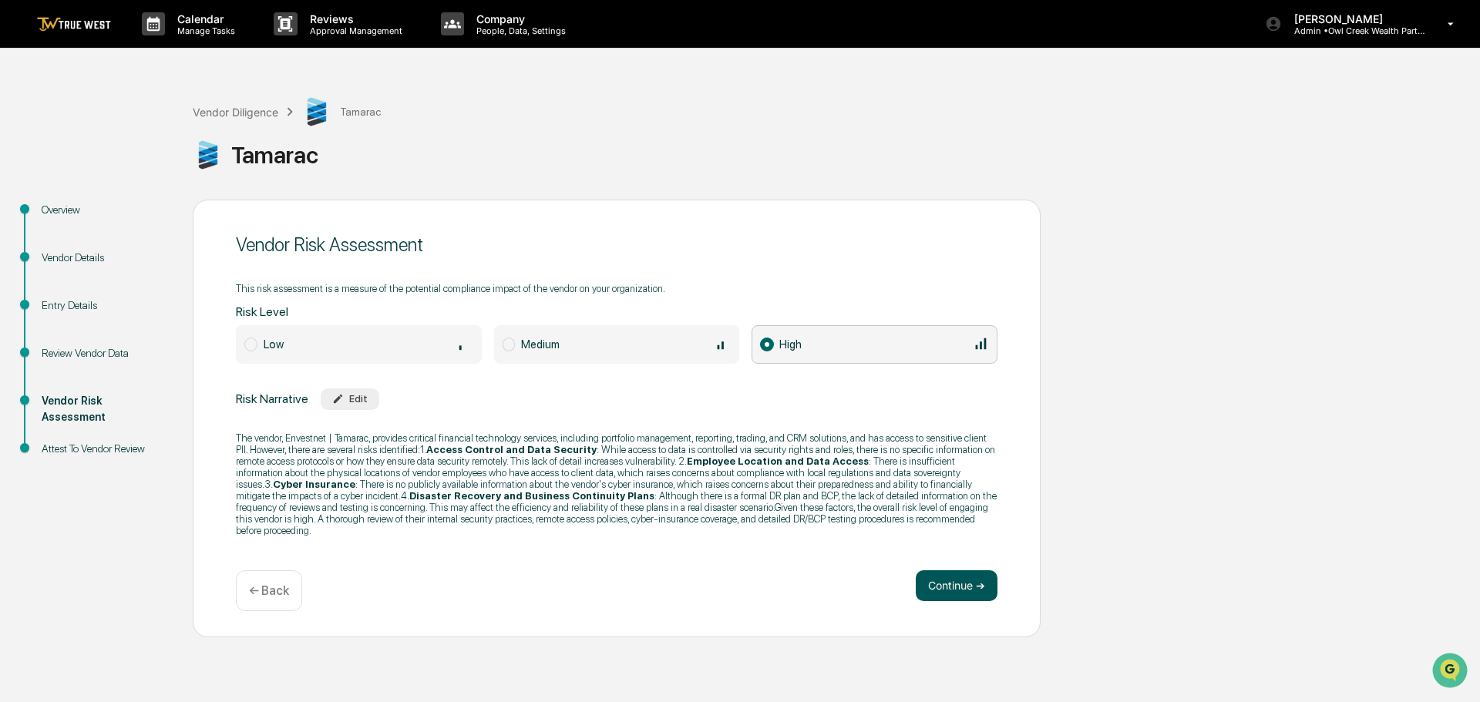
click at [941, 584] on button "Continue ➔" at bounding box center [957, 586] width 82 height 31
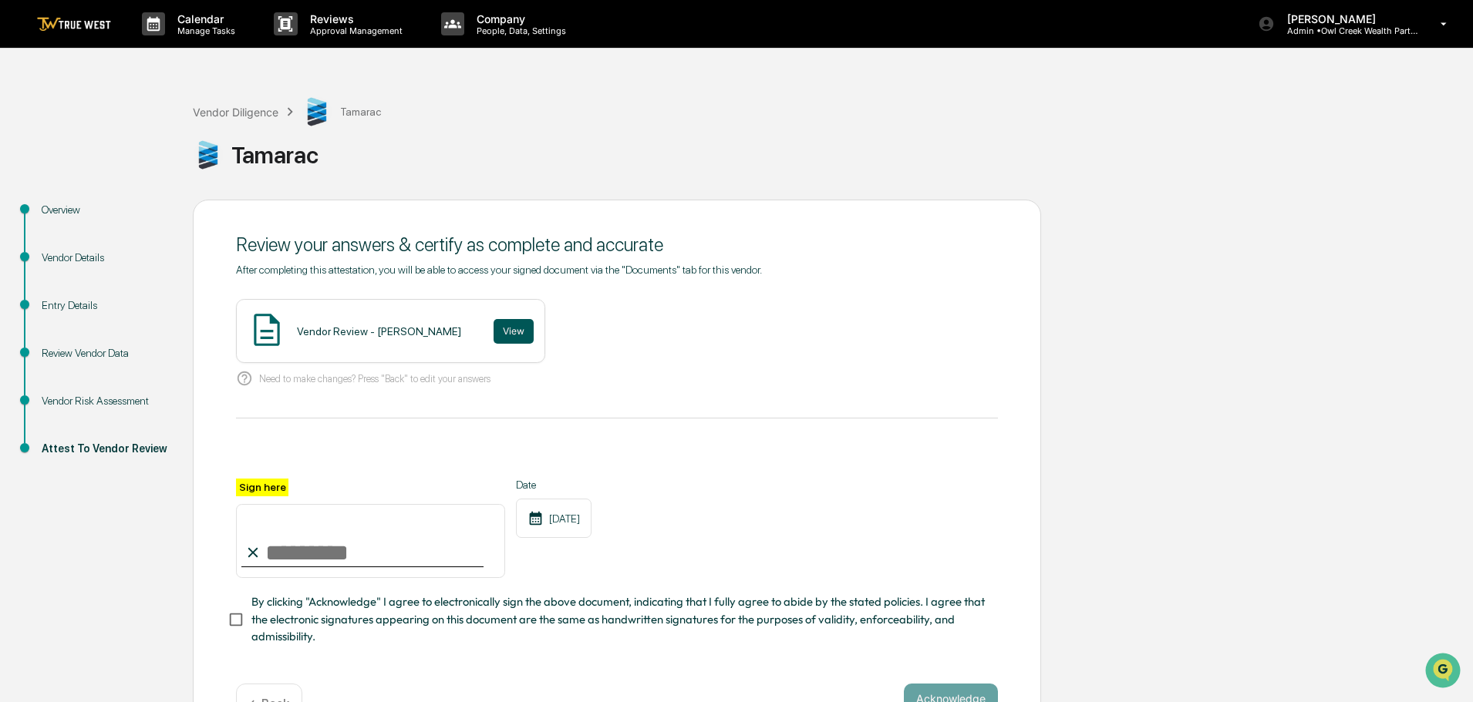
drag, startPoint x: 500, startPoint y: 332, endPoint x: 495, endPoint y: 319, distance: 14.2
click at [495, 319] on button "View" at bounding box center [513, 331] width 40 height 25
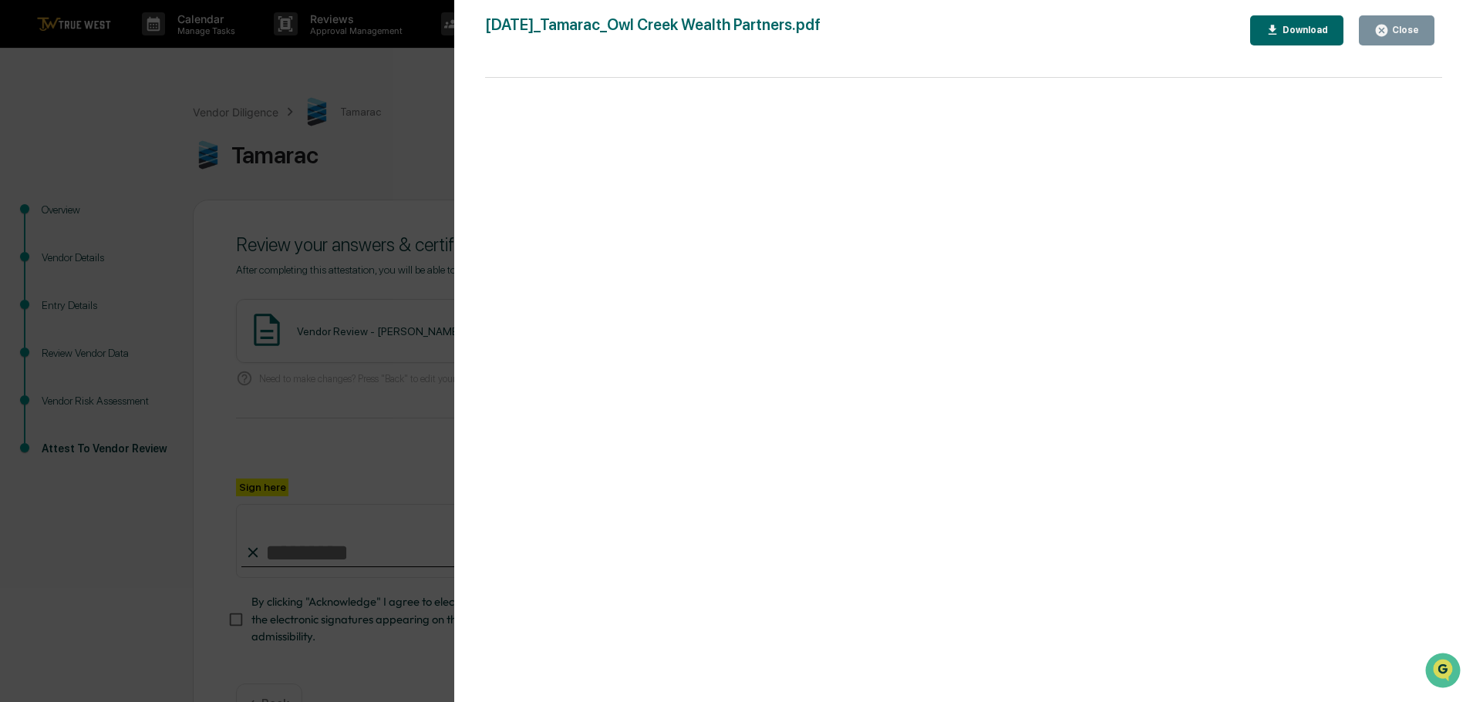
click at [415, 125] on div "Version History 10/14/2025, 02:52 PM Tammy Steffen 2025-10-14_Tamarac_Owl Creek…" at bounding box center [736, 351] width 1473 height 702
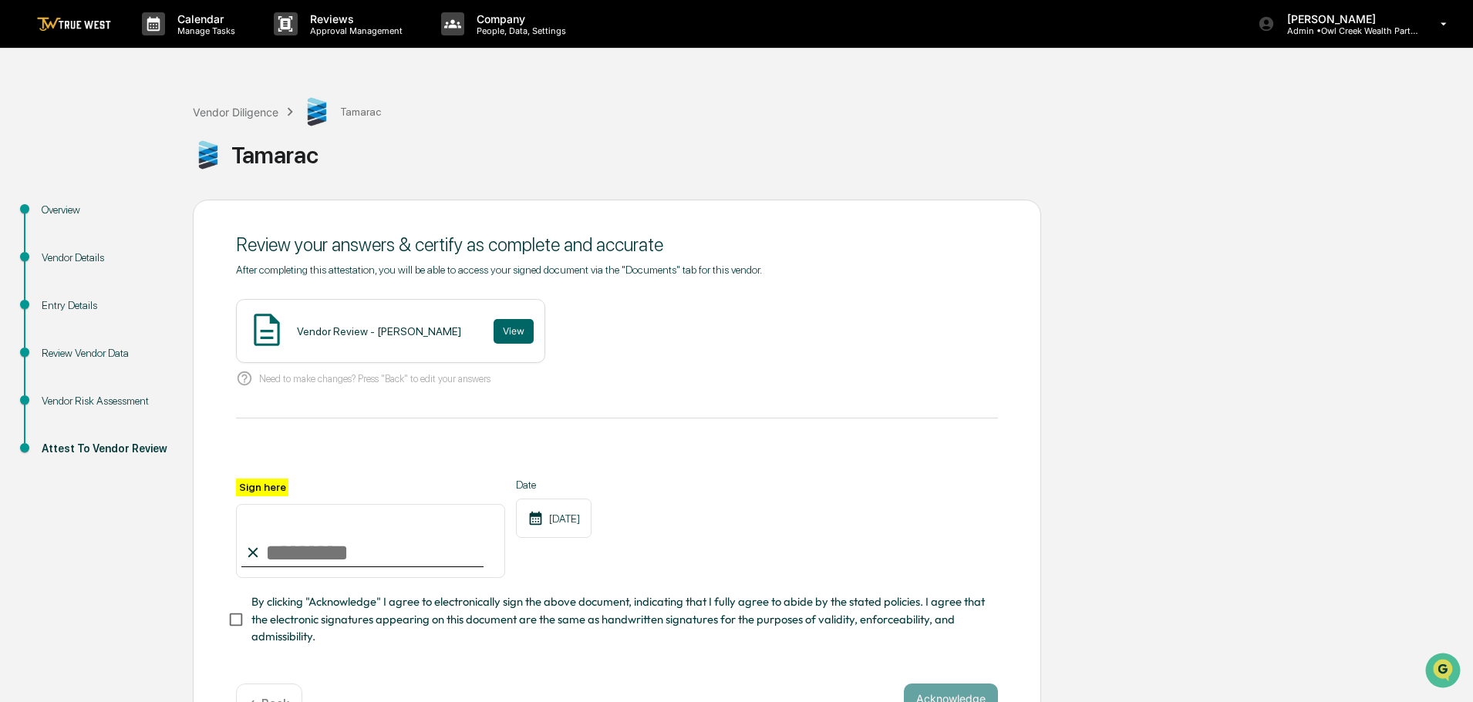
click at [307, 554] on input "Sign here" at bounding box center [370, 541] width 269 height 74
type input "**********"
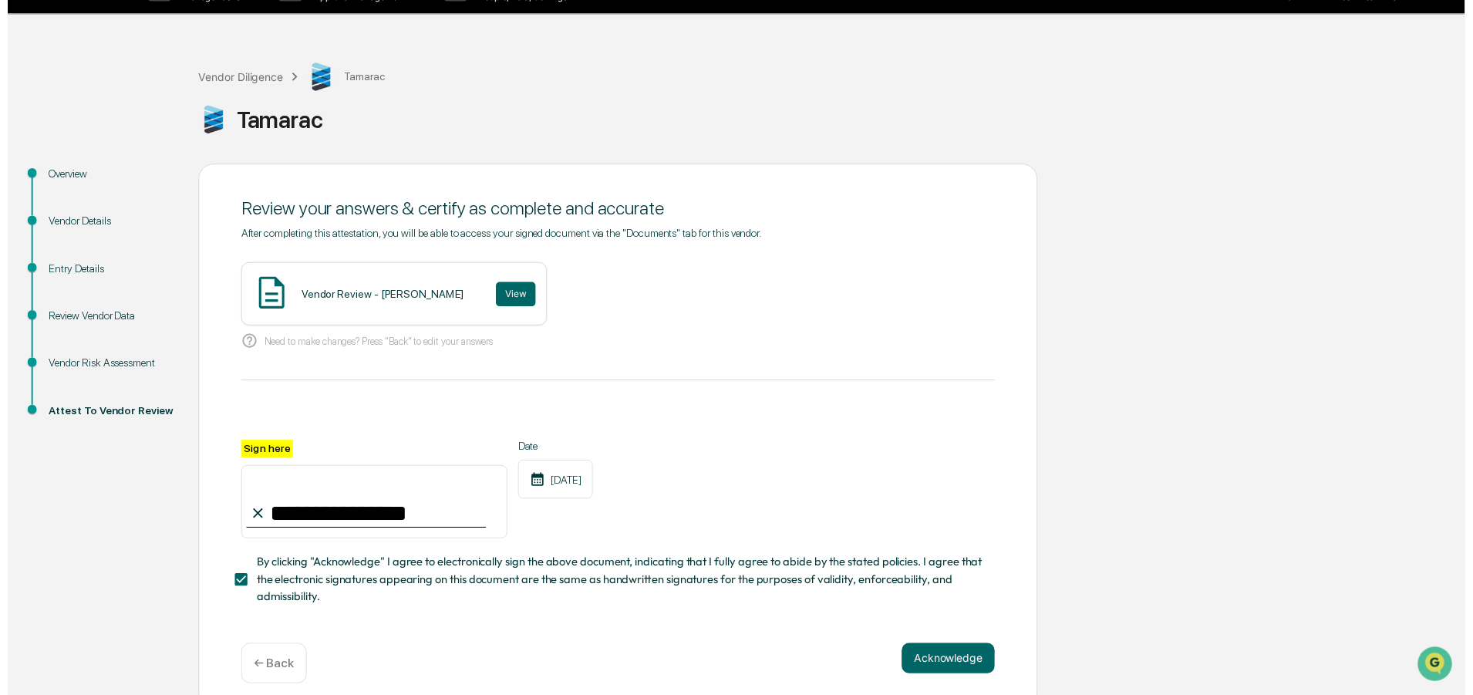
scroll to position [53, 0]
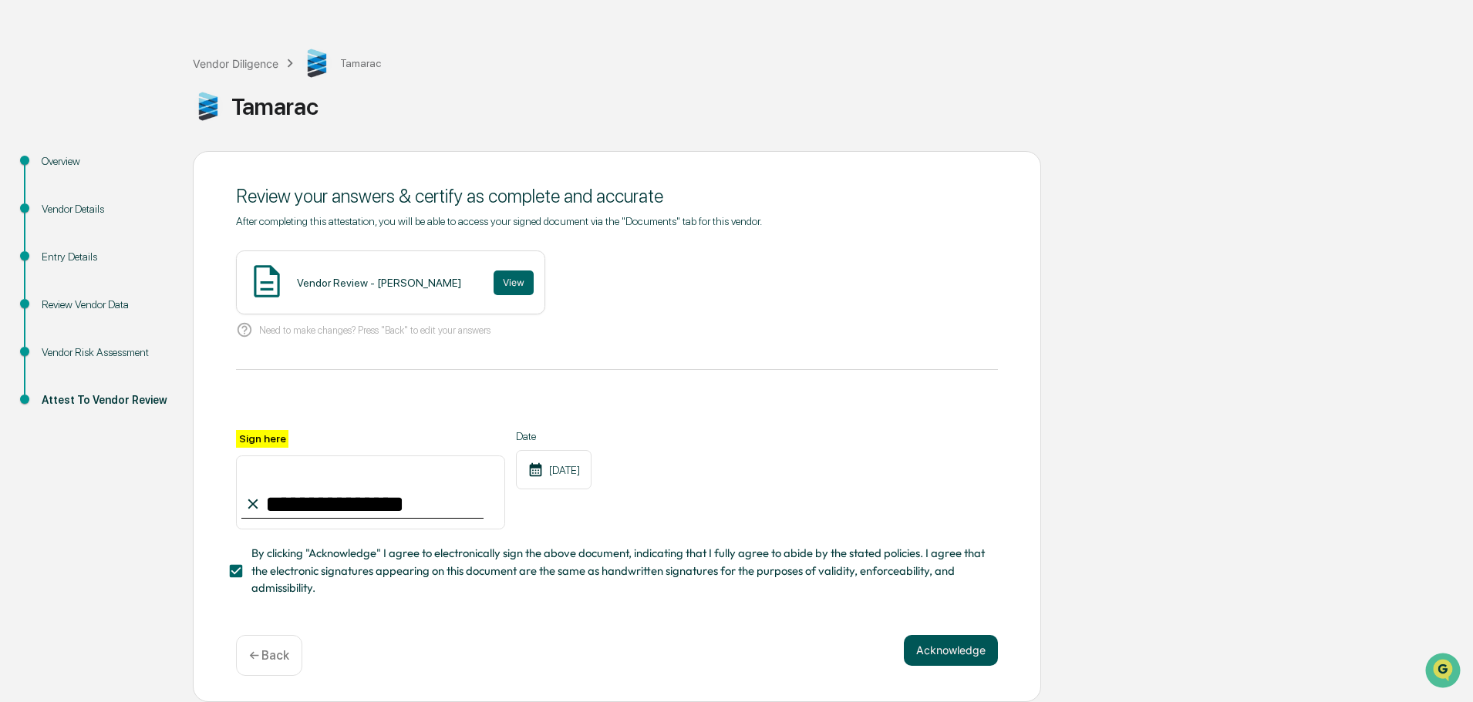
click at [936, 643] on button "Acknowledge" at bounding box center [951, 650] width 94 height 31
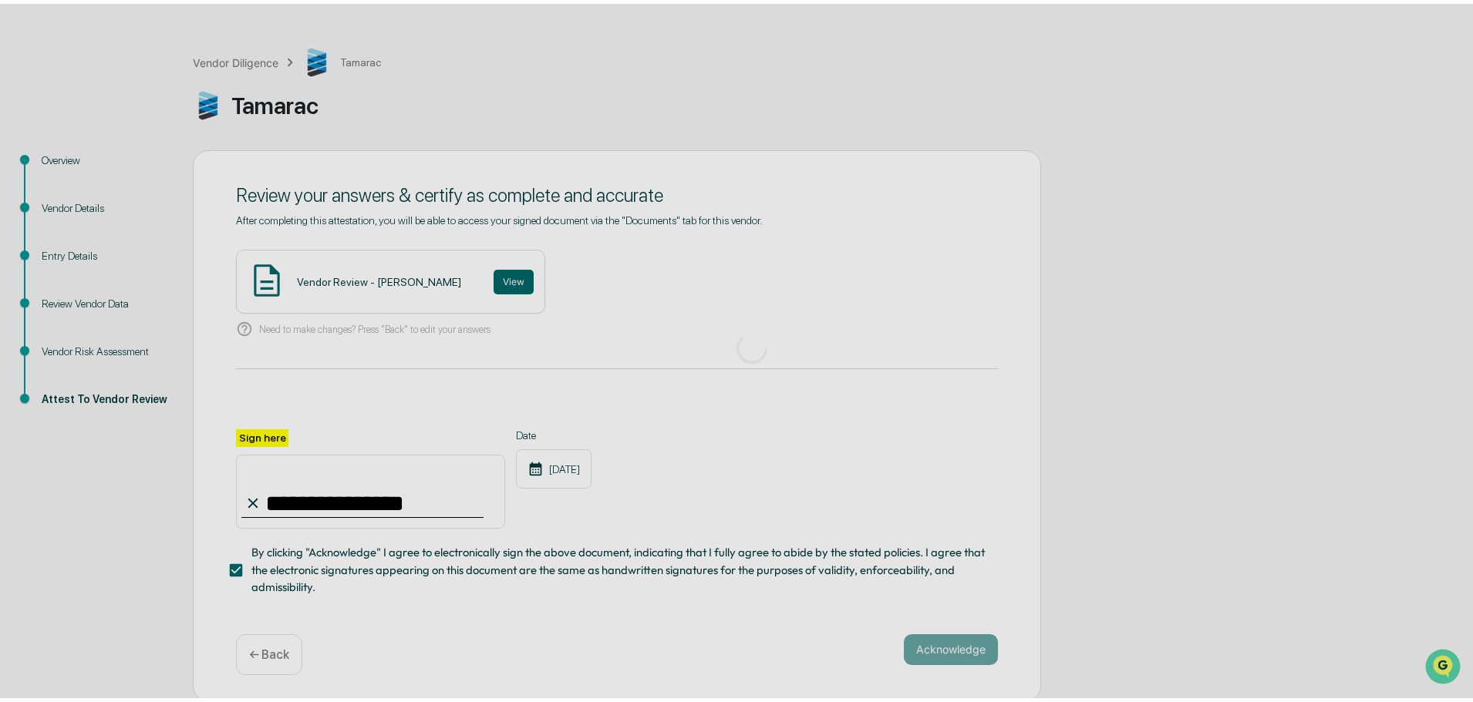
scroll to position [0, 0]
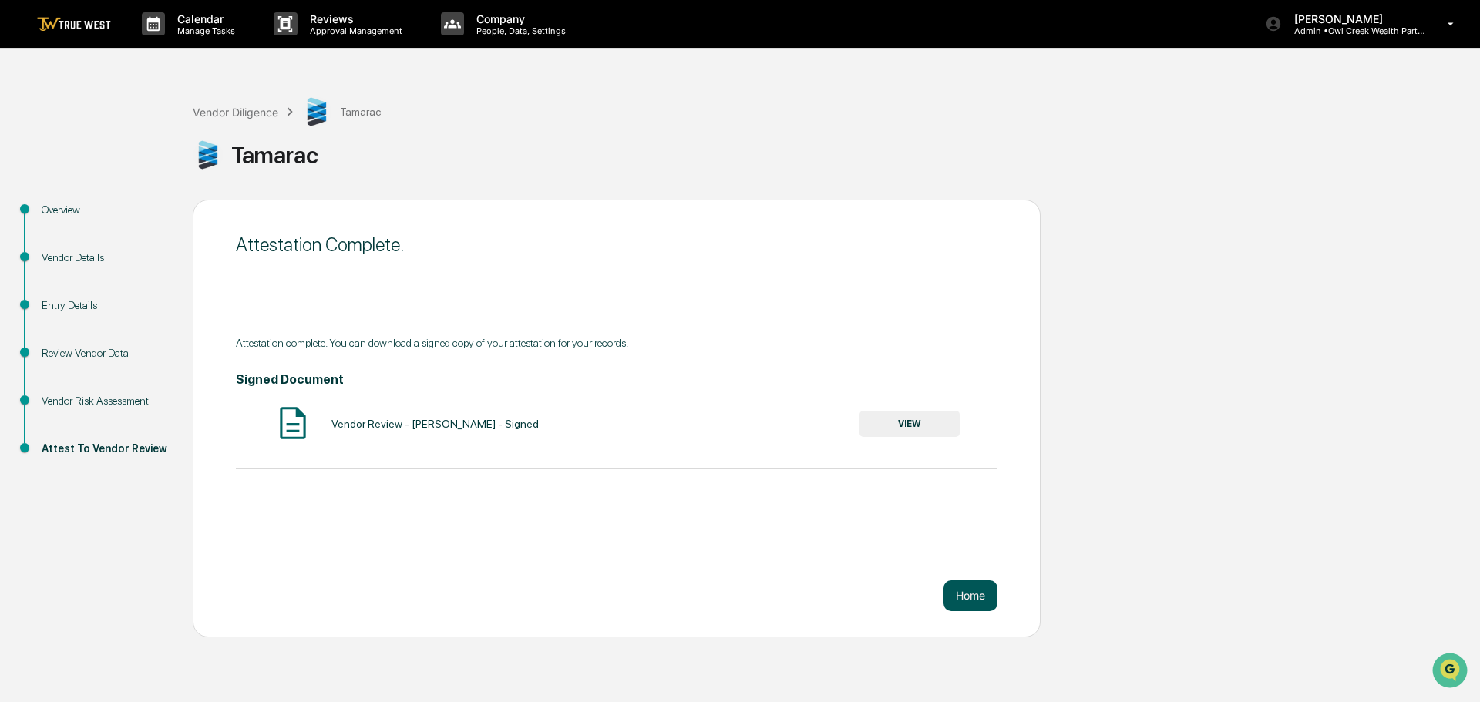
click at [969, 593] on button "Home" at bounding box center [971, 596] width 54 height 31
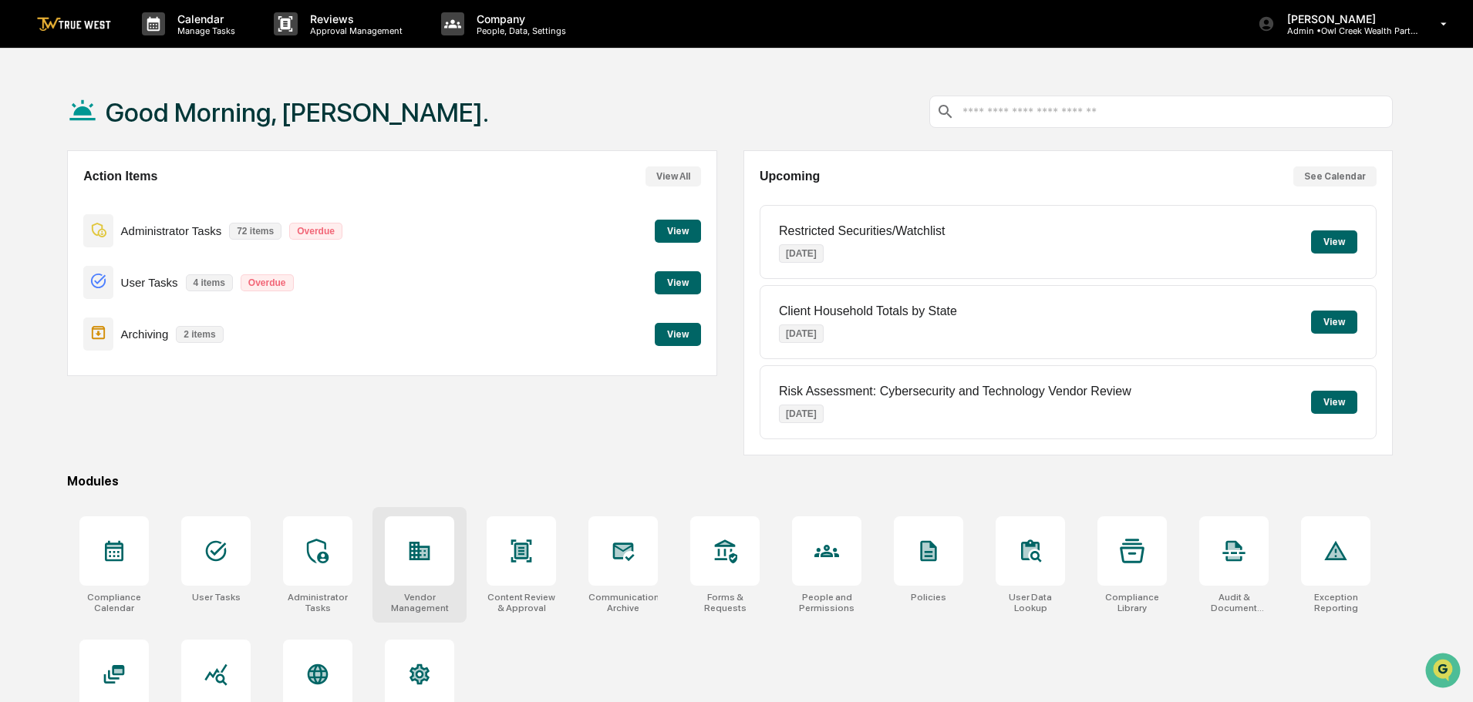
click at [419, 555] on icon at bounding box center [419, 551] width 21 height 19
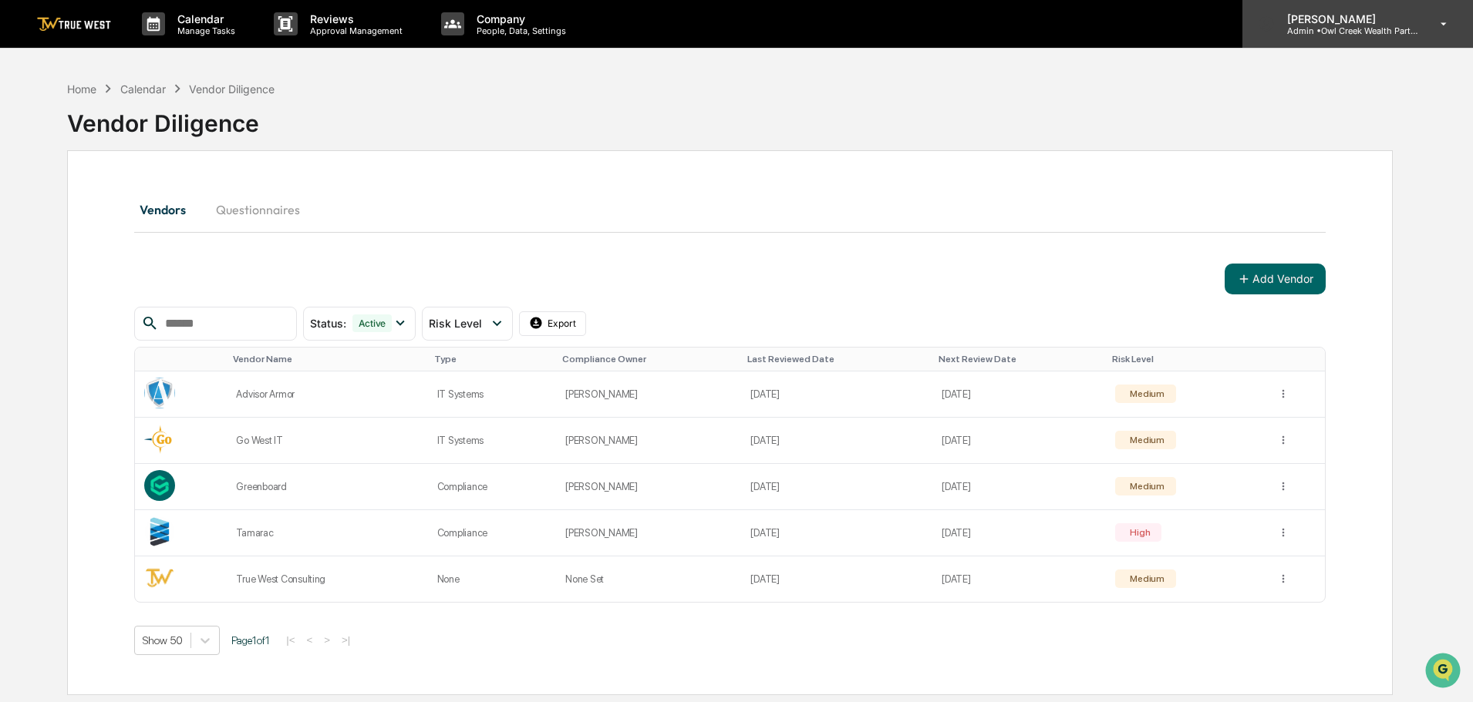
click at [1330, 29] on p "Admin • Owl Creek Wealth Partners" at bounding box center [1345, 30] width 143 height 11
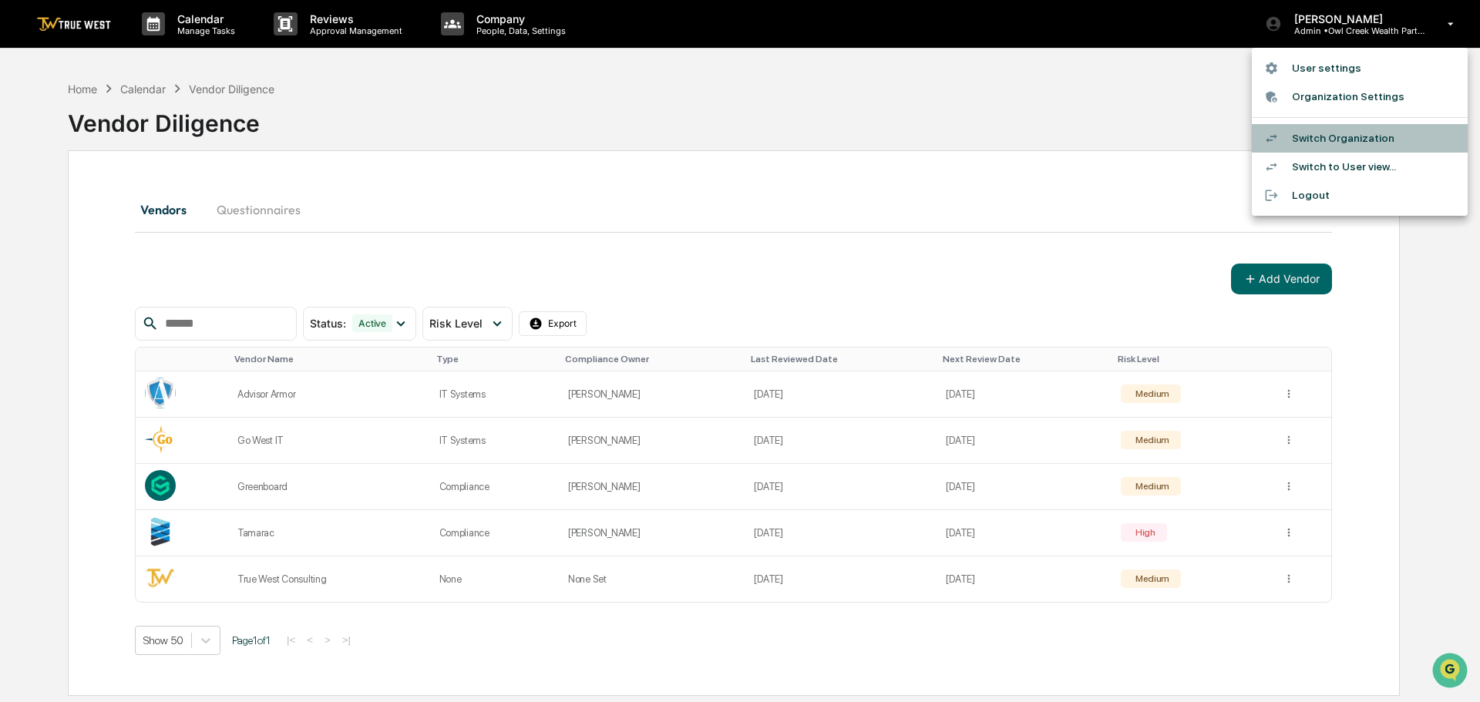
click at [1322, 138] on li "Switch Organization" at bounding box center [1360, 138] width 216 height 29
